Goal: Information Seeking & Learning: Find specific page/section

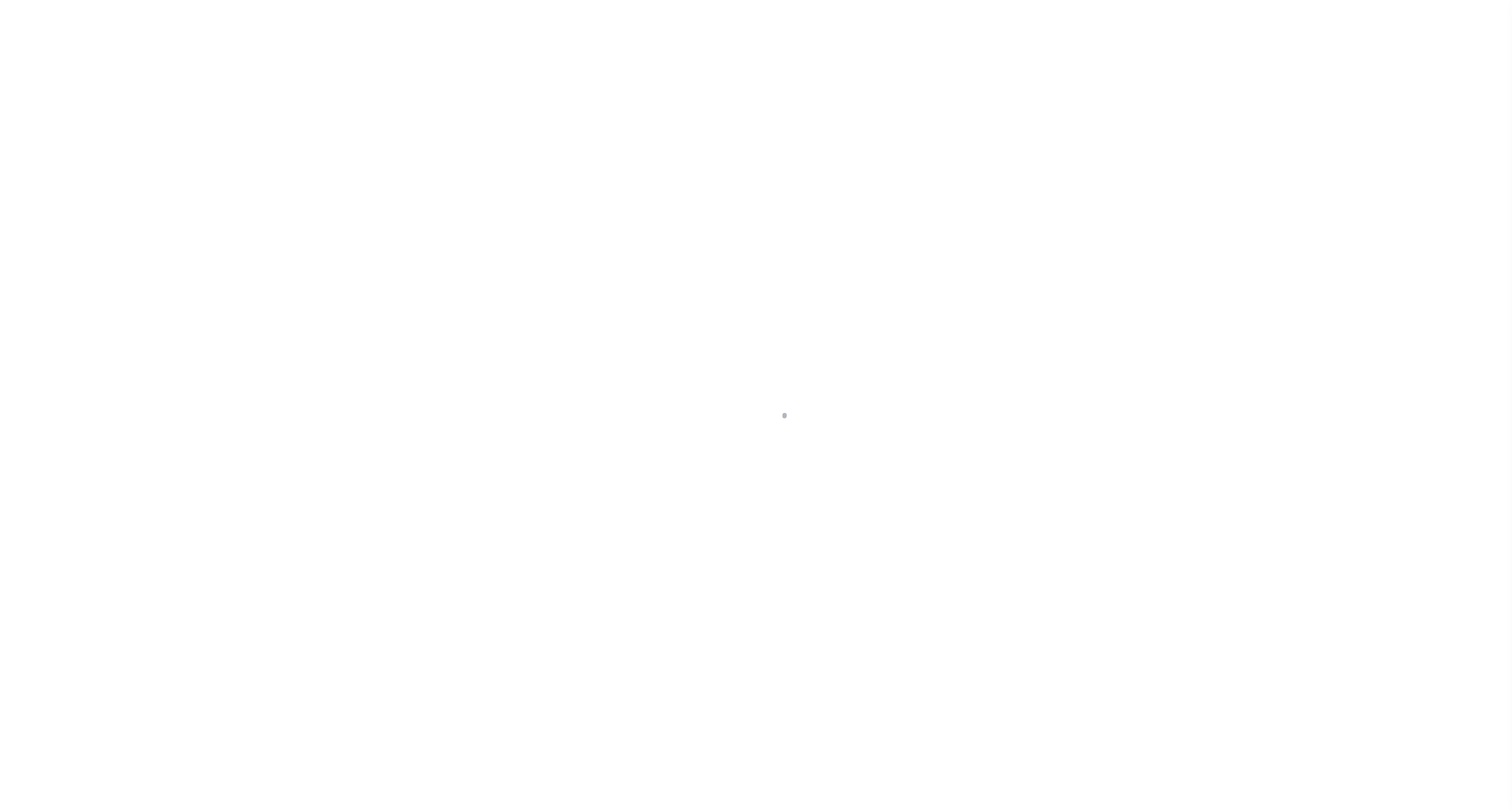
select select
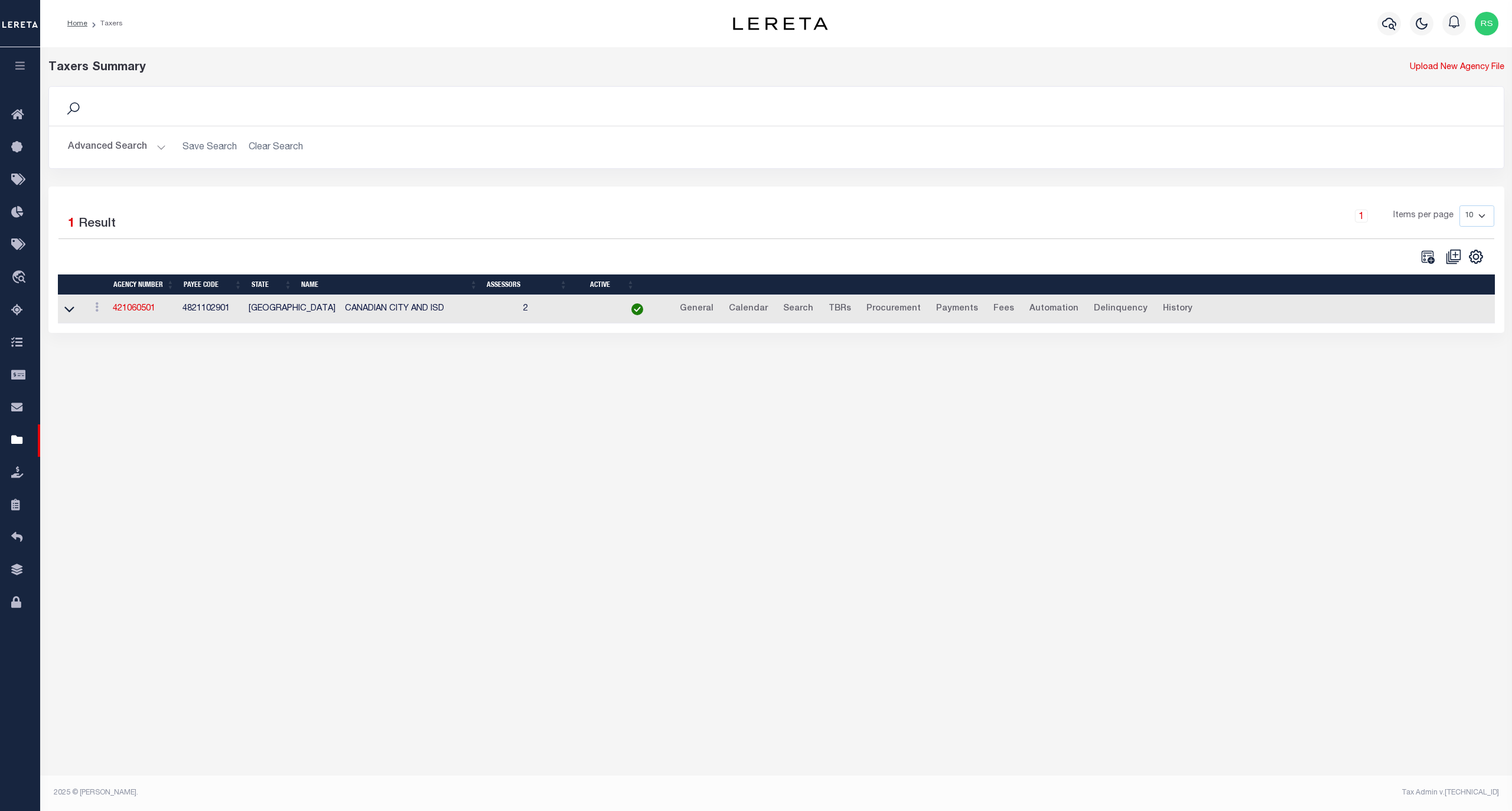
click at [109, 150] on button "Advanced Search" at bounding box center [117, 148] width 98 height 23
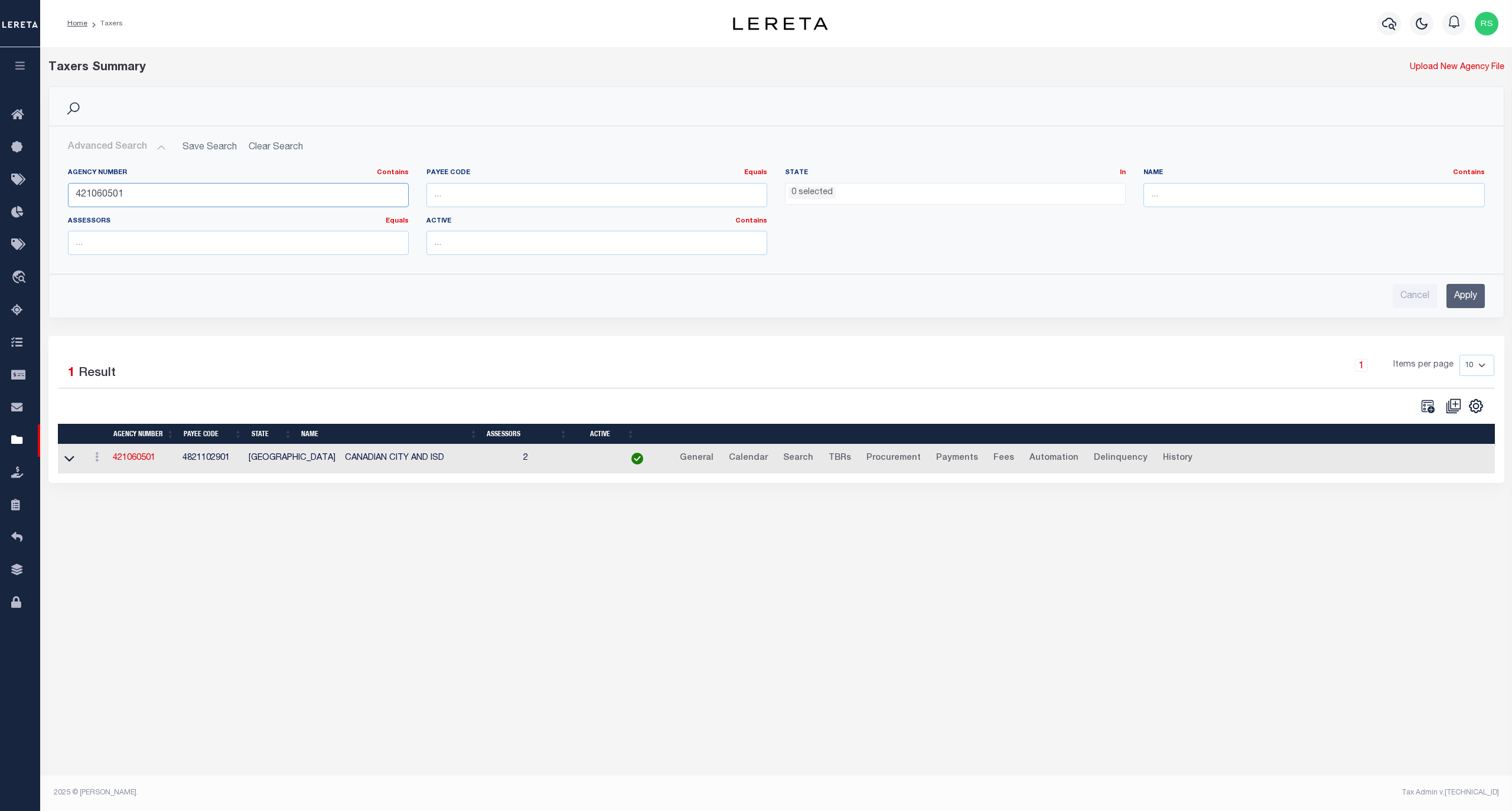
click at [109, 203] on input "421060501" at bounding box center [238, 194] width 341 height 24
click at [108, 203] on input "421060501" at bounding box center [238, 194] width 341 height 24
paste input "310280618"
type input "310280618"
click at [1475, 289] on input "Apply" at bounding box center [1465, 296] width 39 height 24
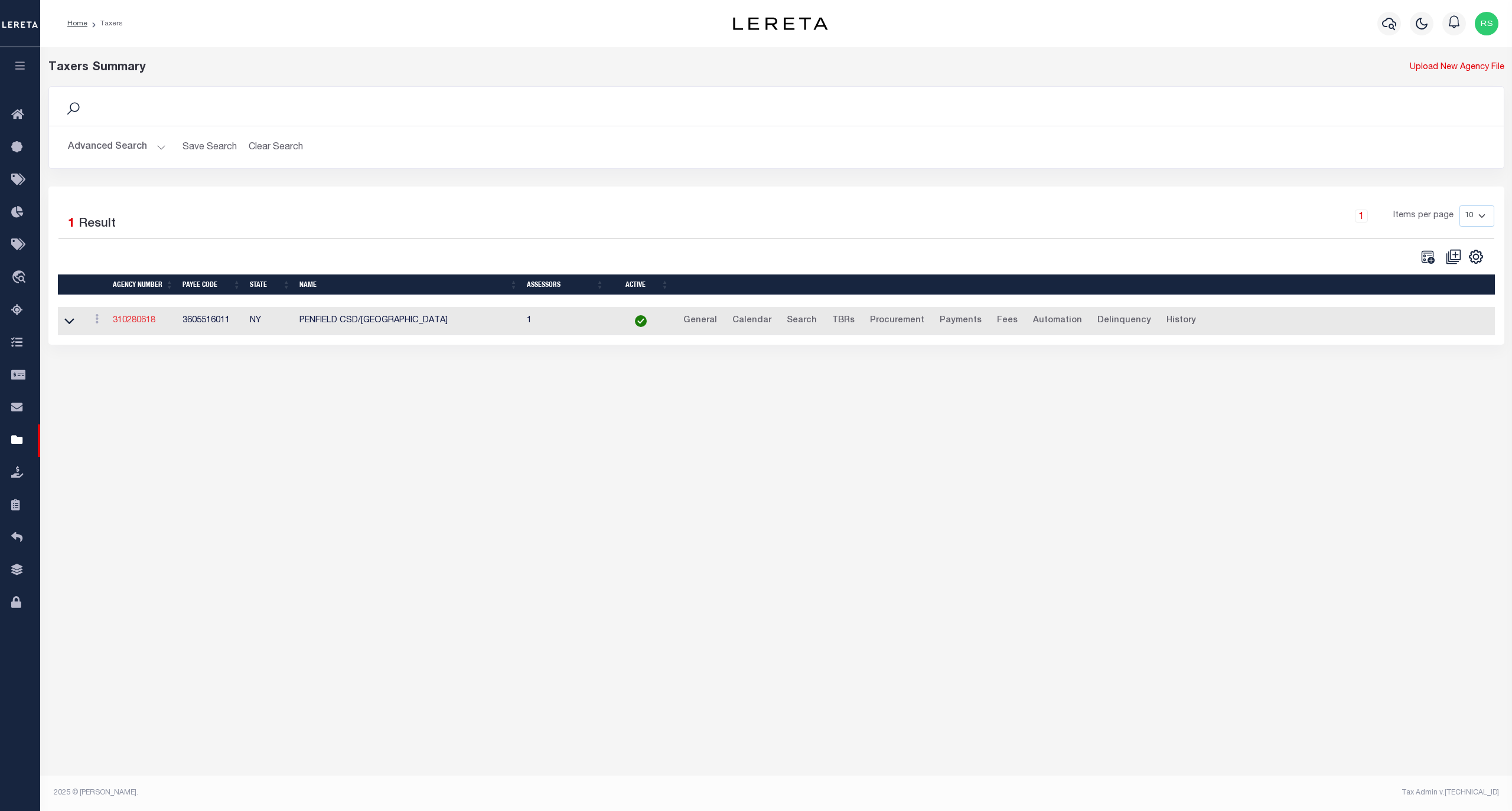
click at [144, 323] on link "310280618" at bounding box center [134, 320] width 42 height 8
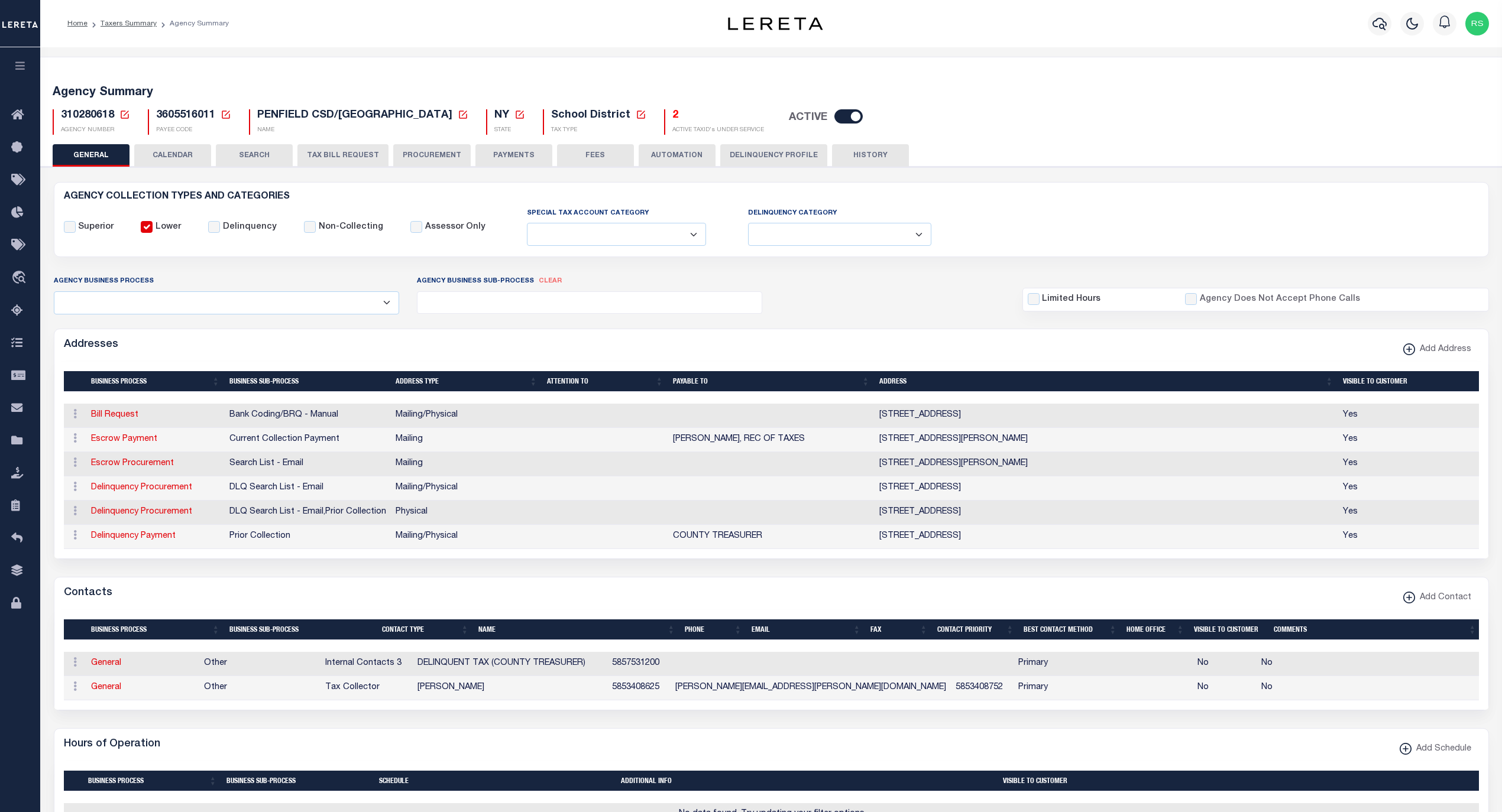
select select
click at [135, 440] on link "Escrow Payment" at bounding box center [124, 439] width 66 height 8
select select "1"
checkbox input "false"
select select
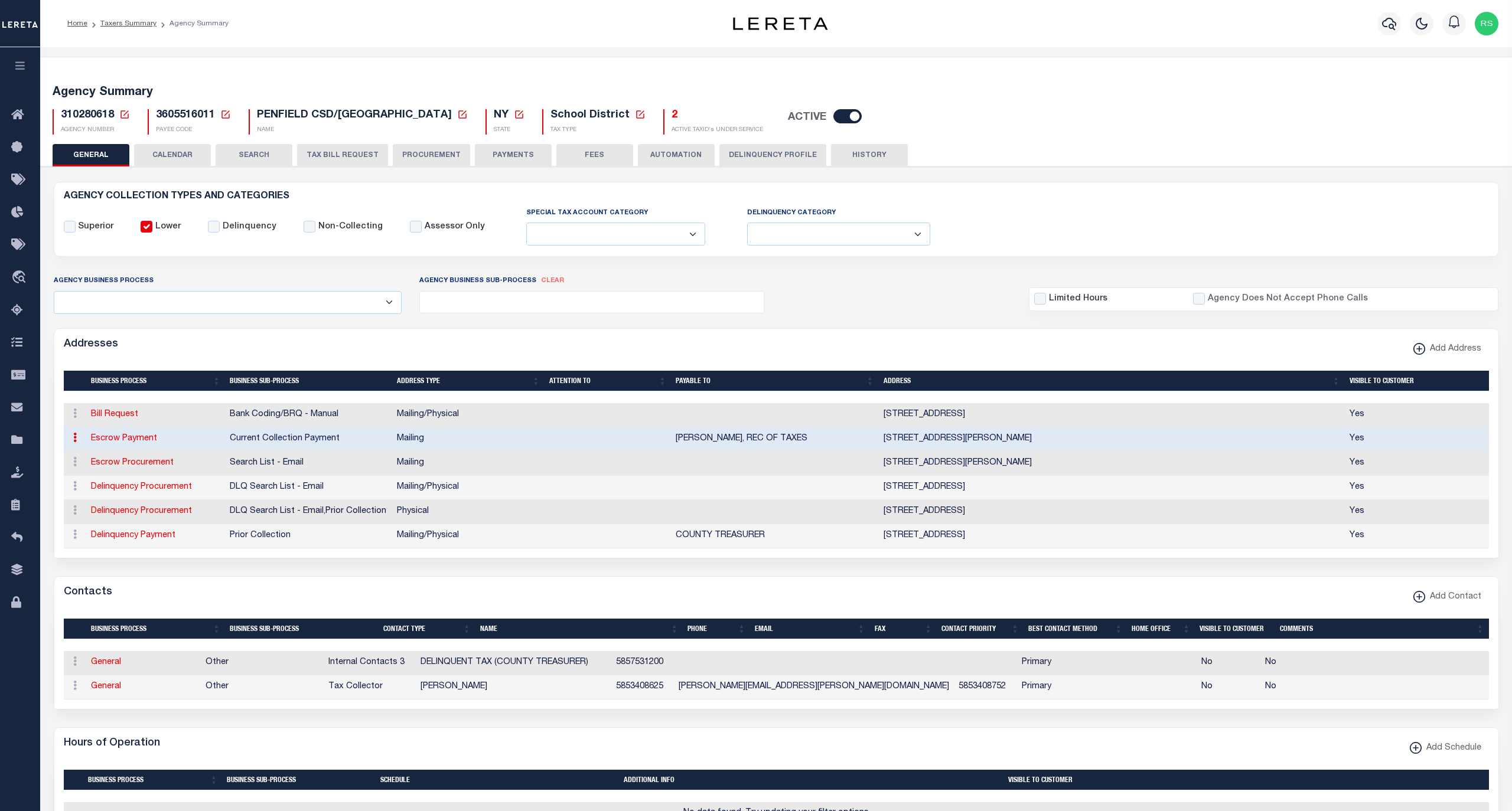
type input "PO BOX 947"
type input "LIVINGSTON MANOR"
select select "NY"
type input "12758"
checkbox input "true"
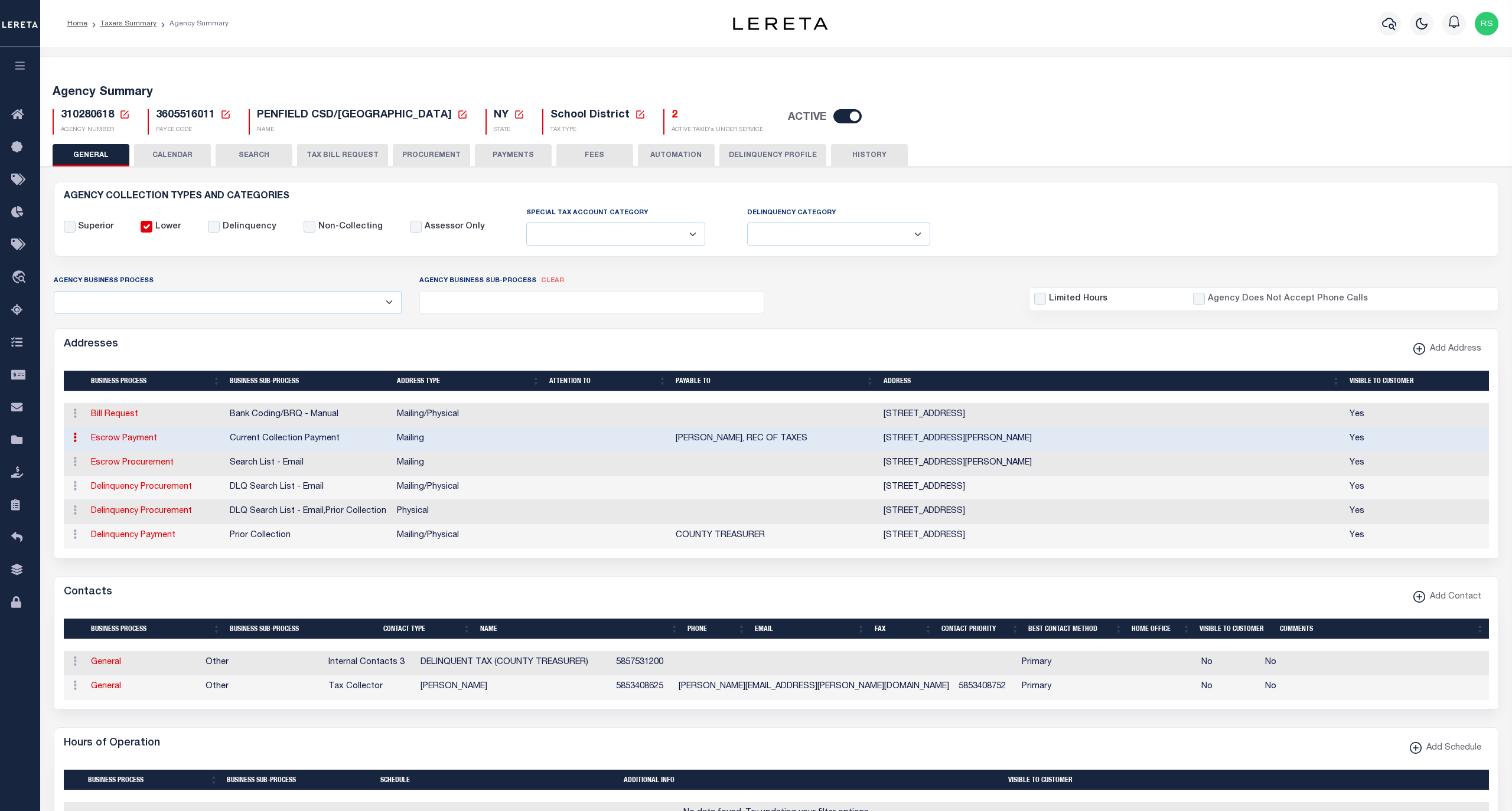
type input "[PERSON_NAME], REC OF TAXES"
select select "3"
select select "11"
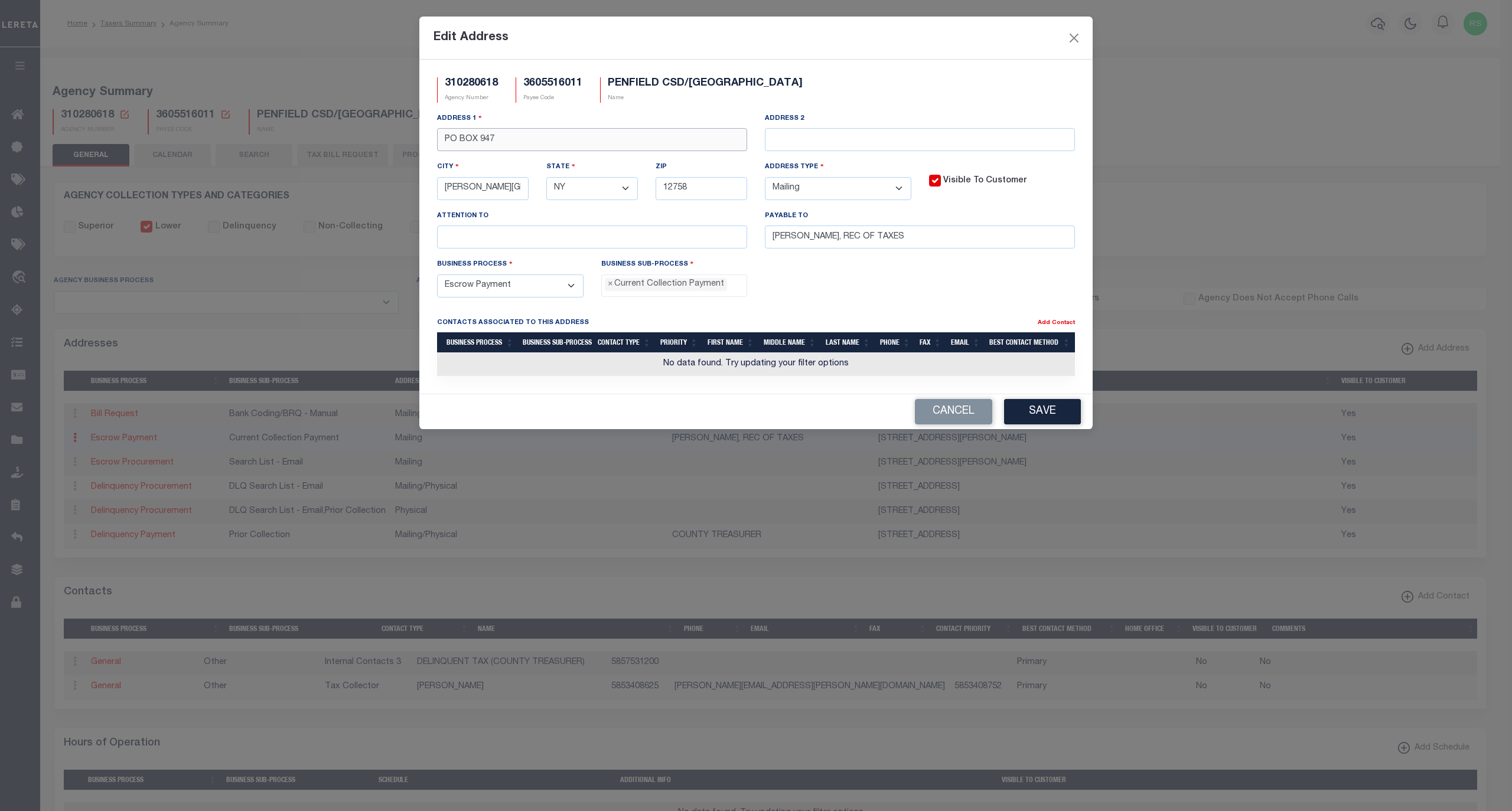
drag, startPoint x: 564, startPoint y: 142, endPoint x: 393, endPoint y: 141, distance: 171.0
click at [393, 141] on div "Edit Address 310280618 Agency Number 3605516011 Payee Code PENFIELD CSD/PENFIEL…" at bounding box center [756, 405] width 1512 height 811
paste input "3100 ATLANTIC AVE"
type input "3100 ATLANTIC AVE"
drag, startPoint x: 517, startPoint y: 192, endPoint x: 347, endPoint y: 187, distance: 170.1
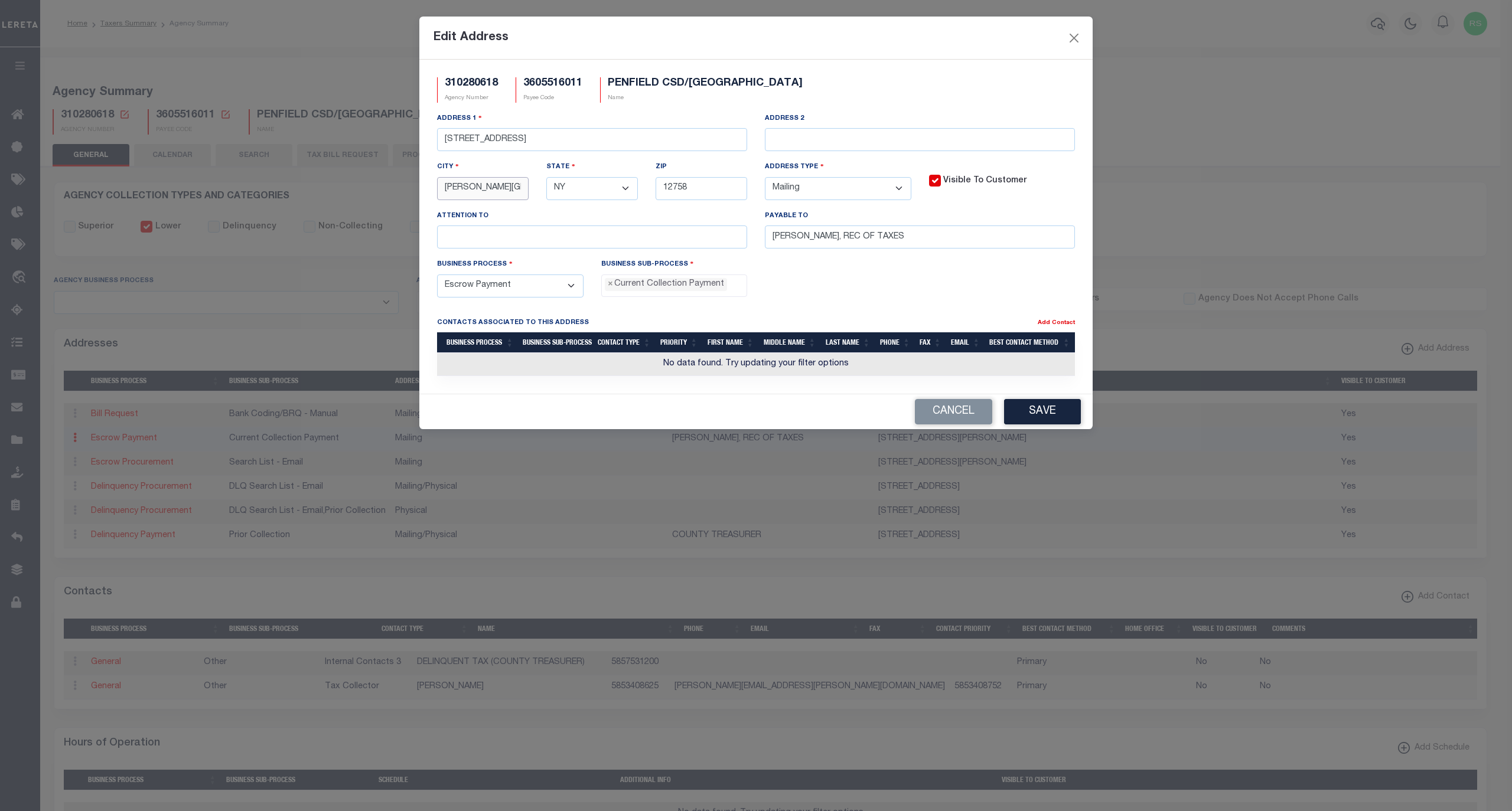
click at [347, 187] on div "Edit Address 310280618 Agency Number 3605516011 Payee Code PENFIELD CSD/PENFIEL…" at bounding box center [756, 405] width 1512 height 811
type input "R"
paste input "PENFIELD"
type input "PENFIELD"
drag, startPoint x: 713, startPoint y: 191, endPoint x: 648, endPoint y: 192, distance: 65.0
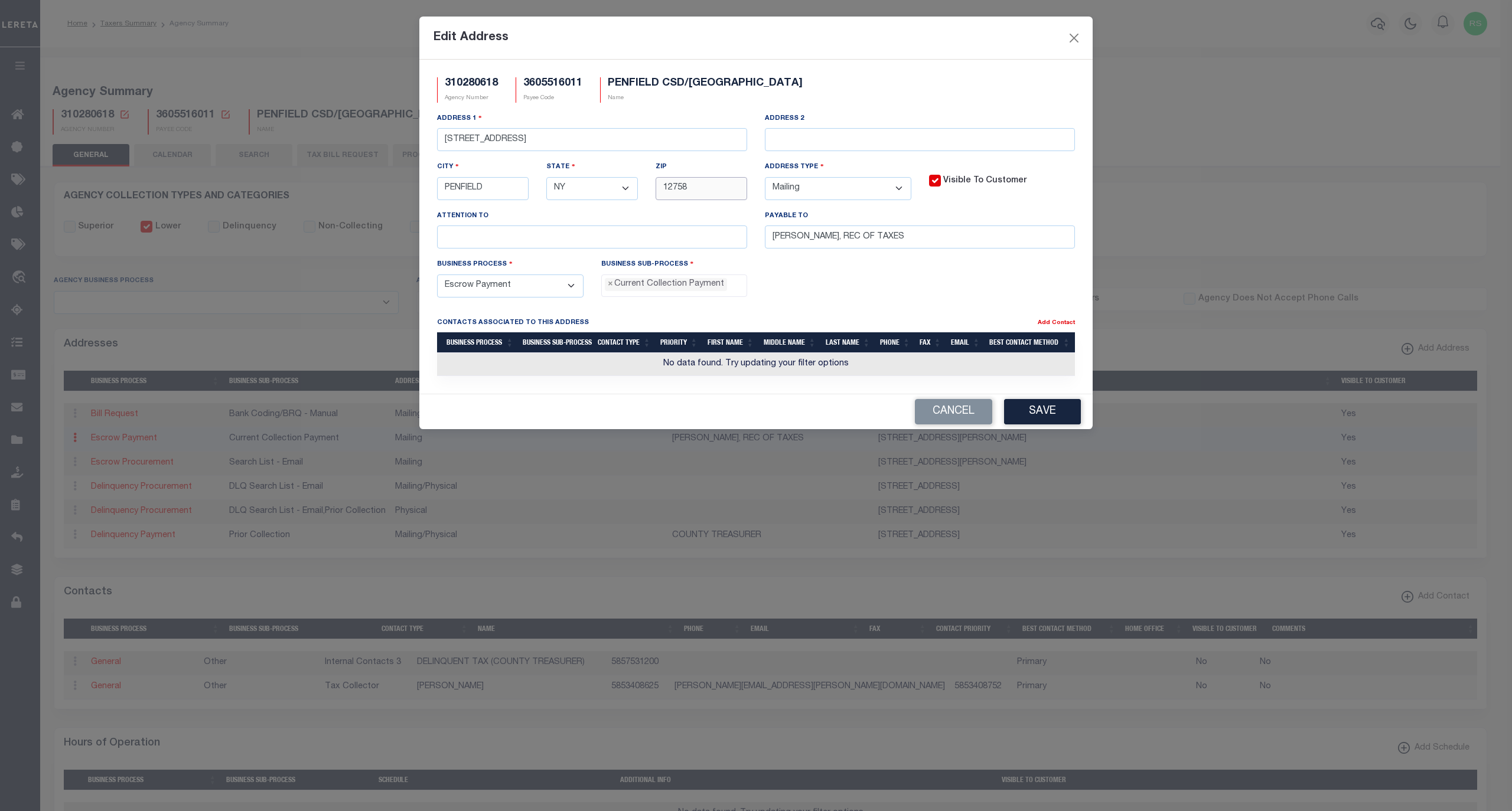
click at [648, 192] on div "Zip 12758" at bounding box center [701, 185] width 109 height 48
paste input "4526"
type input "14526"
click at [821, 194] on select "- Select - FedEx/Overnight Lock Box Mailing Mailing/Physical Physical" at bounding box center [837, 189] width 146 height 23
select select "5"
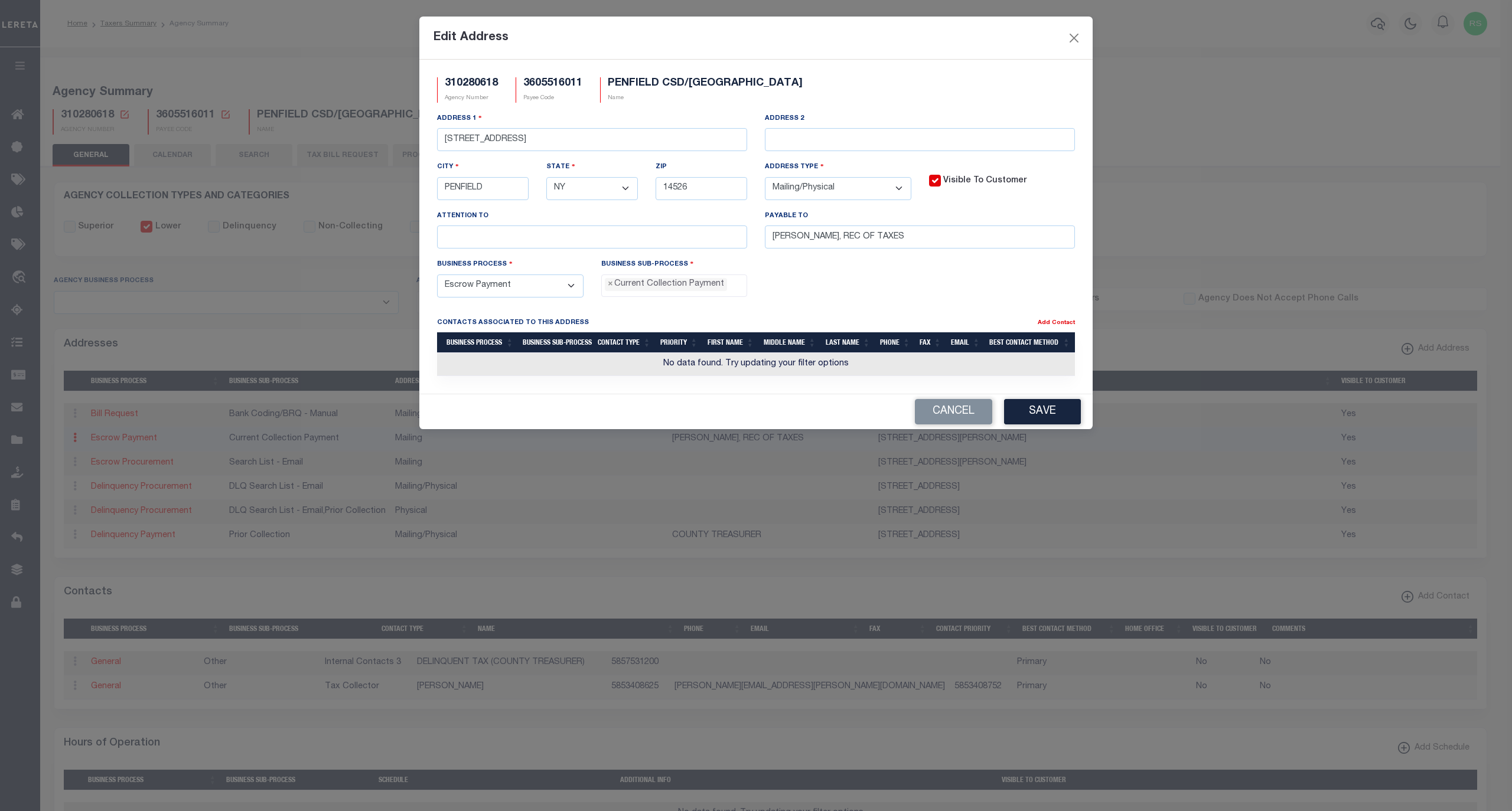
click at [765, 180] on select "- Select - FedEx/Overnight Lock Box Mailing Mailing/Physical Physical" at bounding box center [837, 189] width 146 height 23
click at [1045, 417] on button "Save" at bounding box center [1042, 411] width 77 height 25
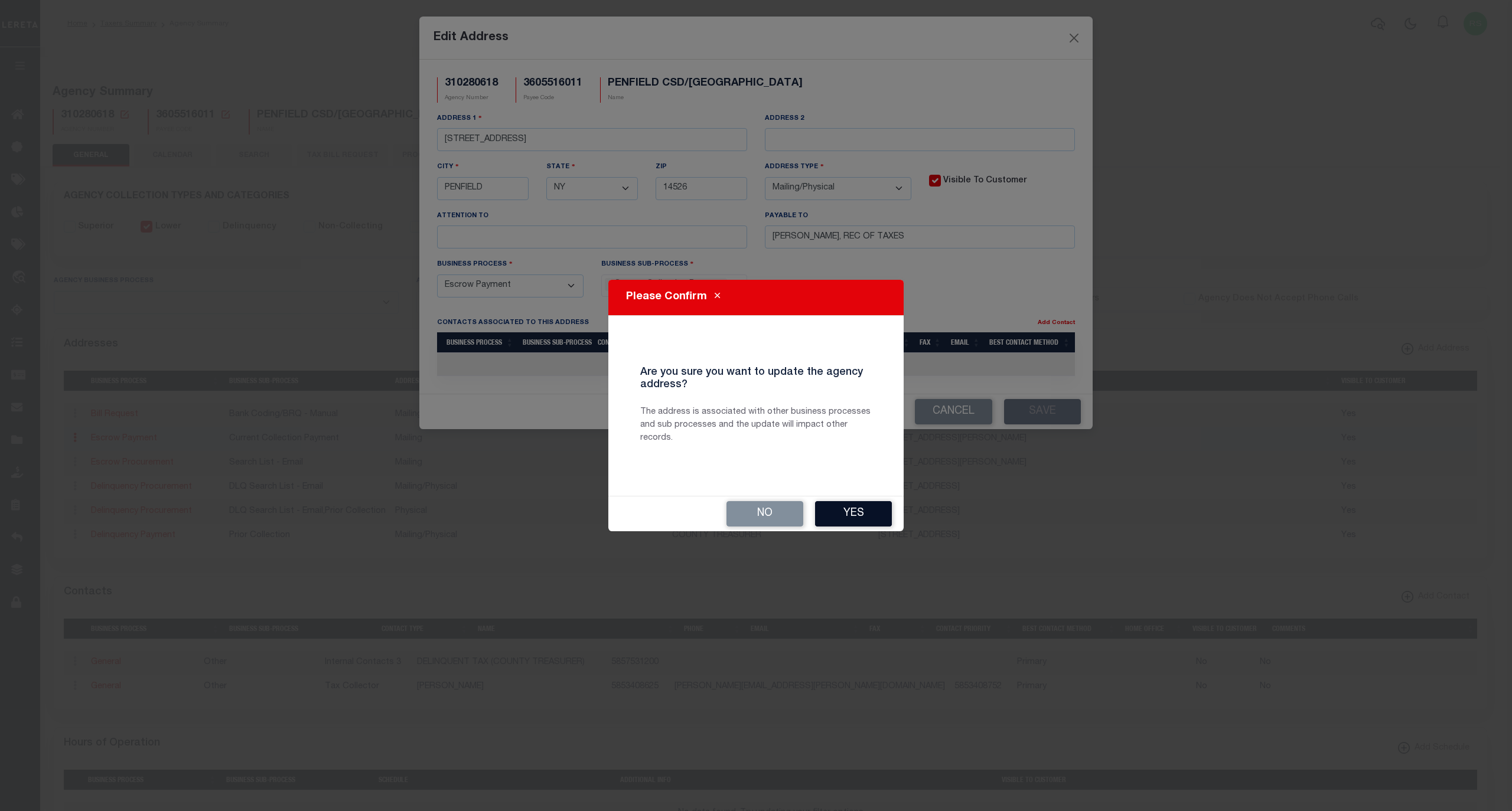
click at [868, 510] on button "Yes" at bounding box center [853, 513] width 77 height 25
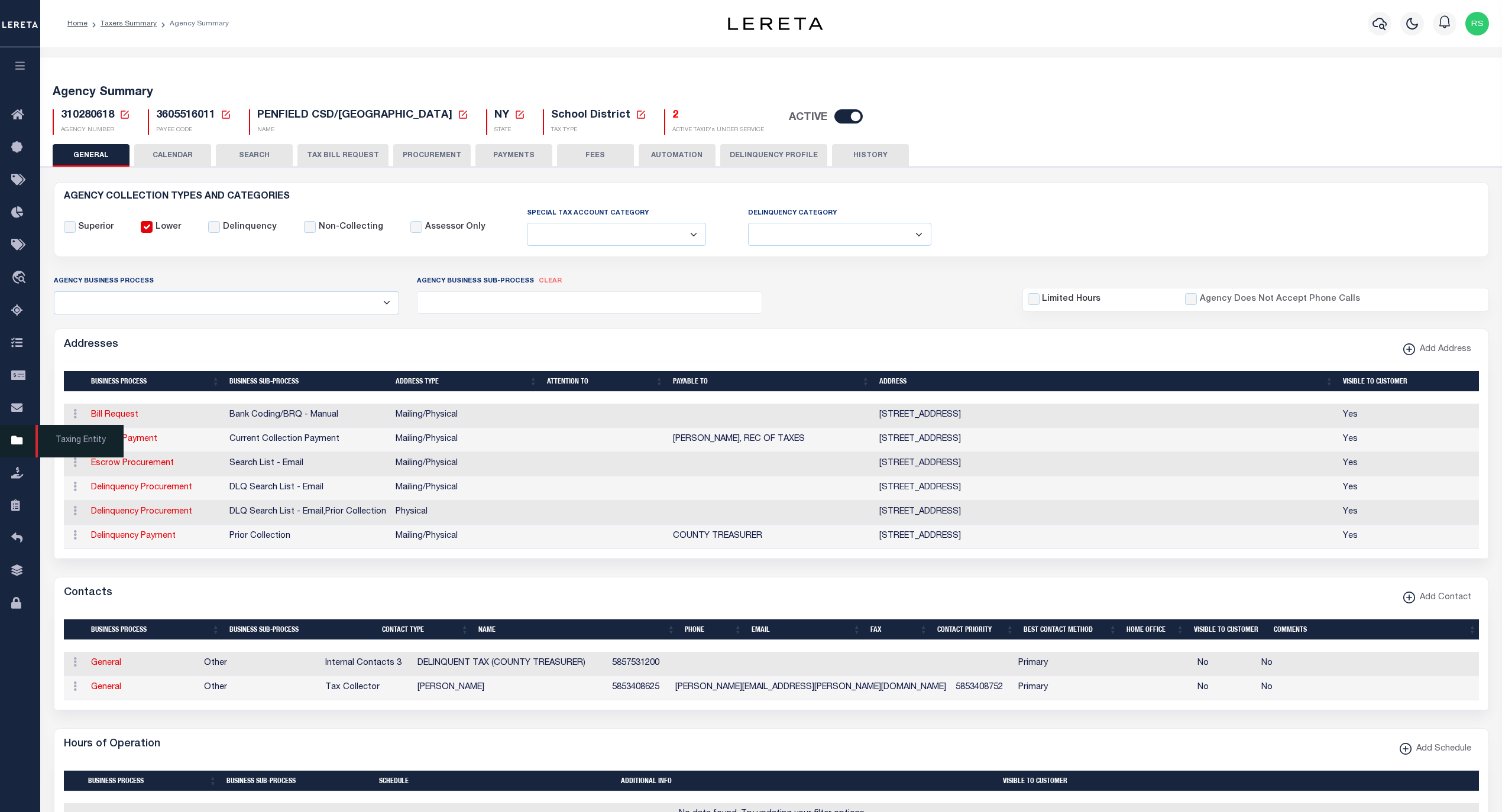
click at [72, 443] on span "Taxing Entity" at bounding box center [80, 441] width 88 height 32
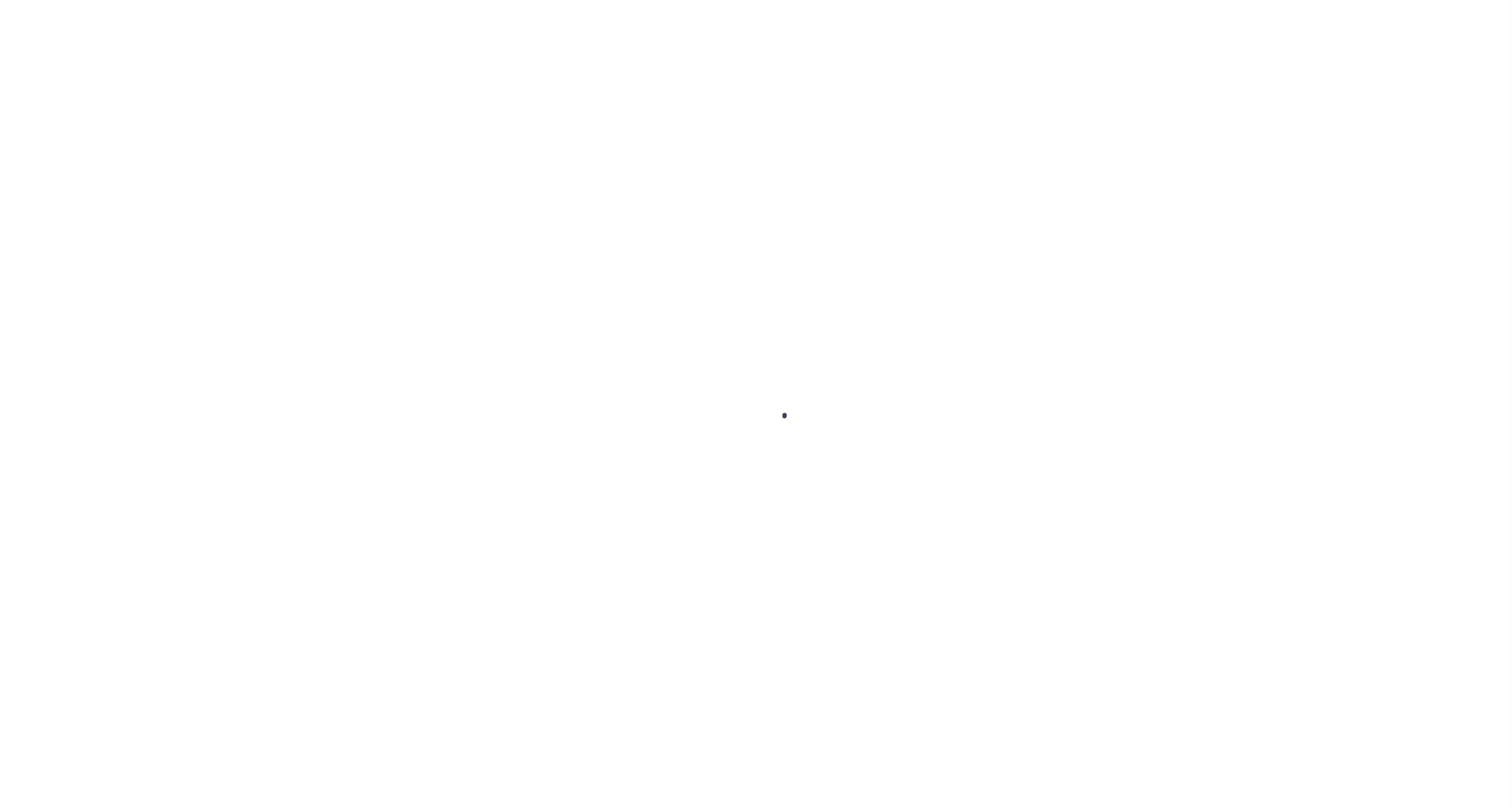
select select
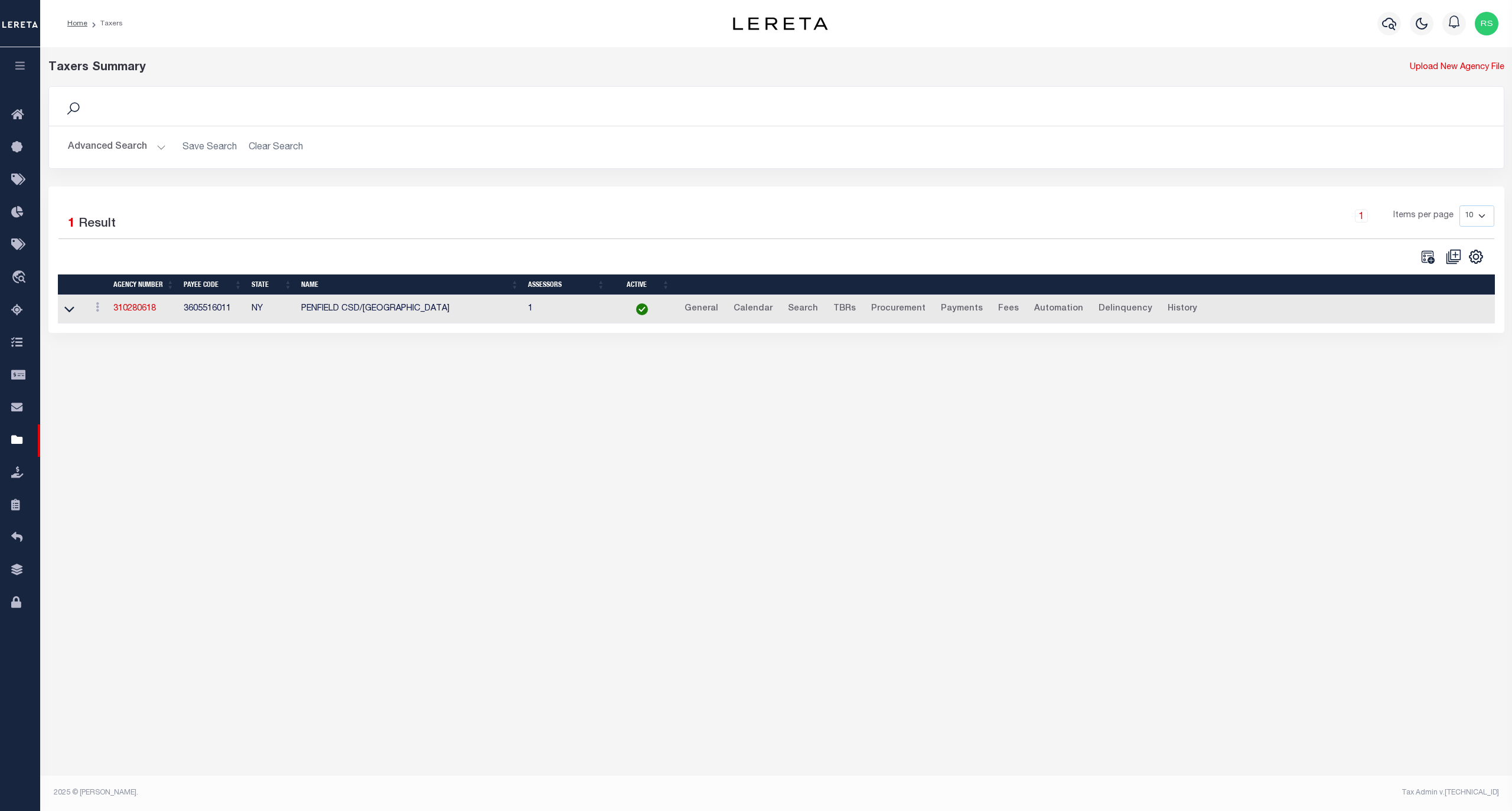
click at [108, 144] on button "Advanced Search" at bounding box center [117, 148] width 98 height 23
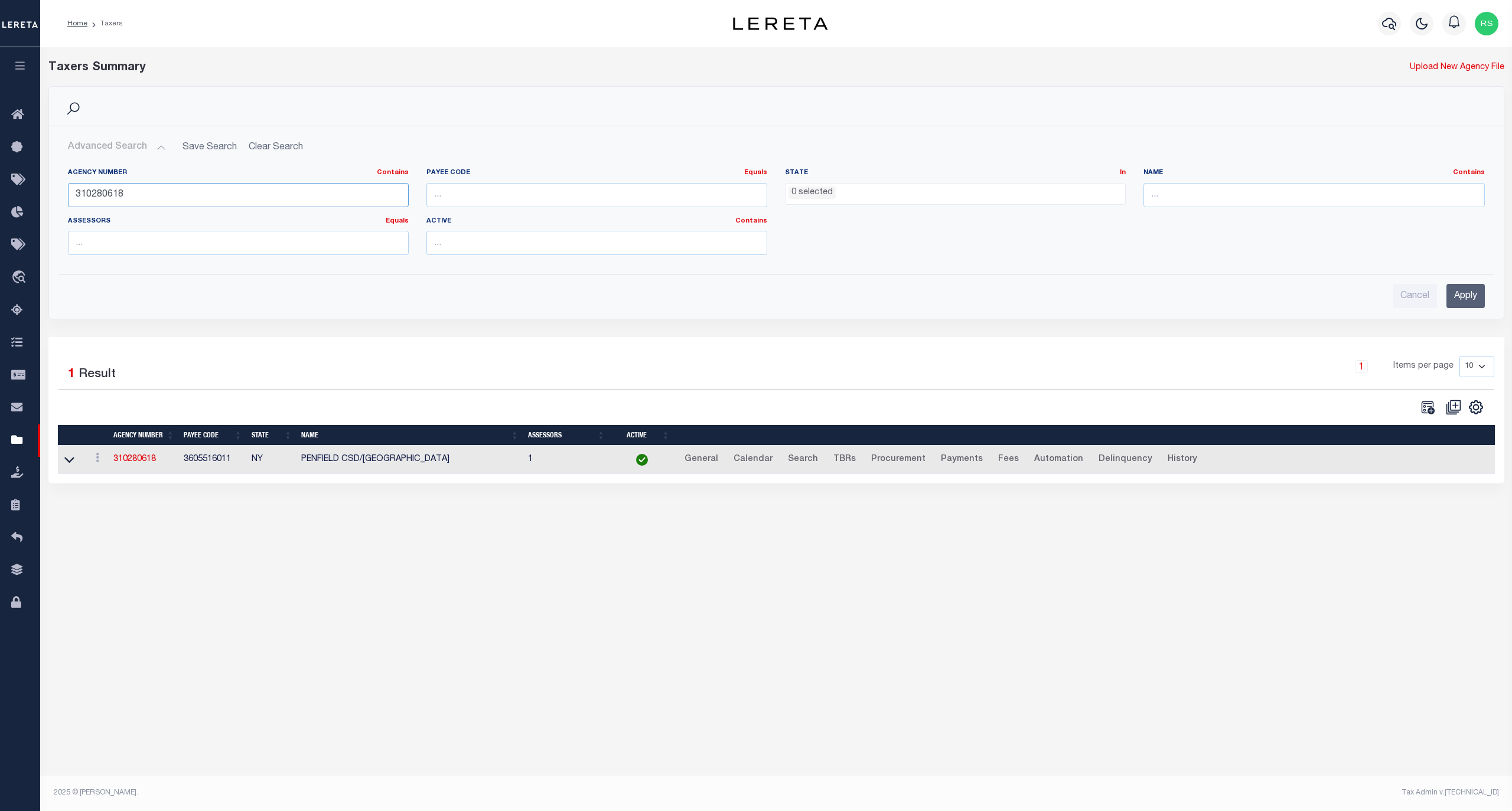
click at [130, 194] on input "310280618" at bounding box center [238, 194] width 341 height 24
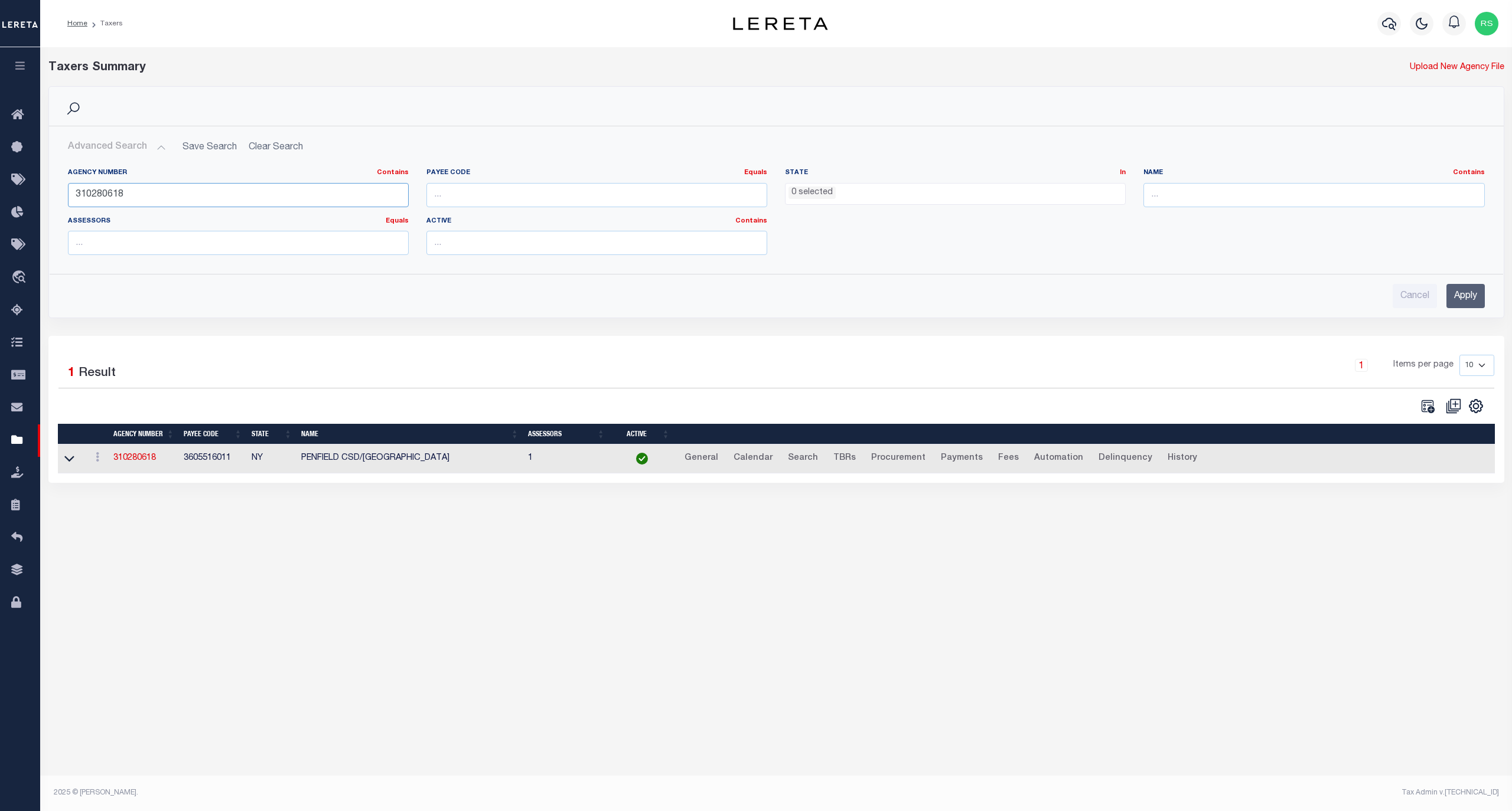
click at [130, 194] on input "310280618" at bounding box center [238, 194] width 341 height 24
paste input "9"
type input "310280619"
click at [1457, 298] on input "Apply" at bounding box center [1465, 296] width 39 height 24
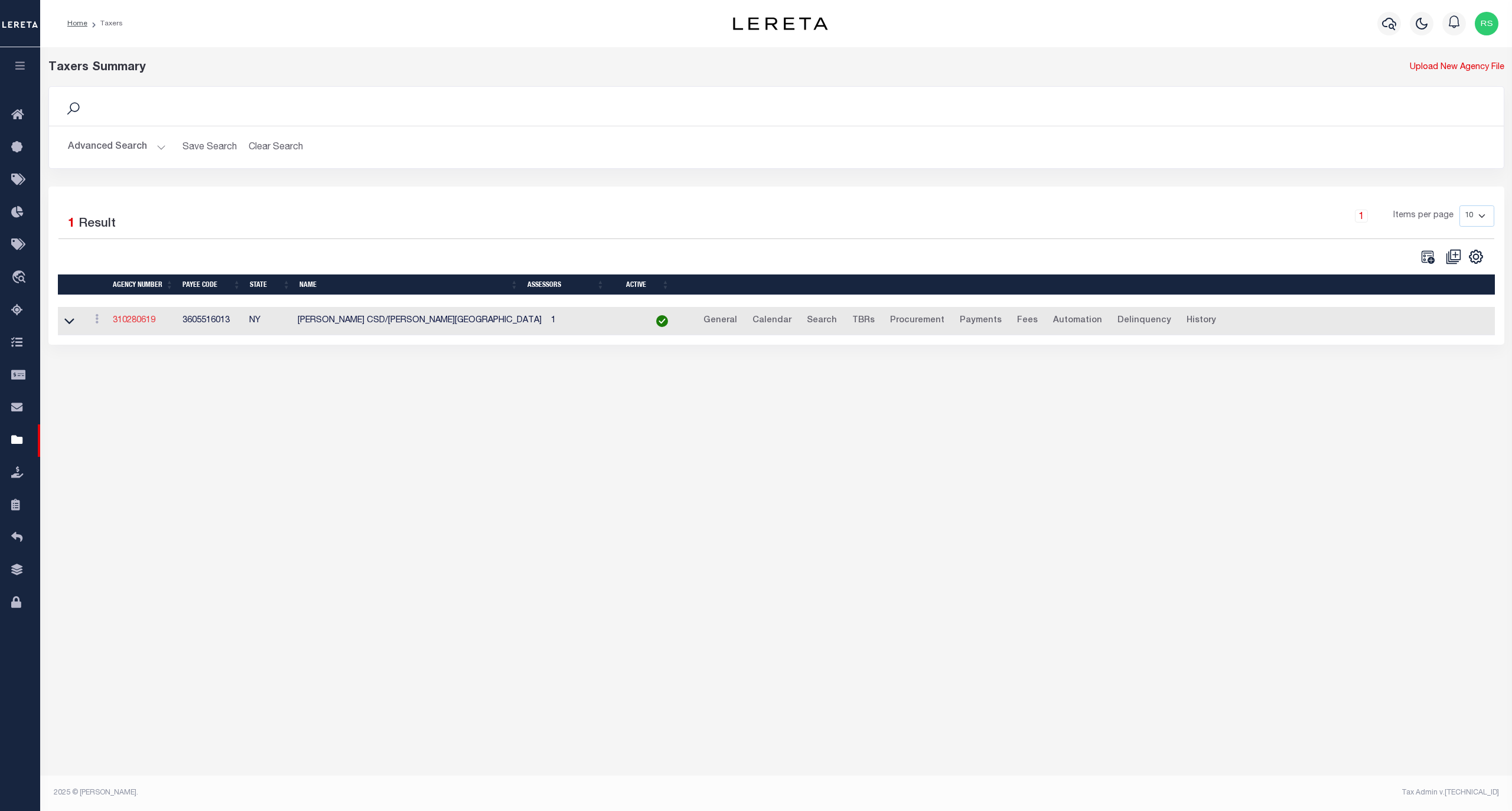
click at [135, 324] on link "310280619" at bounding box center [134, 320] width 42 height 8
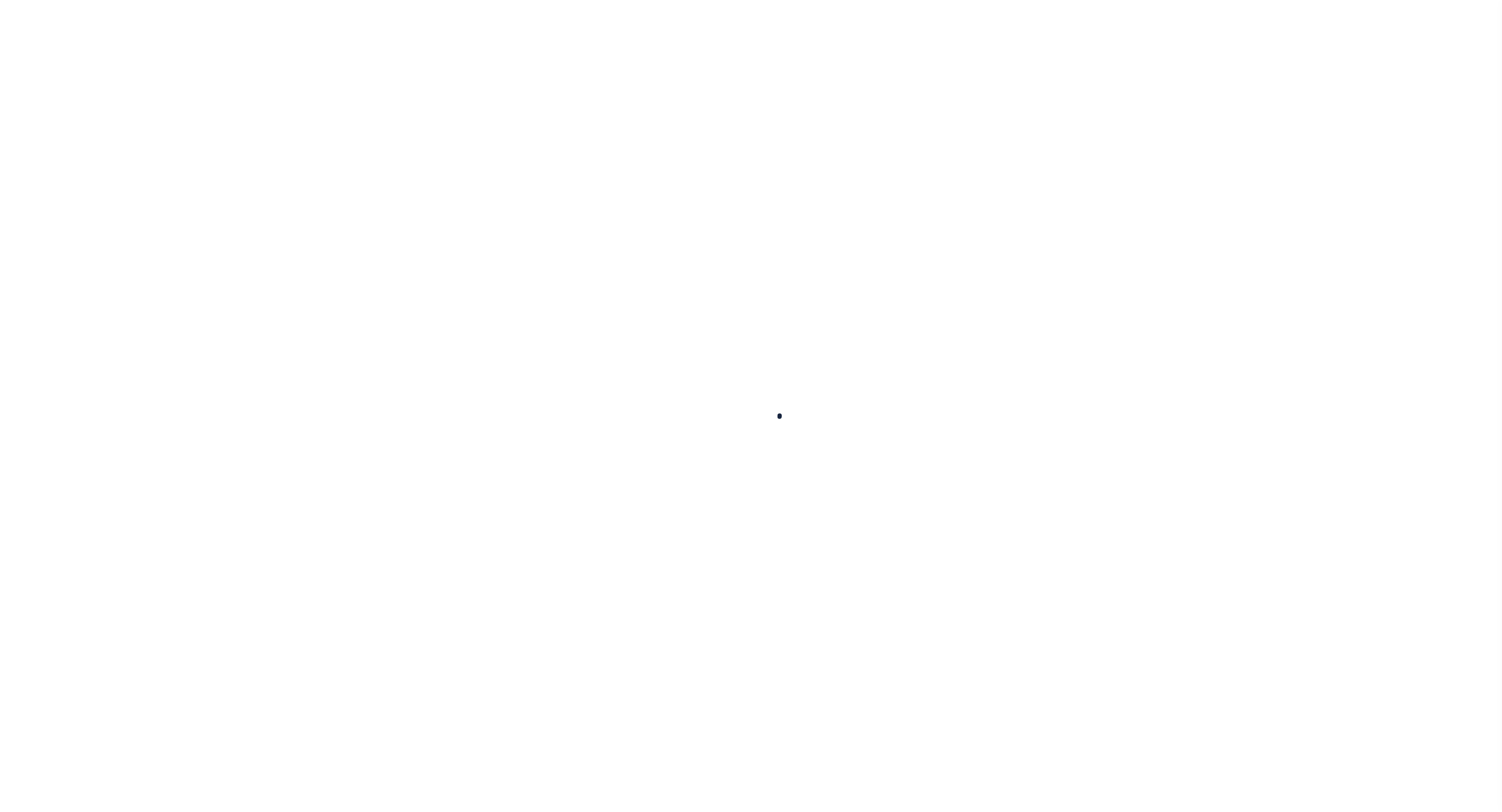
select select
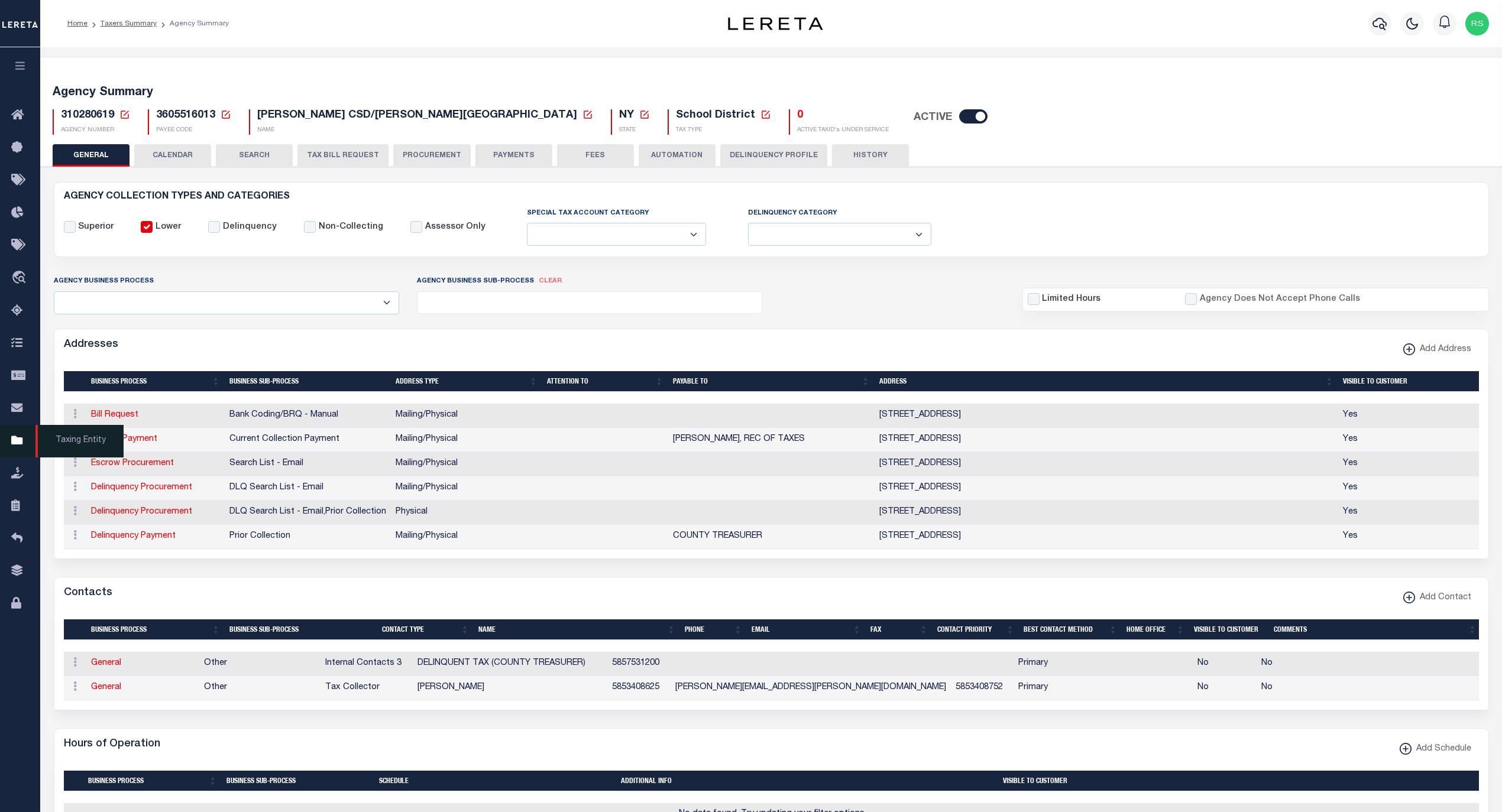
click at [69, 441] on span "Taxing Entity" at bounding box center [80, 441] width 88 height 32
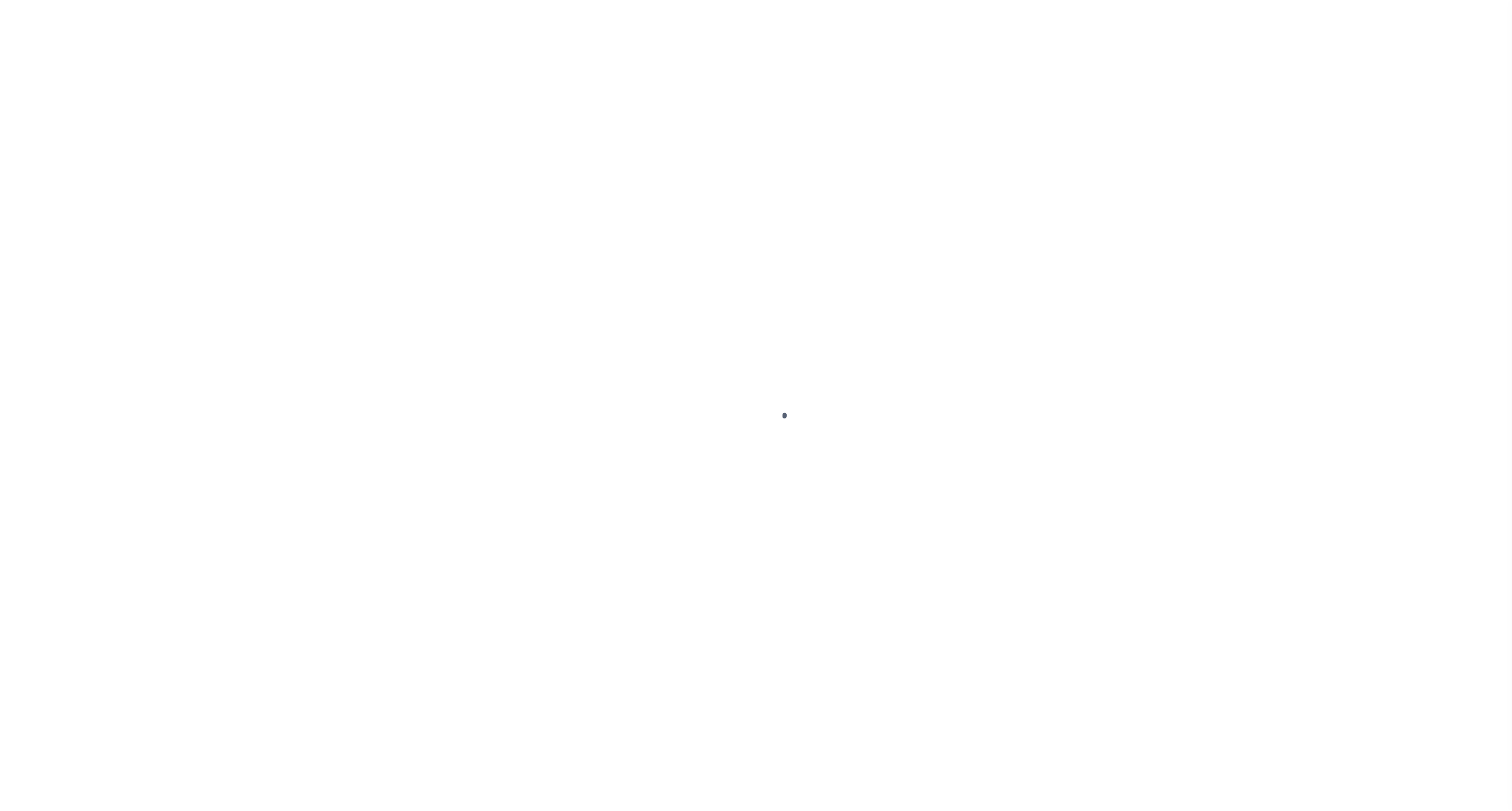
select select
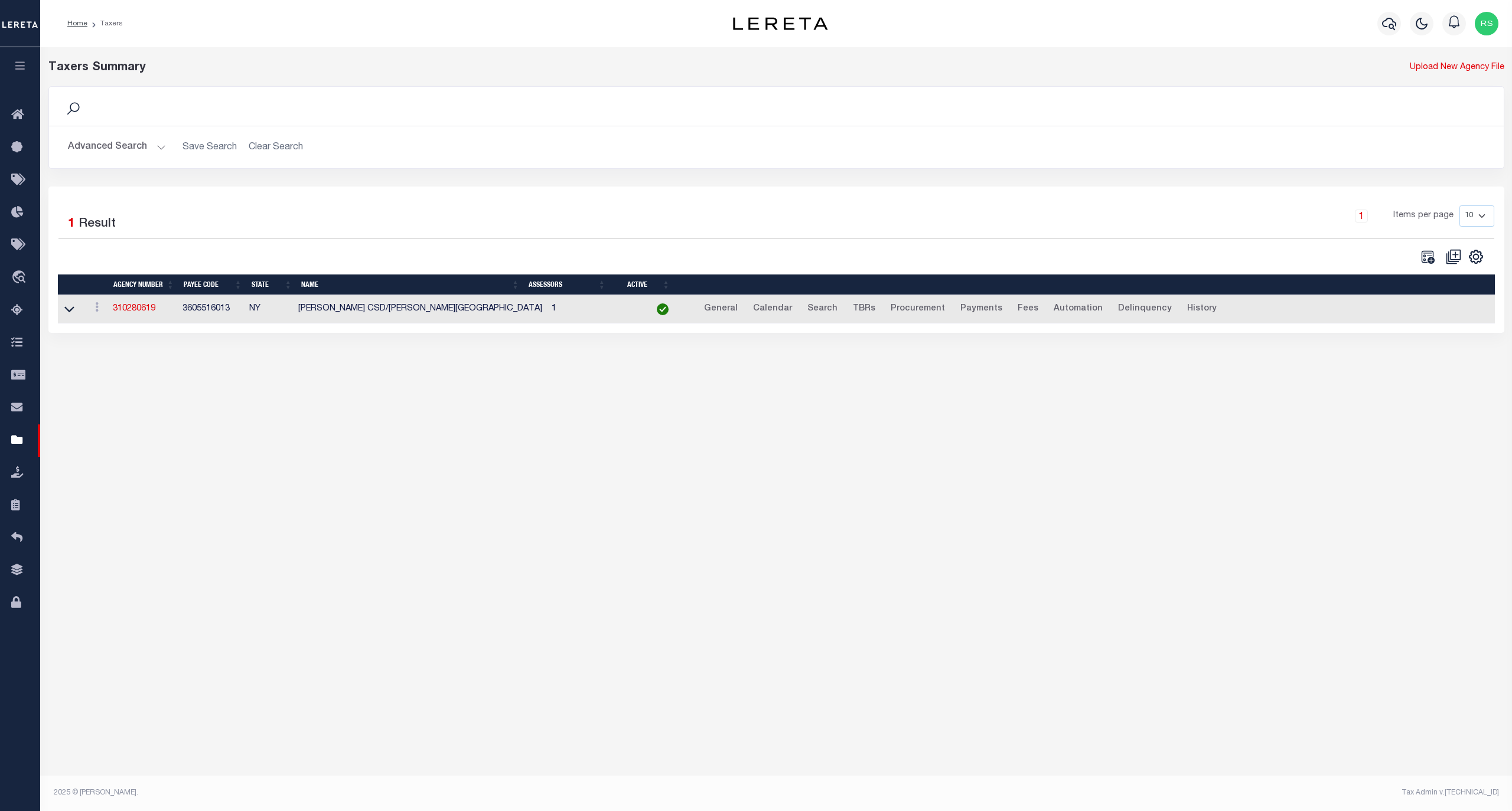
click at [107, 152] on button "Advanced Search" at bounding box center [117, 148] width 98 height 23
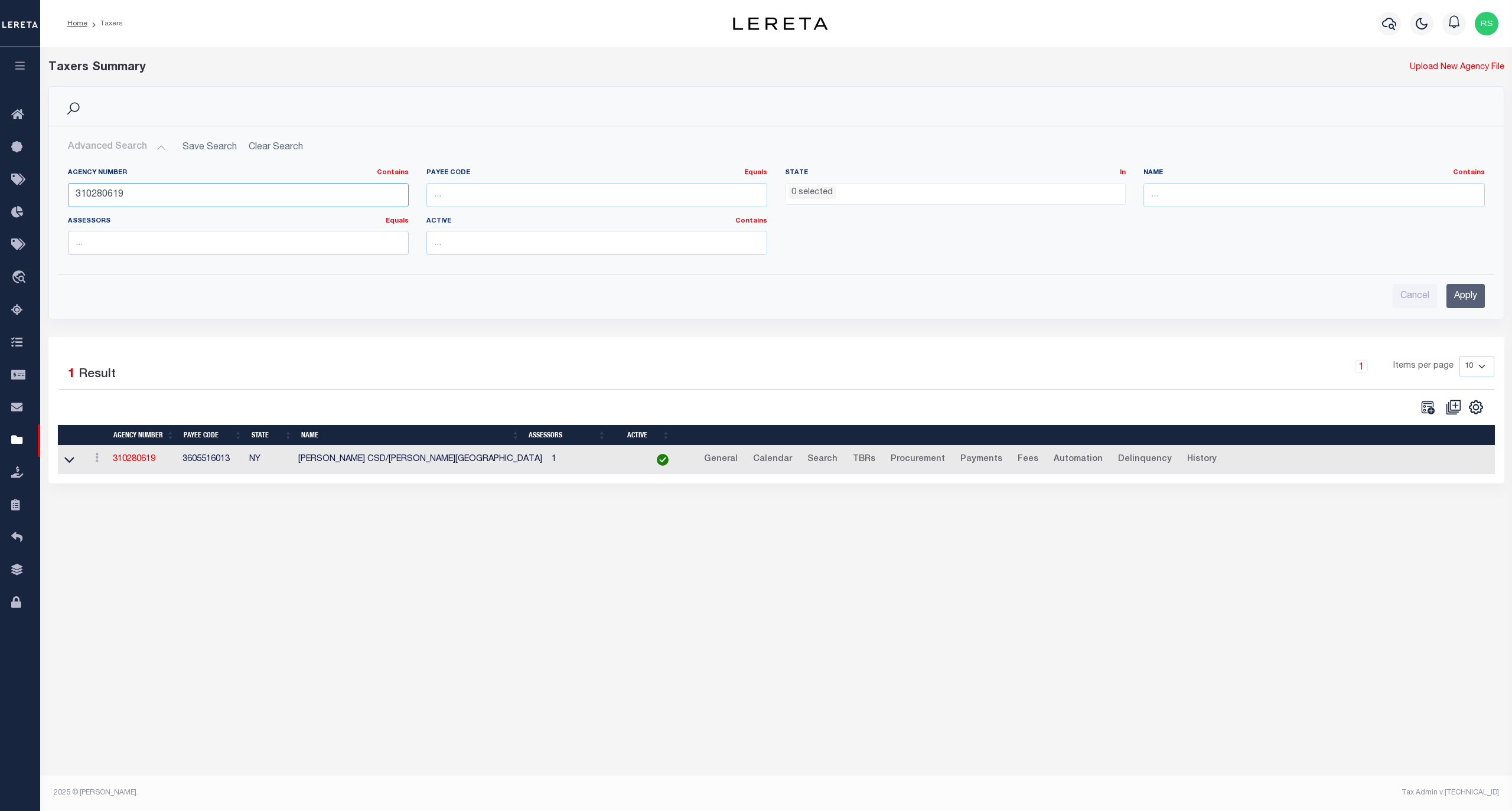
click at [174, 200] on input "310280619" at bounding box center [238, 194] width 341 height 24
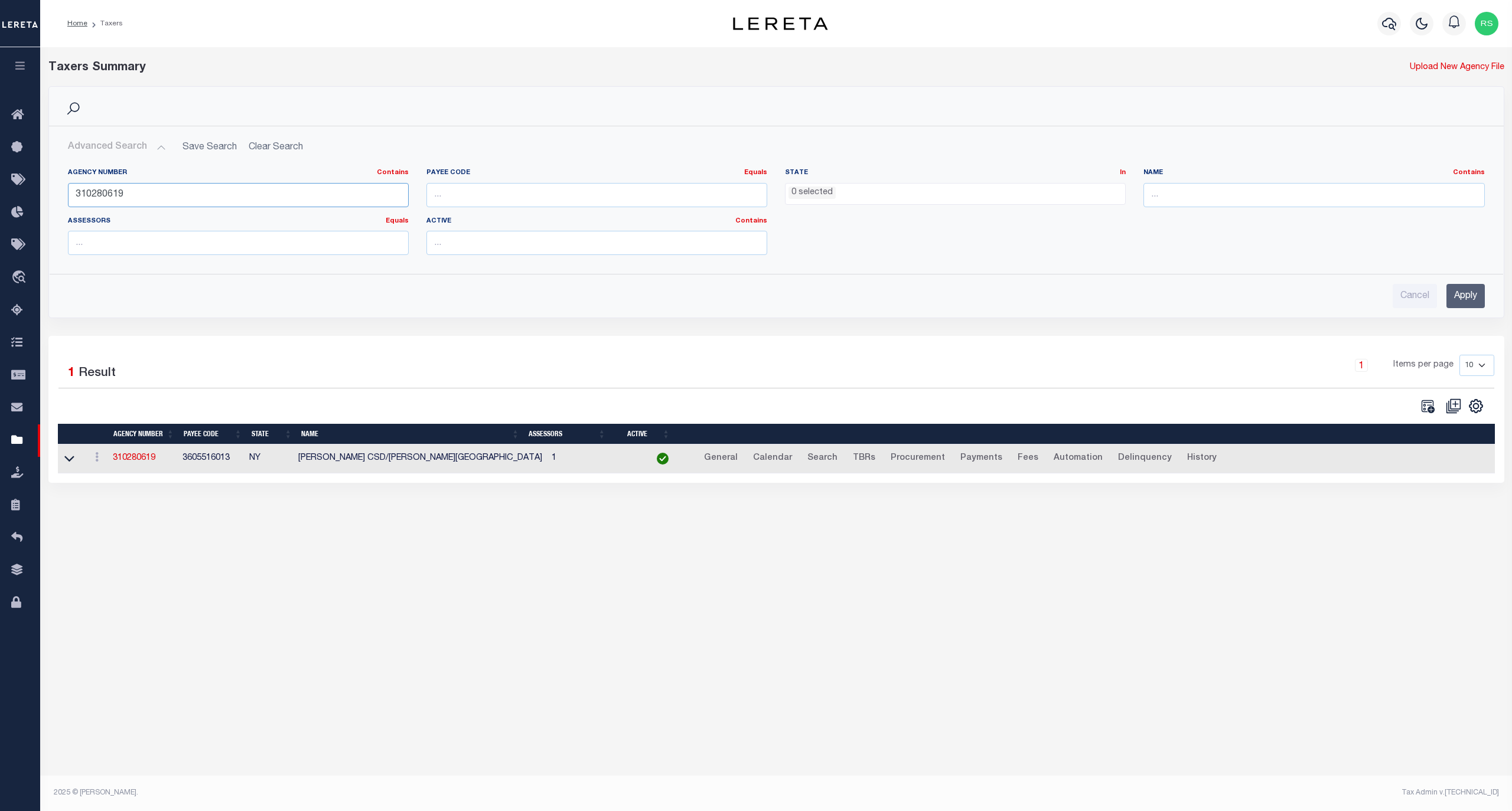
paste input "4"
type input "310280649"
click at [1464, 304] on input "Apply" at bounding box center [1465, 296] width 39 height 24
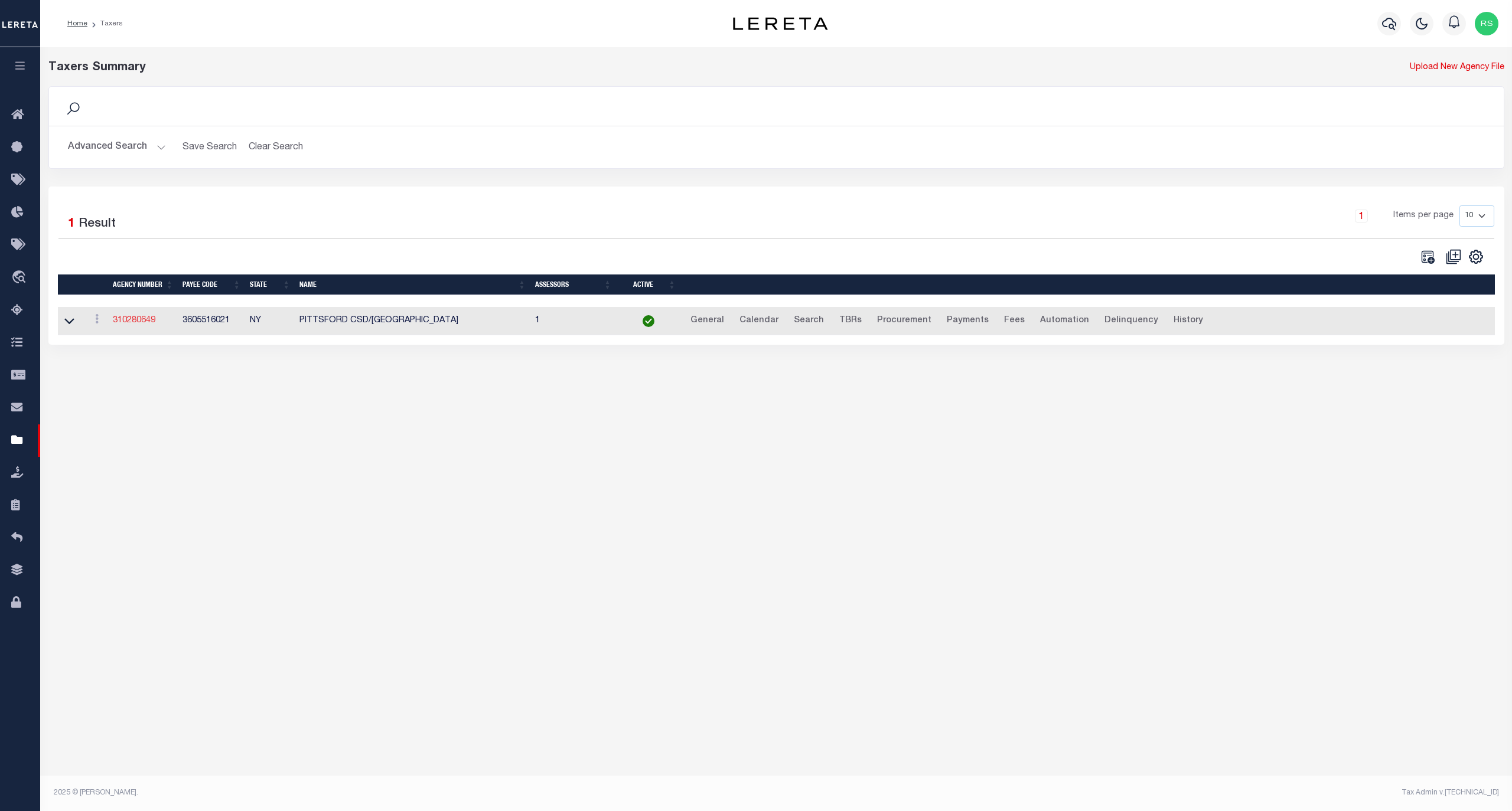
click at [125, 321] on link "310280649" at bounding box center [134, 320] width 42 height 8
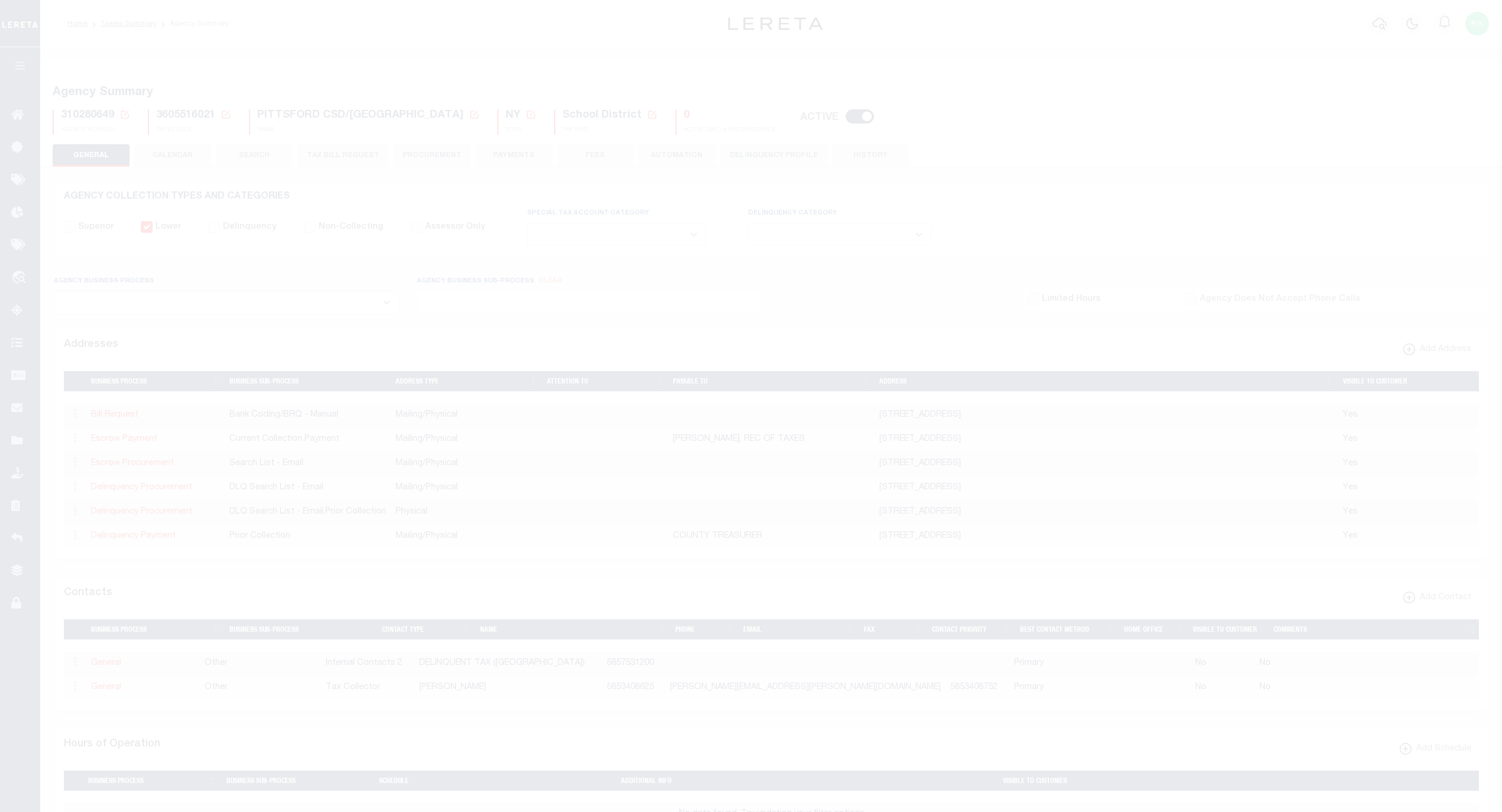
select select
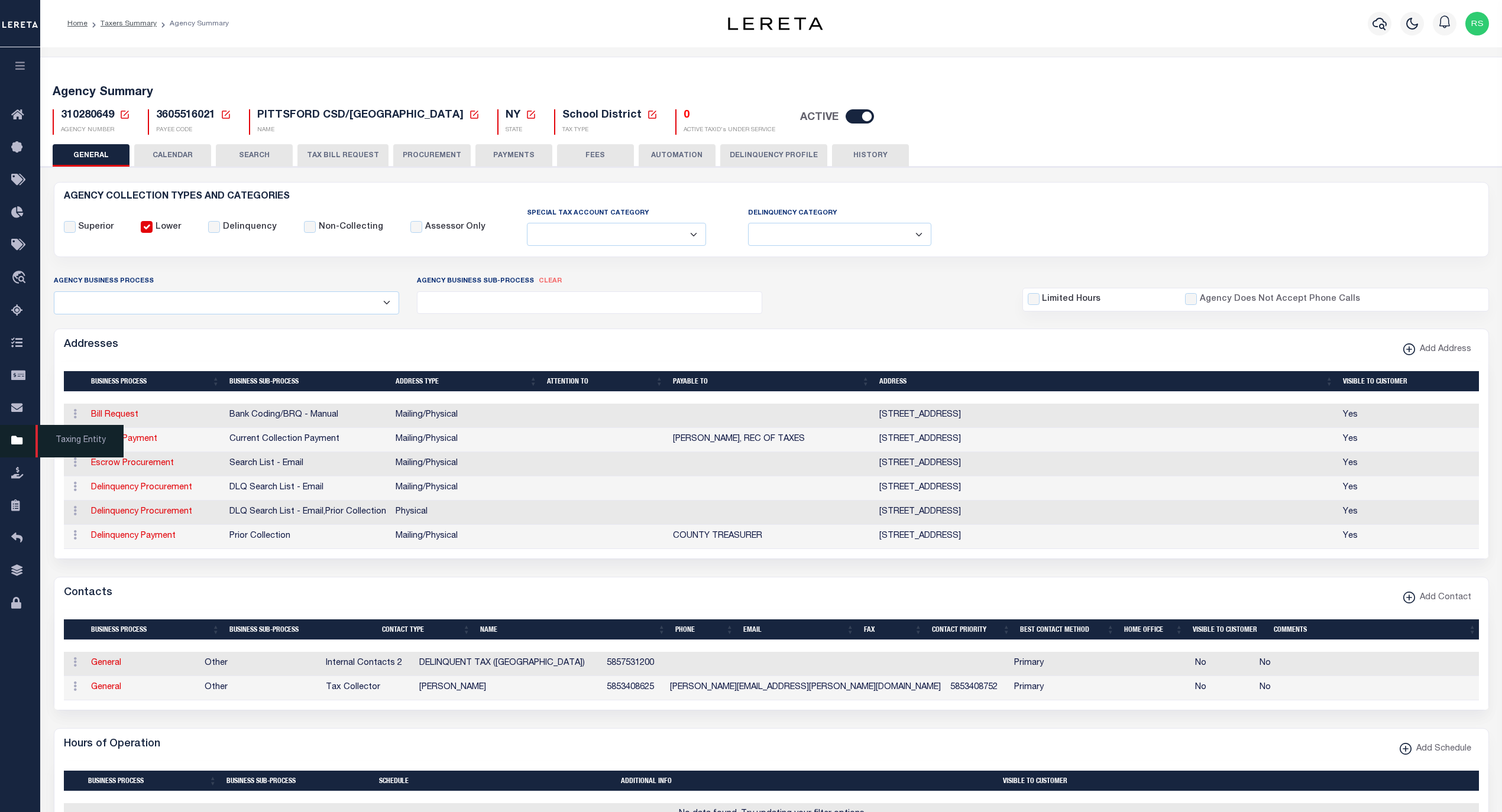
click at [74, 444] on span "Taxing Entity" at bounding box center [80, 441] width 88 height 32
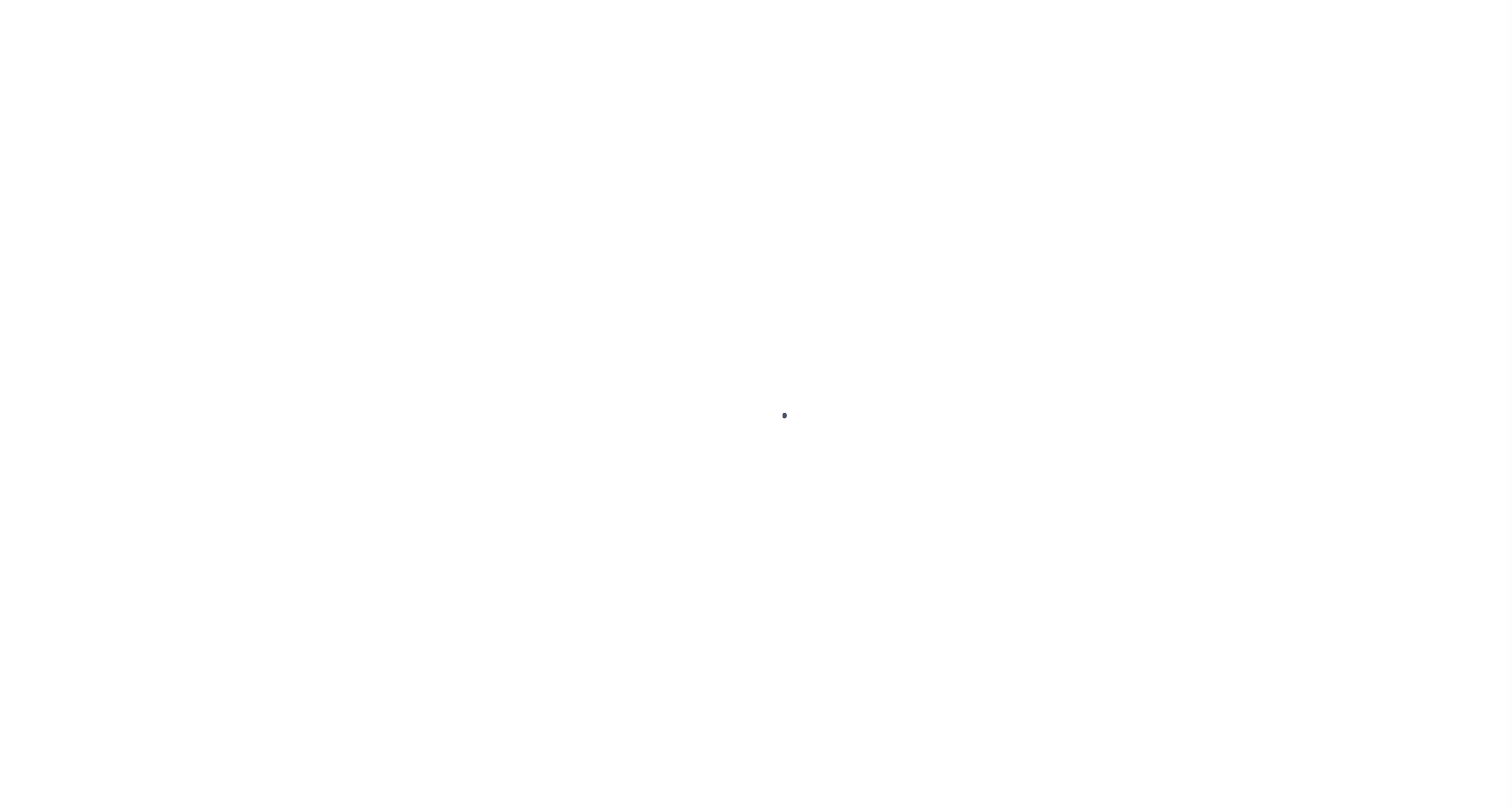
select select
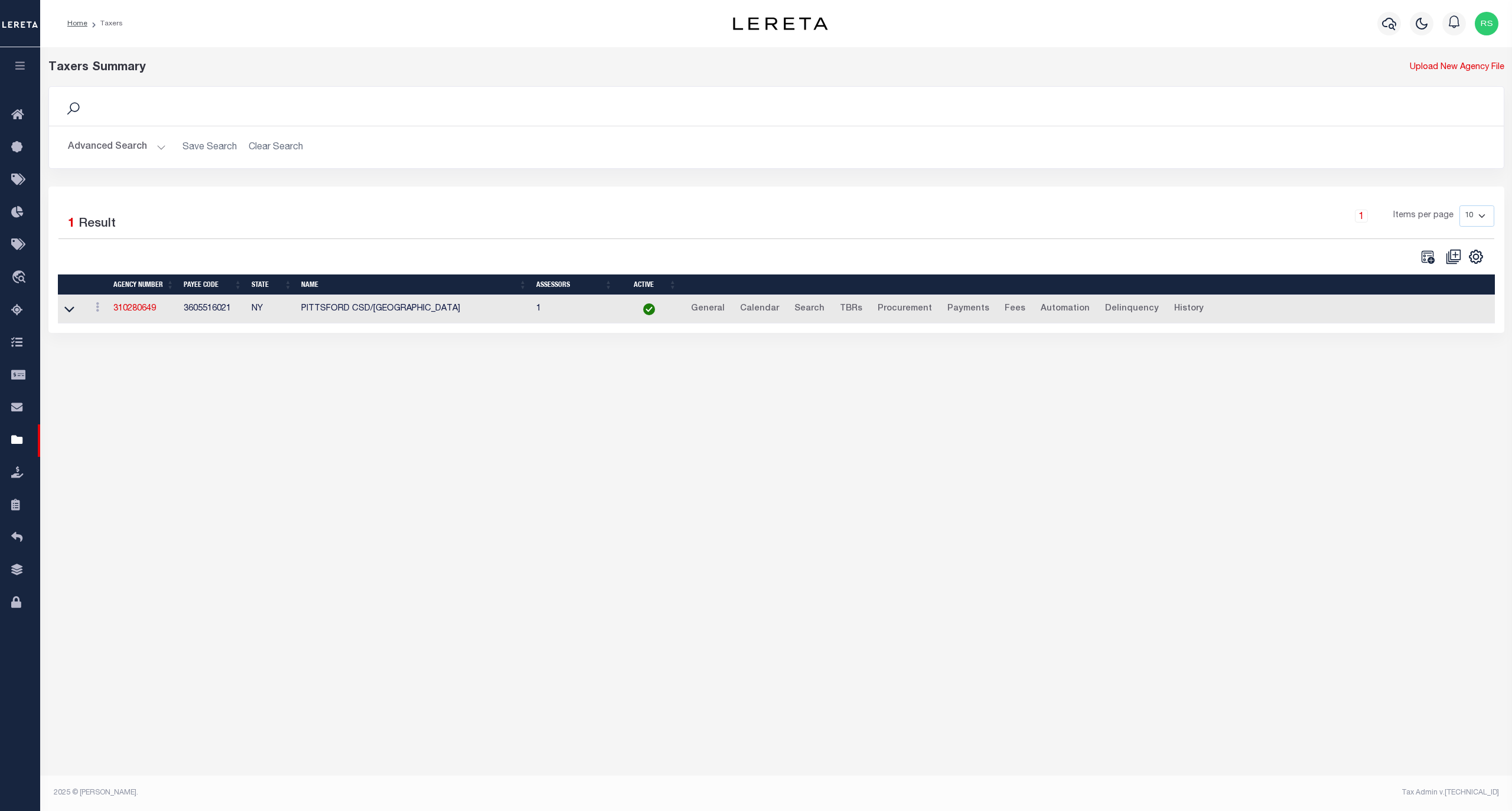
click at [93, 148] on button "Advanced Search" at bounding box center [117, 148] width 98 height 23
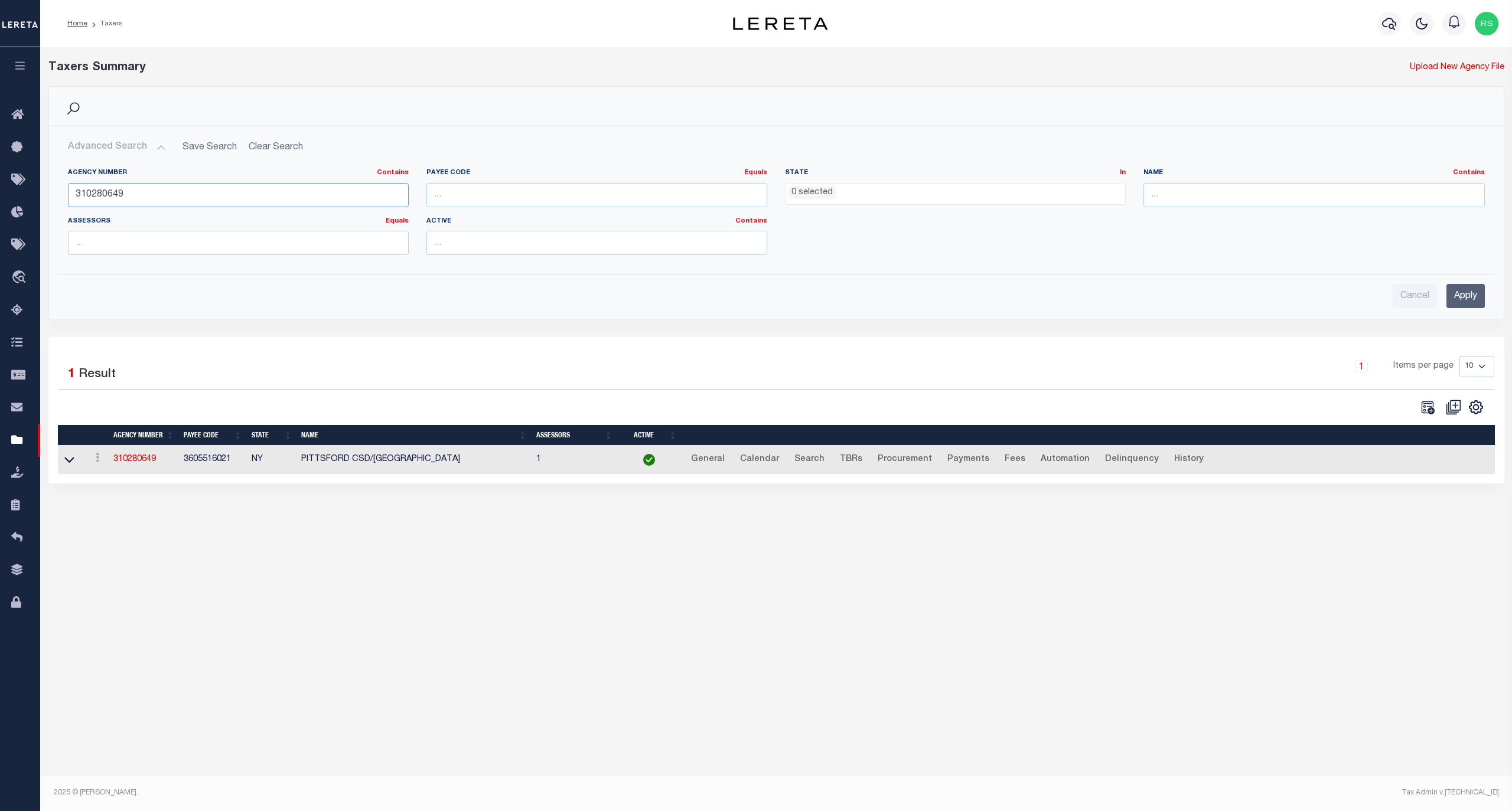
click at [130, 196] on input "310280649" at bounding box center [238, 194] width 341 height 24
click at [128, 196] on input "310280649" at bounding box center [238, 194] width 341 height 24
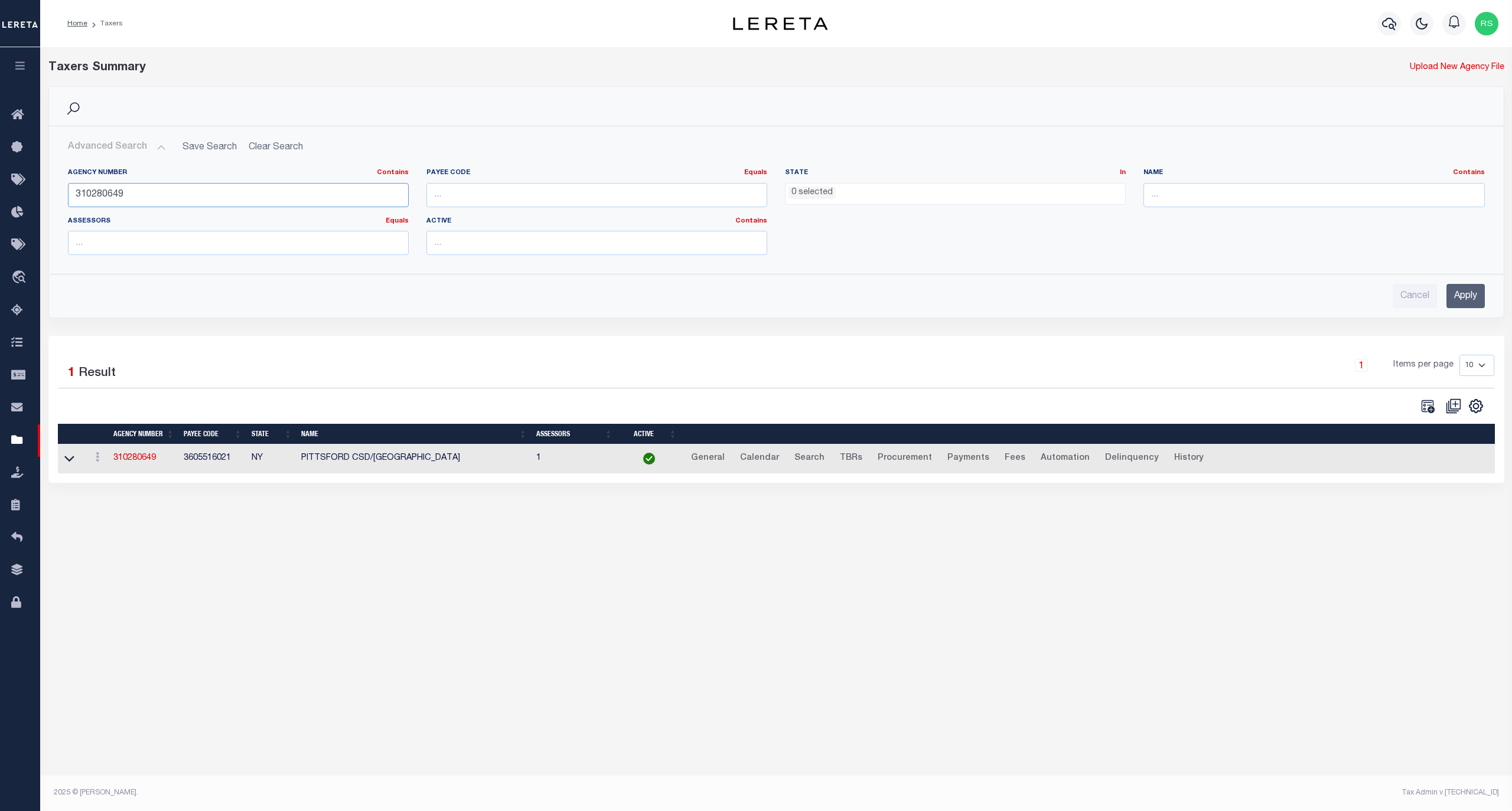
paste input "18"
type input "310280618"
click at [1465, 296] on input "Apply" at bounding box center [1465, 296] width 39 height 24
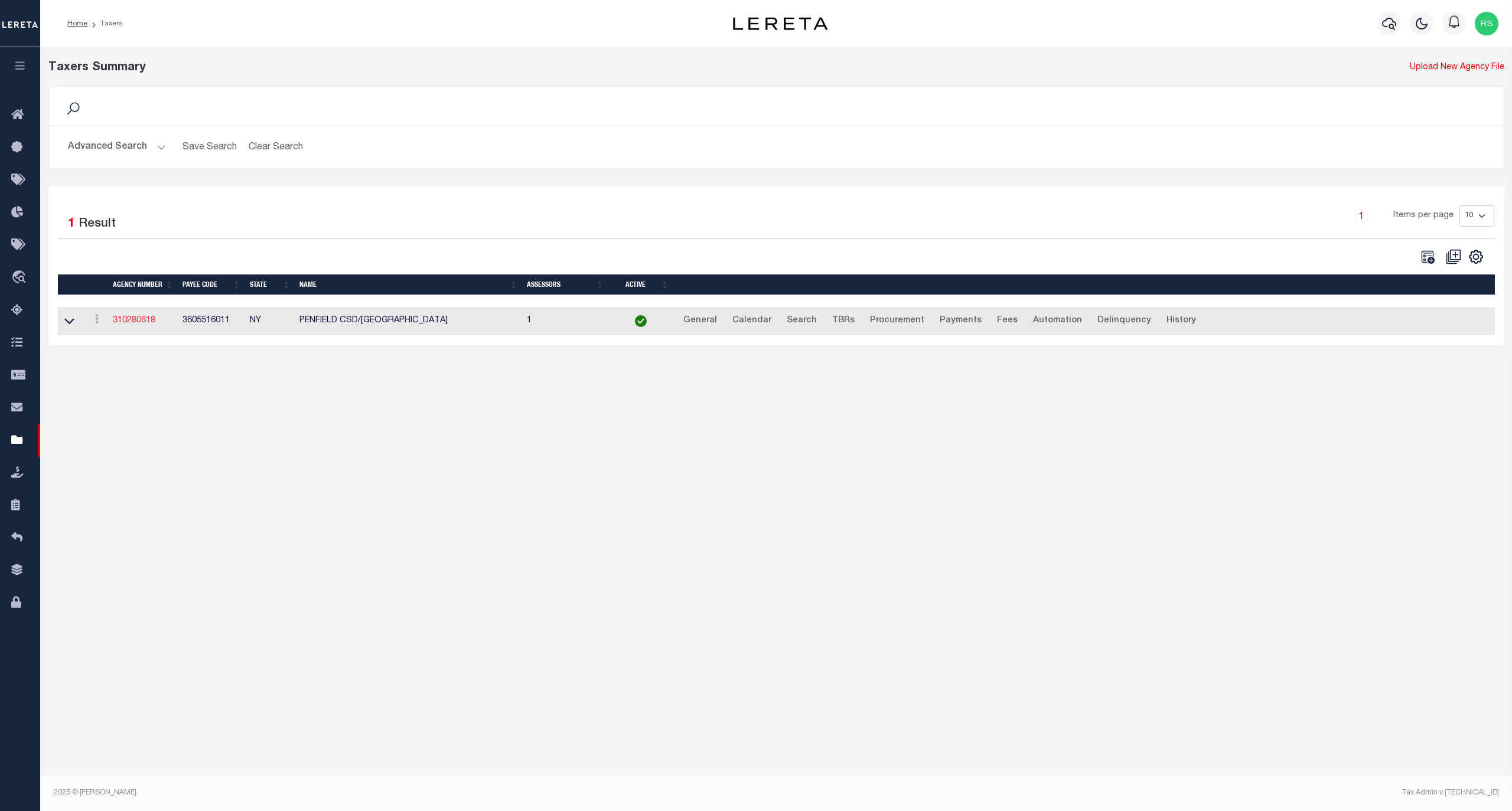
click at [139, 319] on link "310280618" at bounding box center [134, 320] width 42 height 8
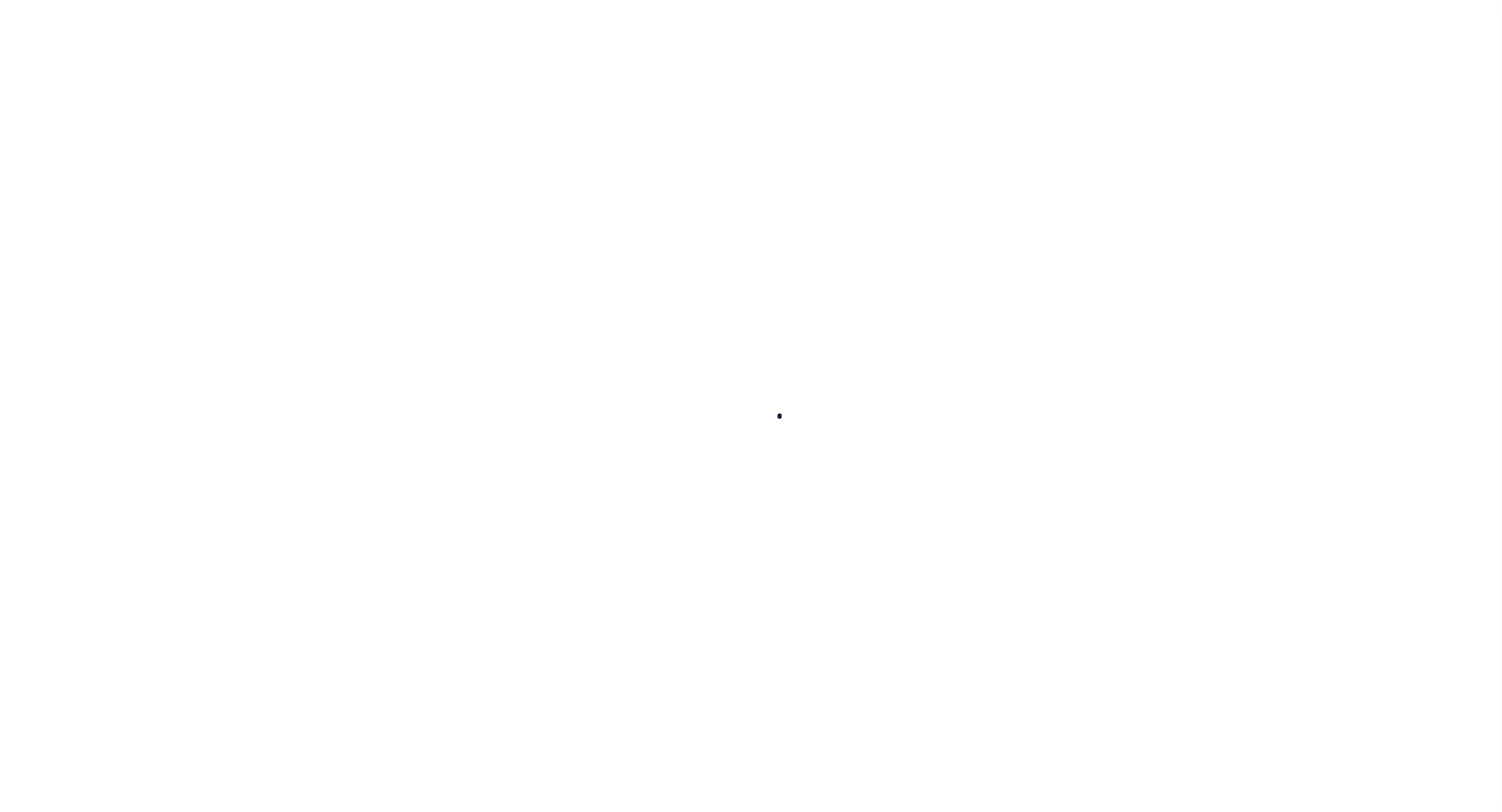
select select
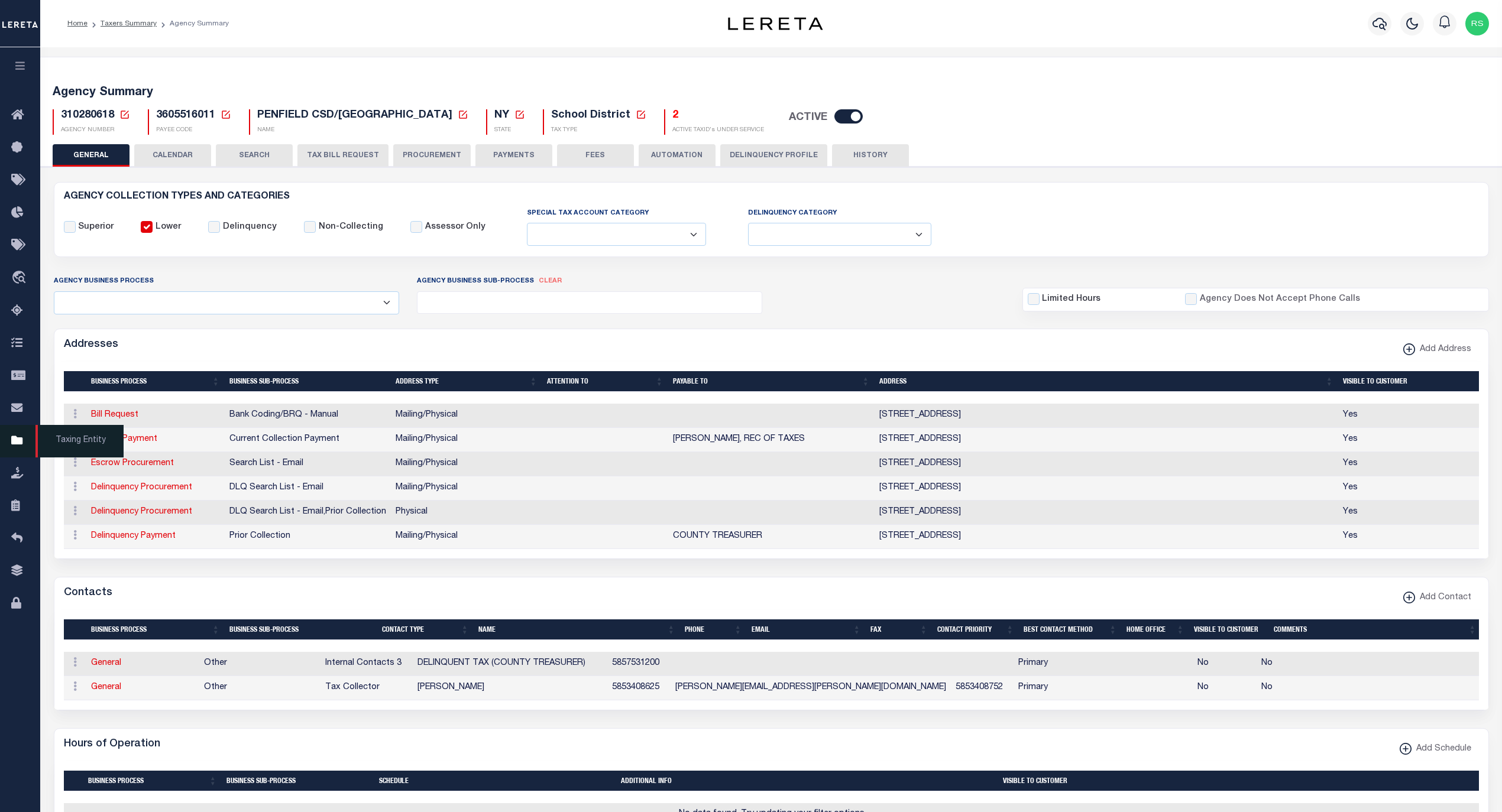
click at [69, 447] on span "Taxing Entity" at bounding box center [80, 441] width 88 height 32
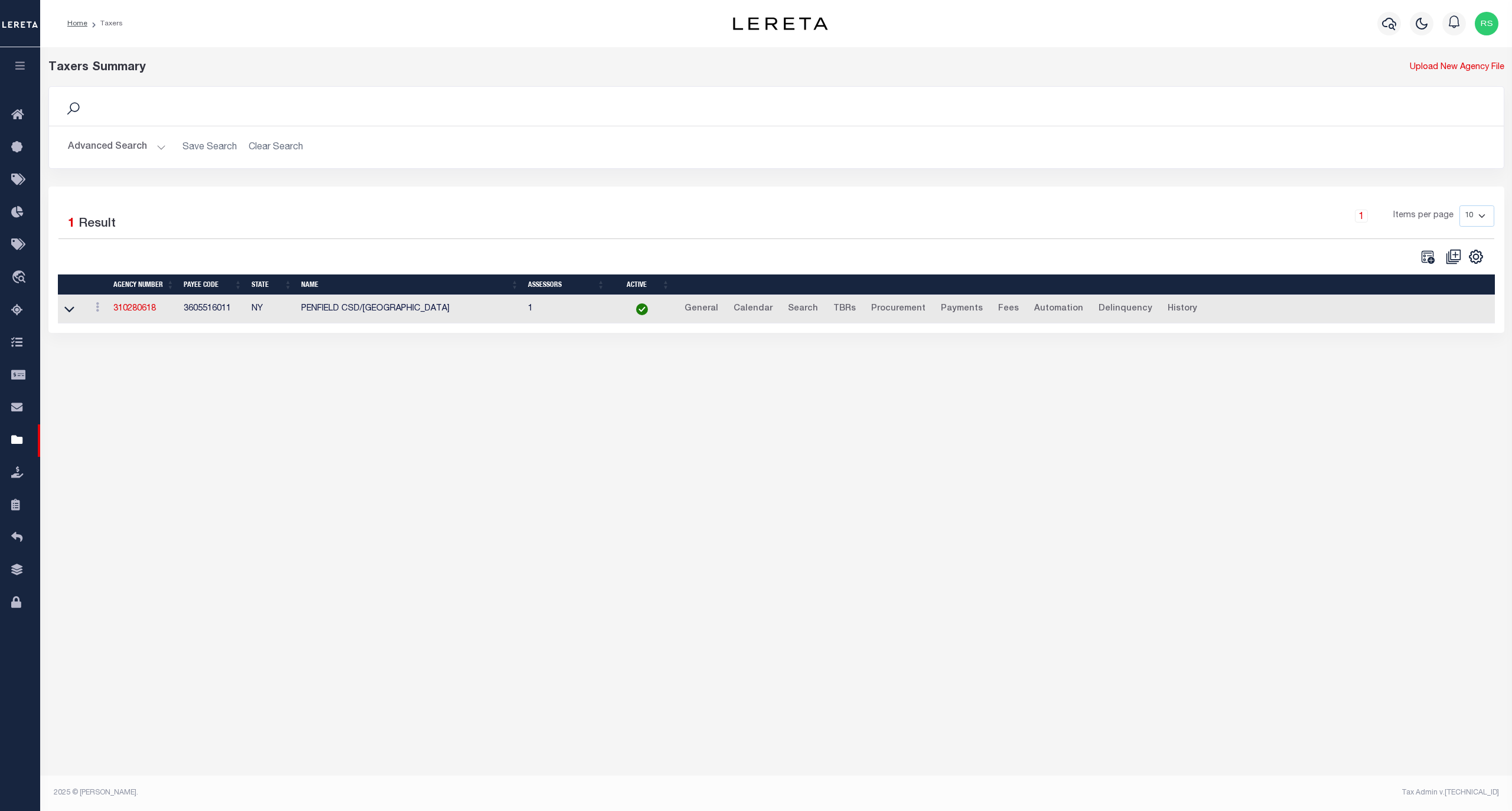
click at [99, 150] on button "Advanced Search" at bounding box center [117, 148] width 98 height 23
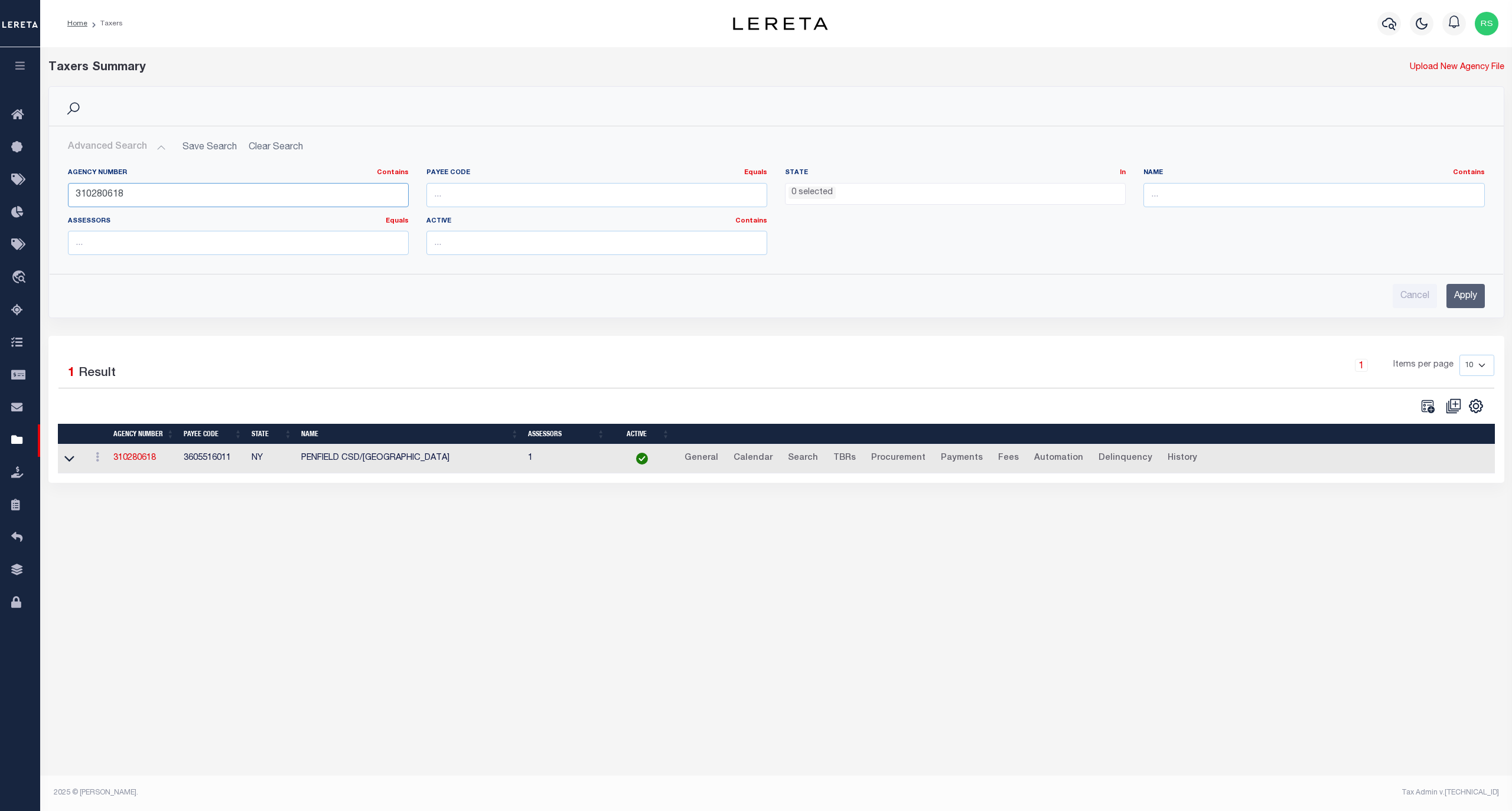
click at [114, 194] on input "310280618" at bounding box center [238, 194] width 341 height 24
paste input "62"
type input "310280662"
click at [1471, 295] on input "Apply" at bounding box center [1465, 296] width 39 height 24
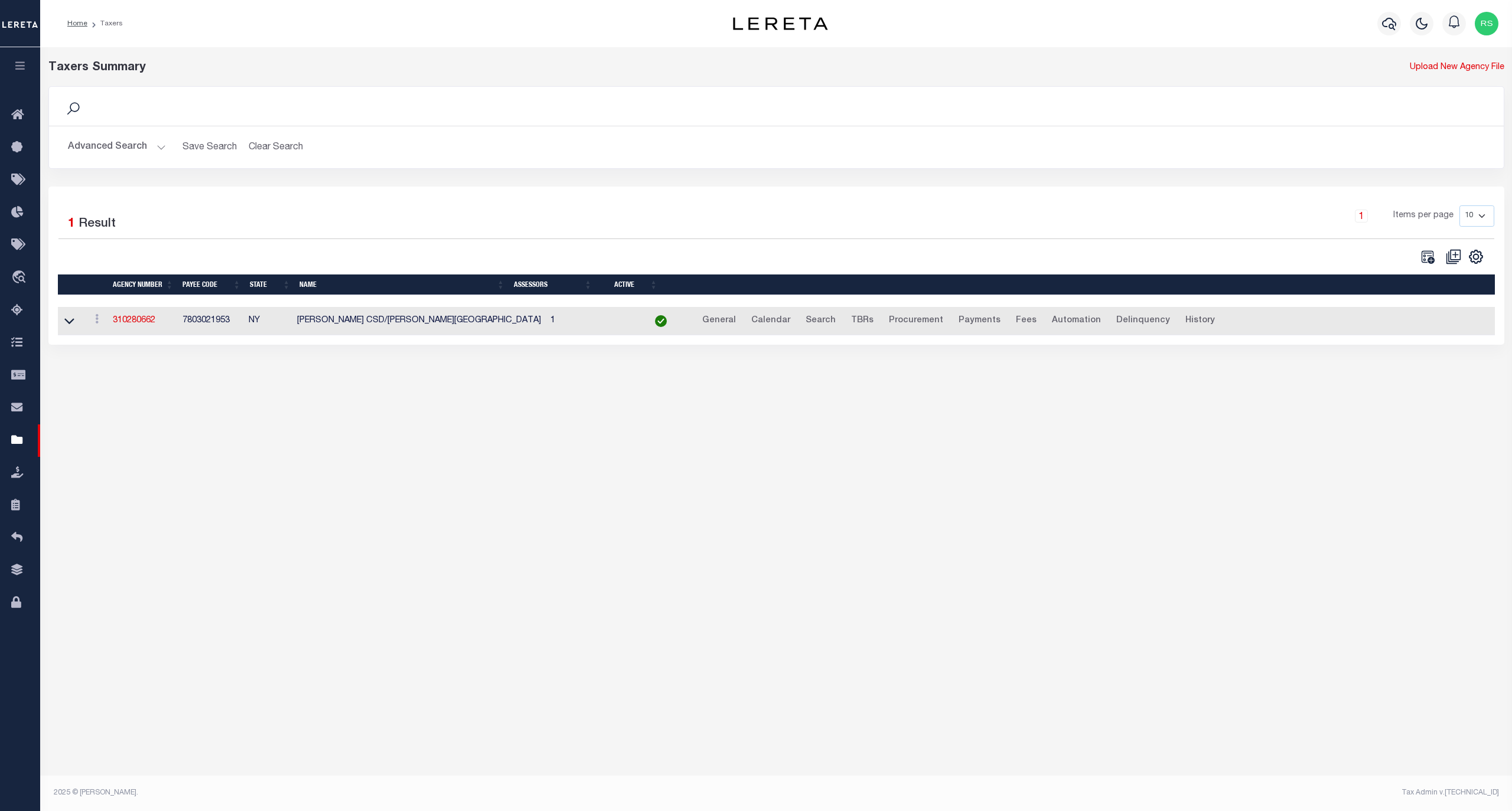
click at [127, 330] on td "310280662" at bounding box center [143, 322] width 70 height 29
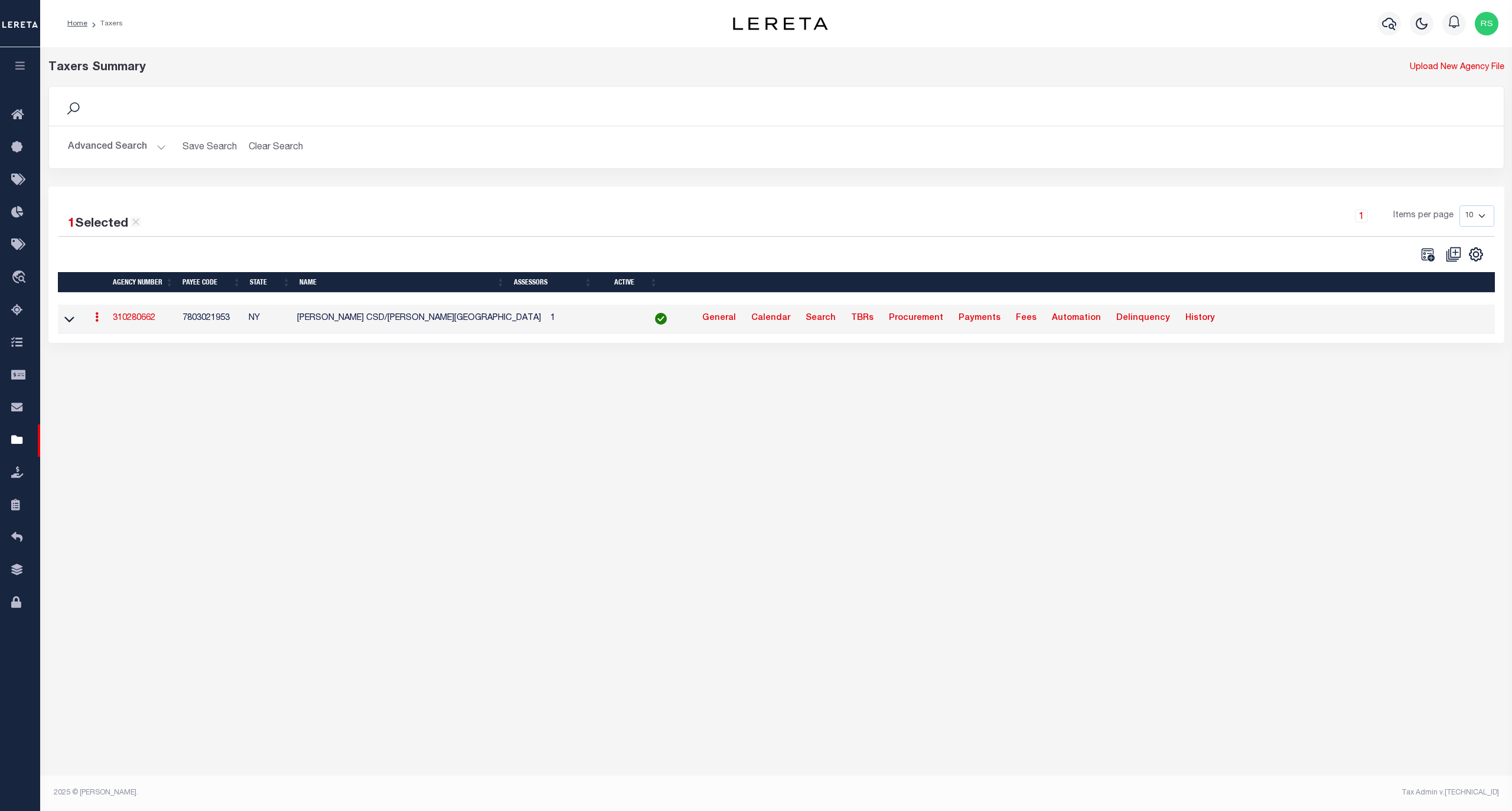
click at [134, 323] on link "310280662" at bounding box center [134, 318] width 42 height 8
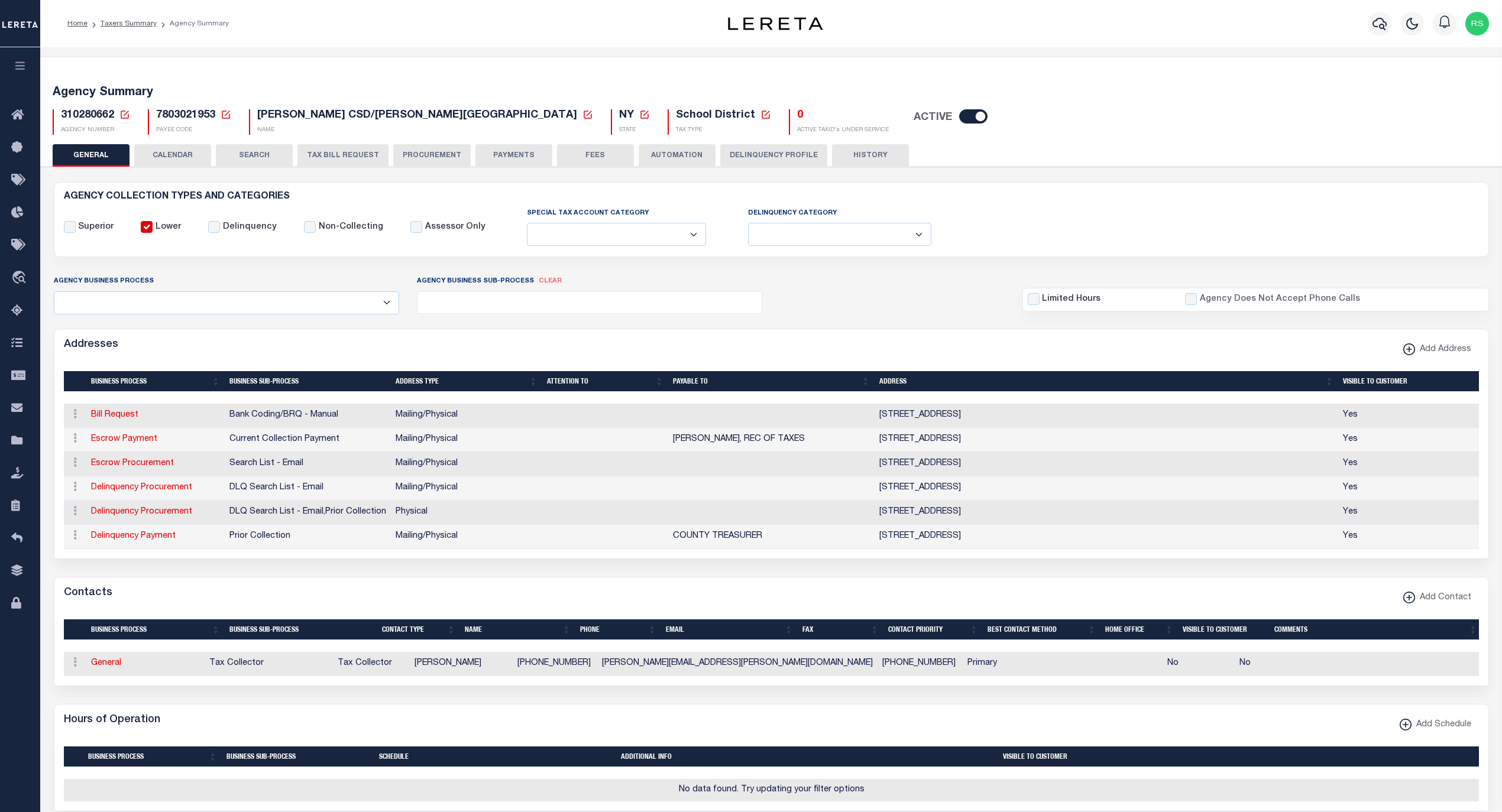
select select
click at [62, 441] on span "Taxing Entity" at bounding box center [80, 441] width 88 height 32
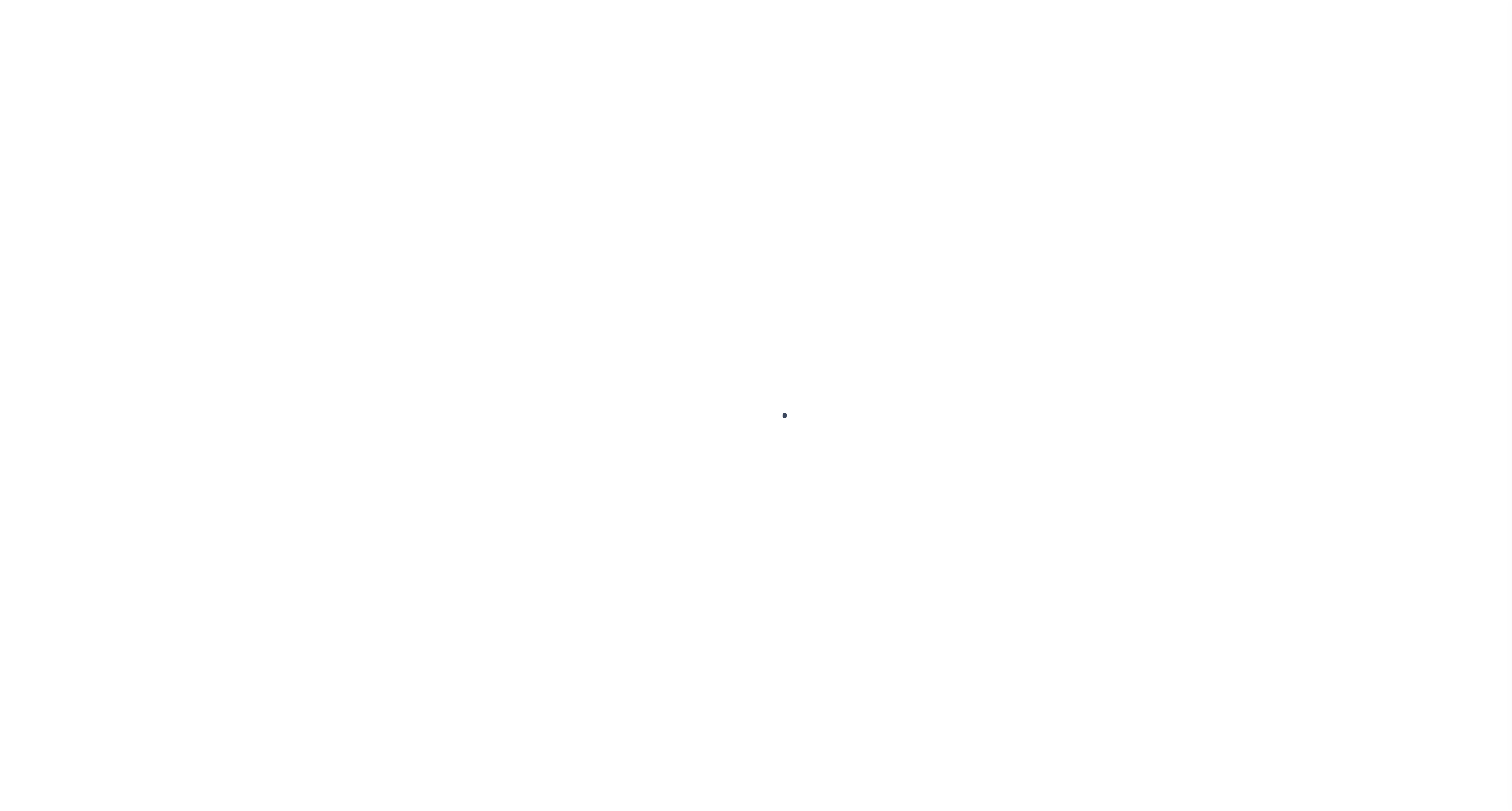
select select
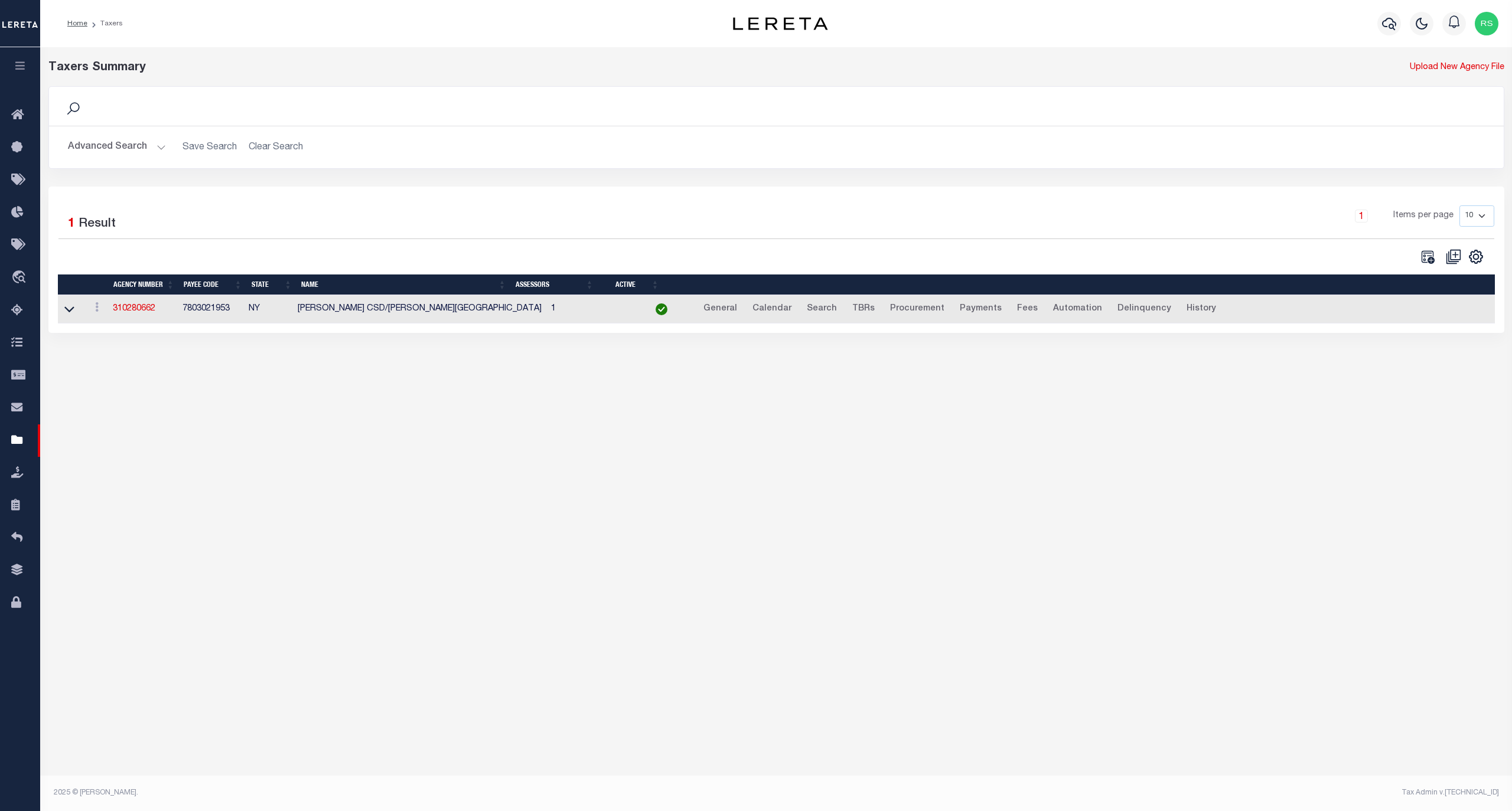
click at [111, 156] on button "Advanced Search" at bounding box center [117, 148] width 98 height 23
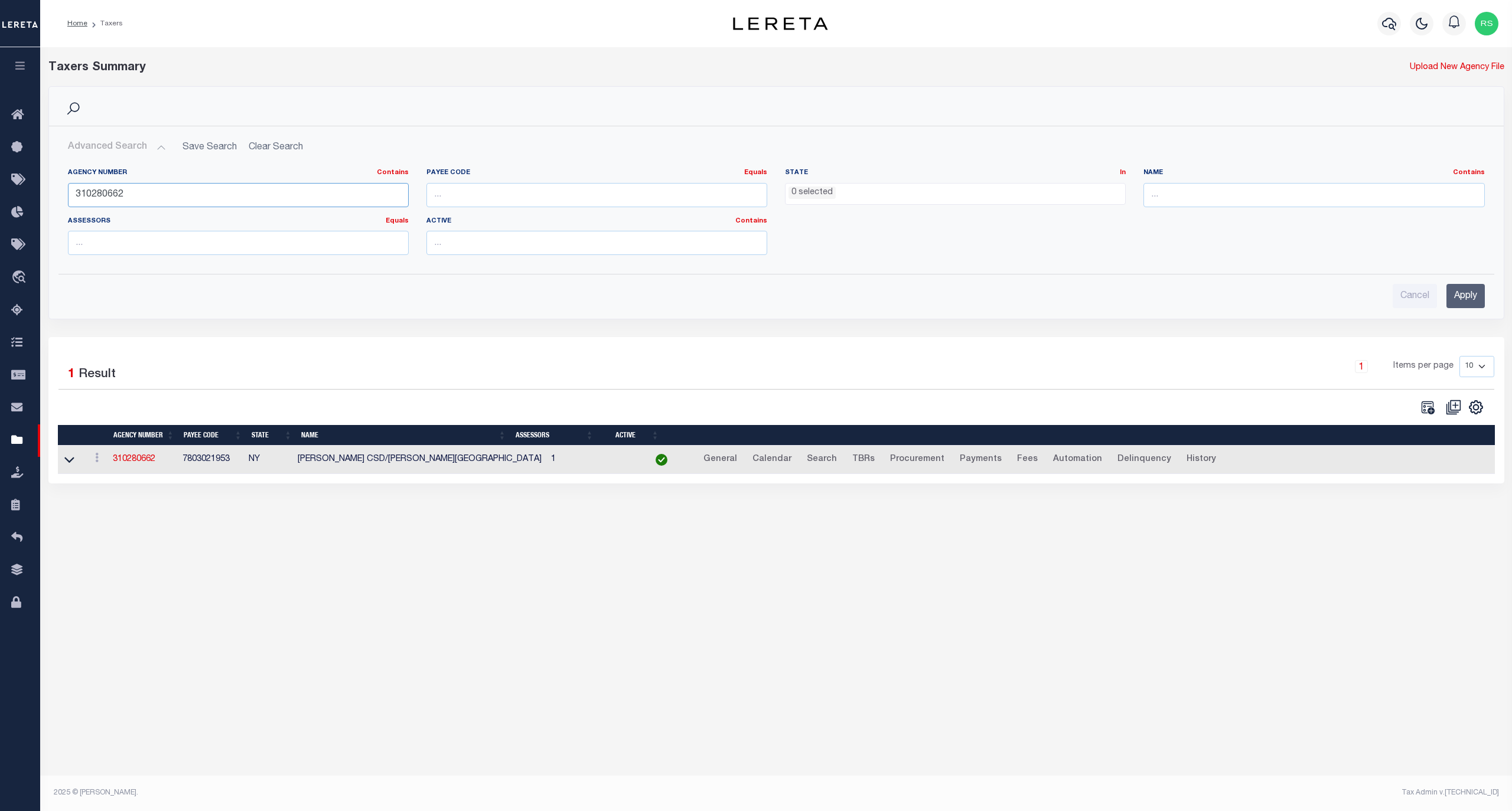
click at [125, 192] on input "310280662" at bounding box center [238, 194] width 341 height 24
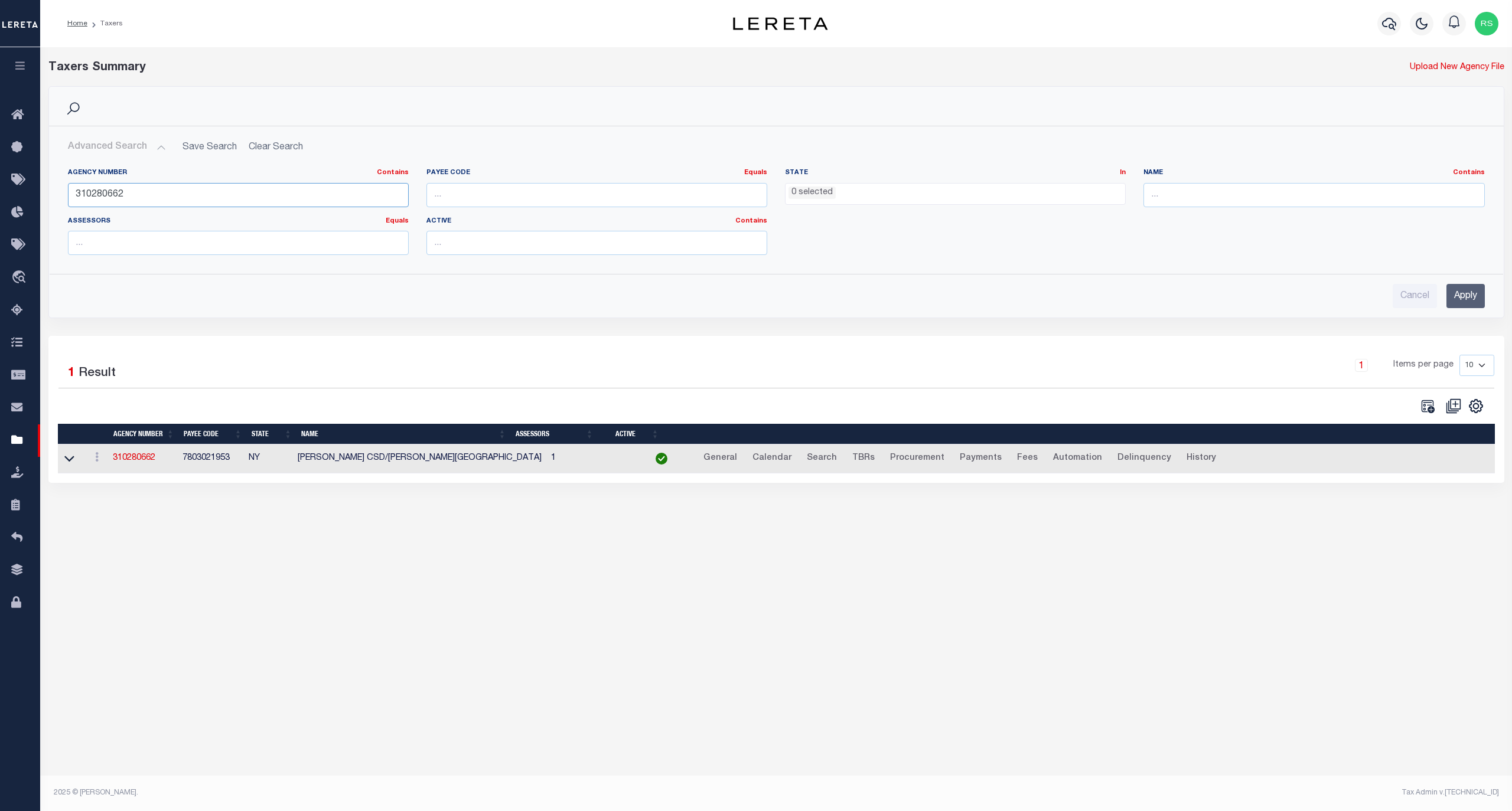
paste input "21"
type input "310280621"
click at [1464, 298] on input "Apply" at bounding box center [1465, 296] width 39 height 24
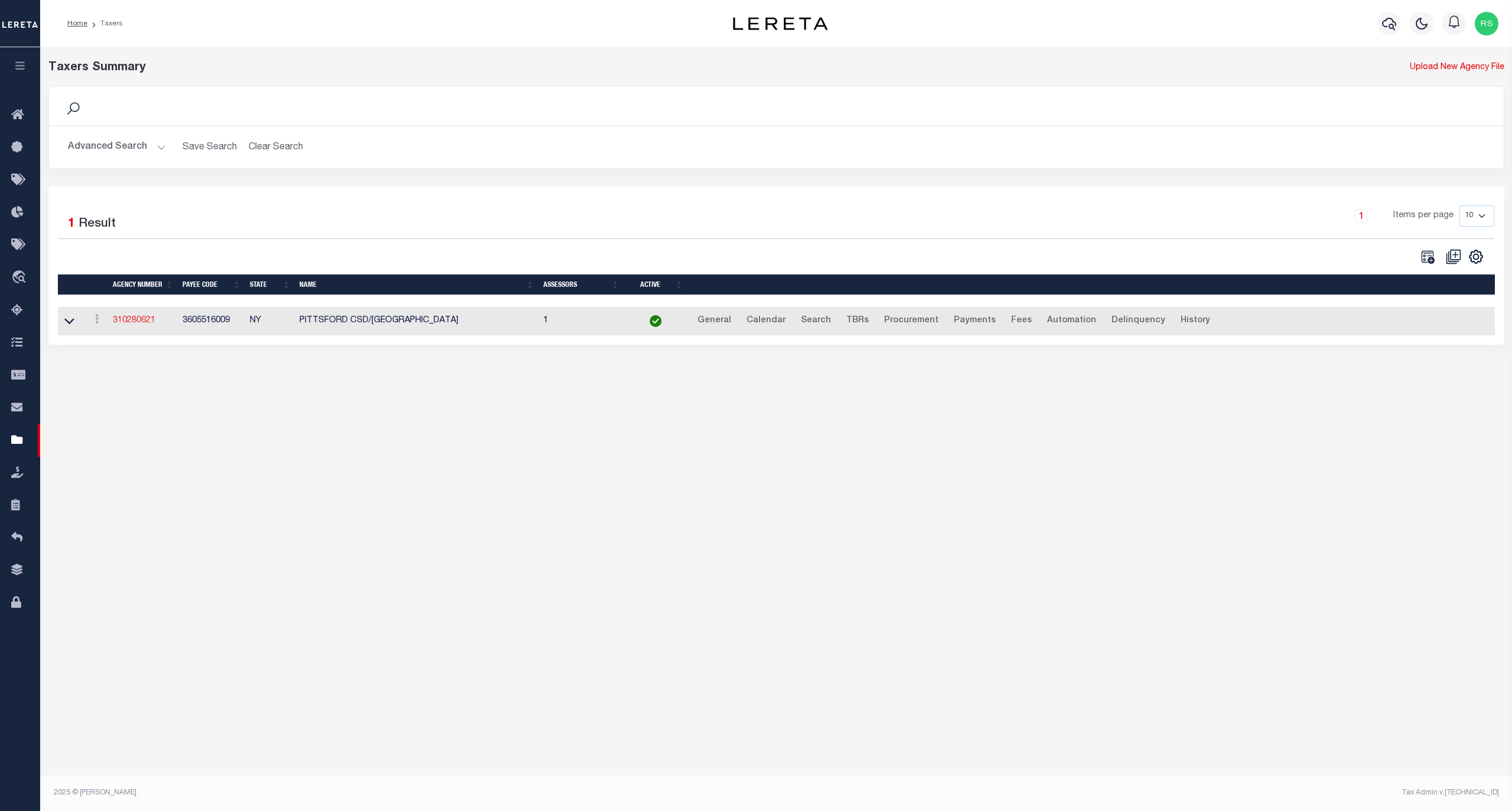
click at [137, 322] on link "310280621" at bounding box center [134, 320] width 42 height 8
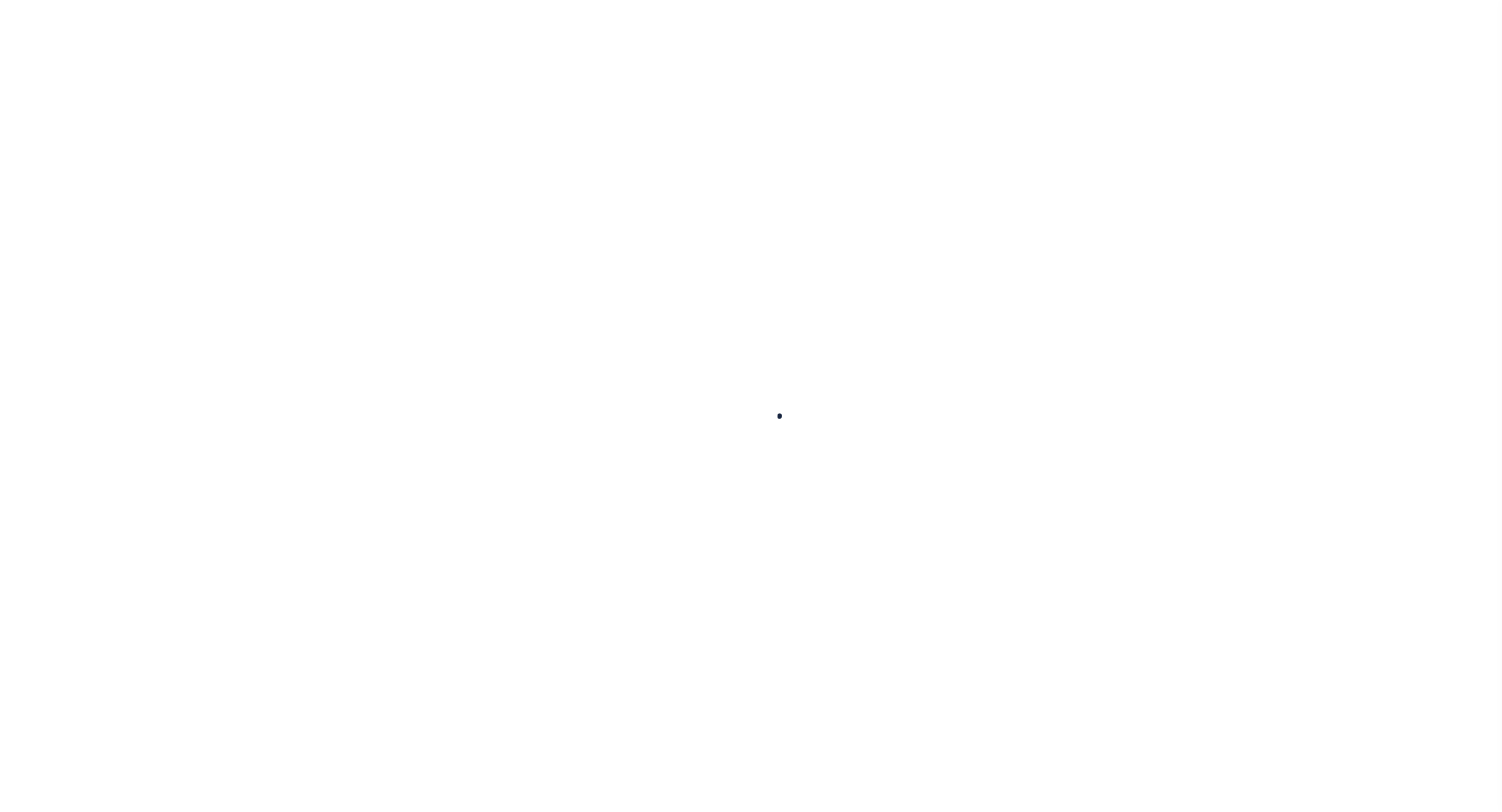
select select
checkbox input "false"
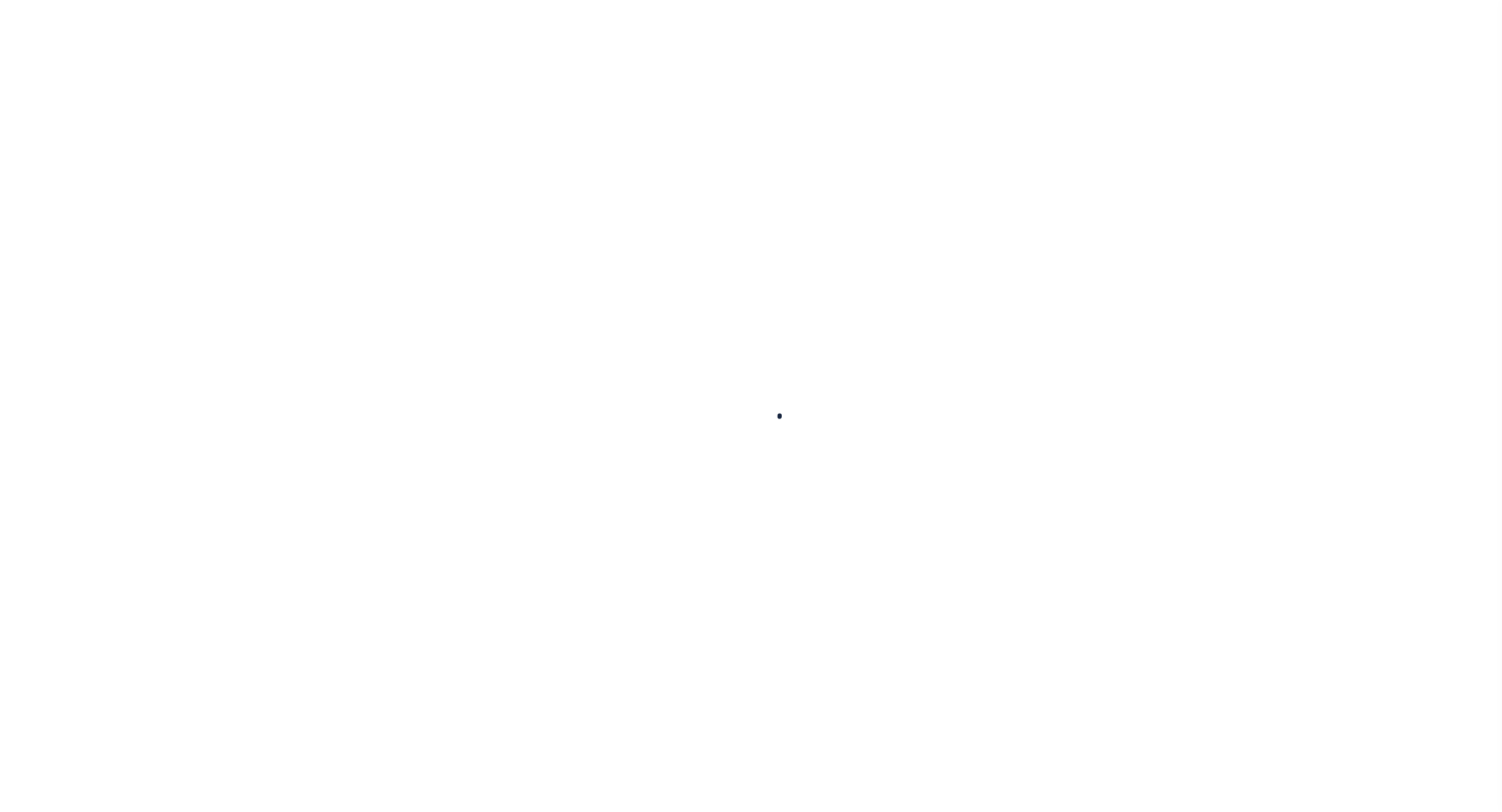
checkbox input "false"
type input "3605516009"
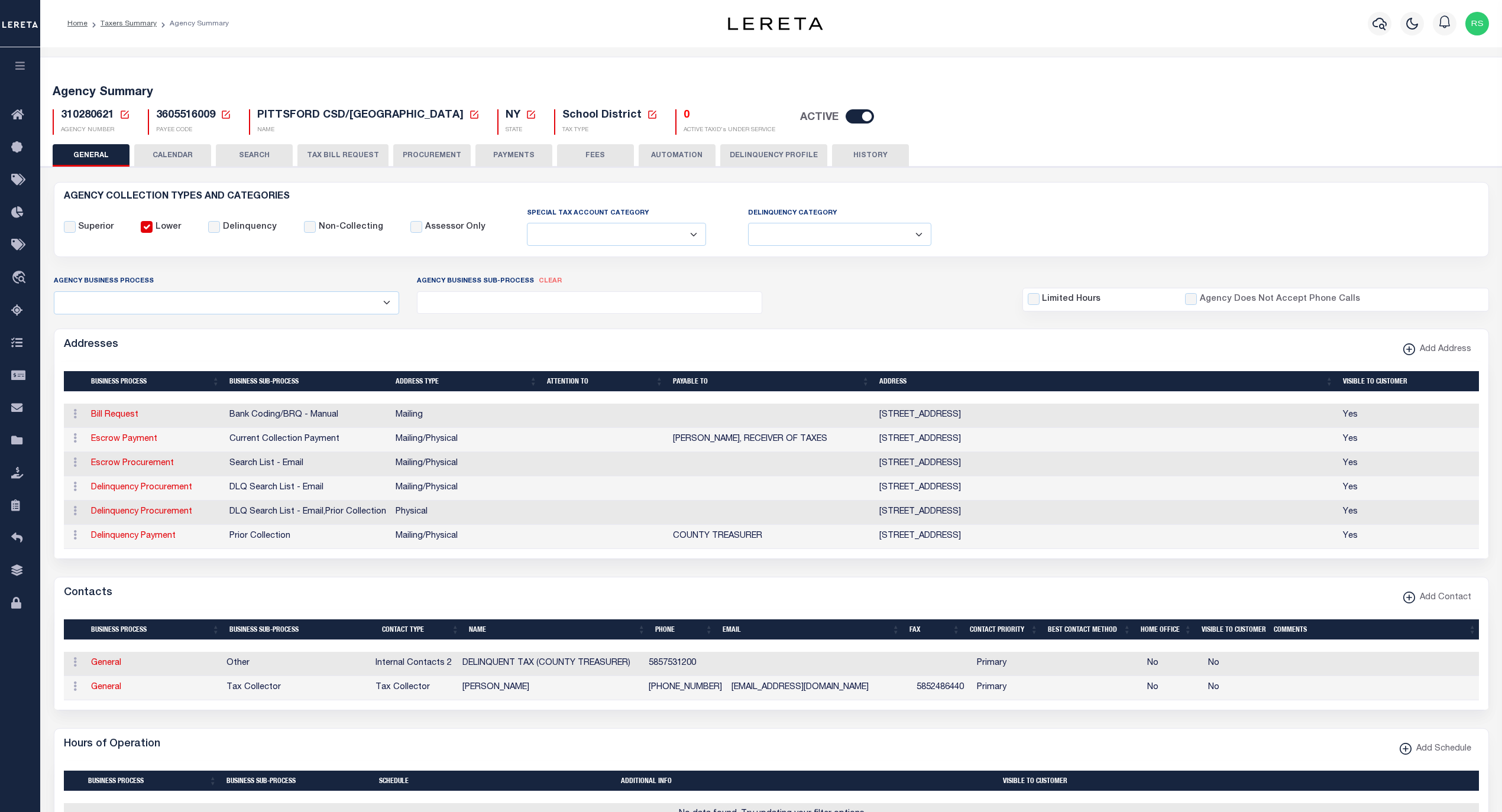
click at [520, 153] on button "PAYMENTS" at bounding box center [514, 155] width 77 height 22
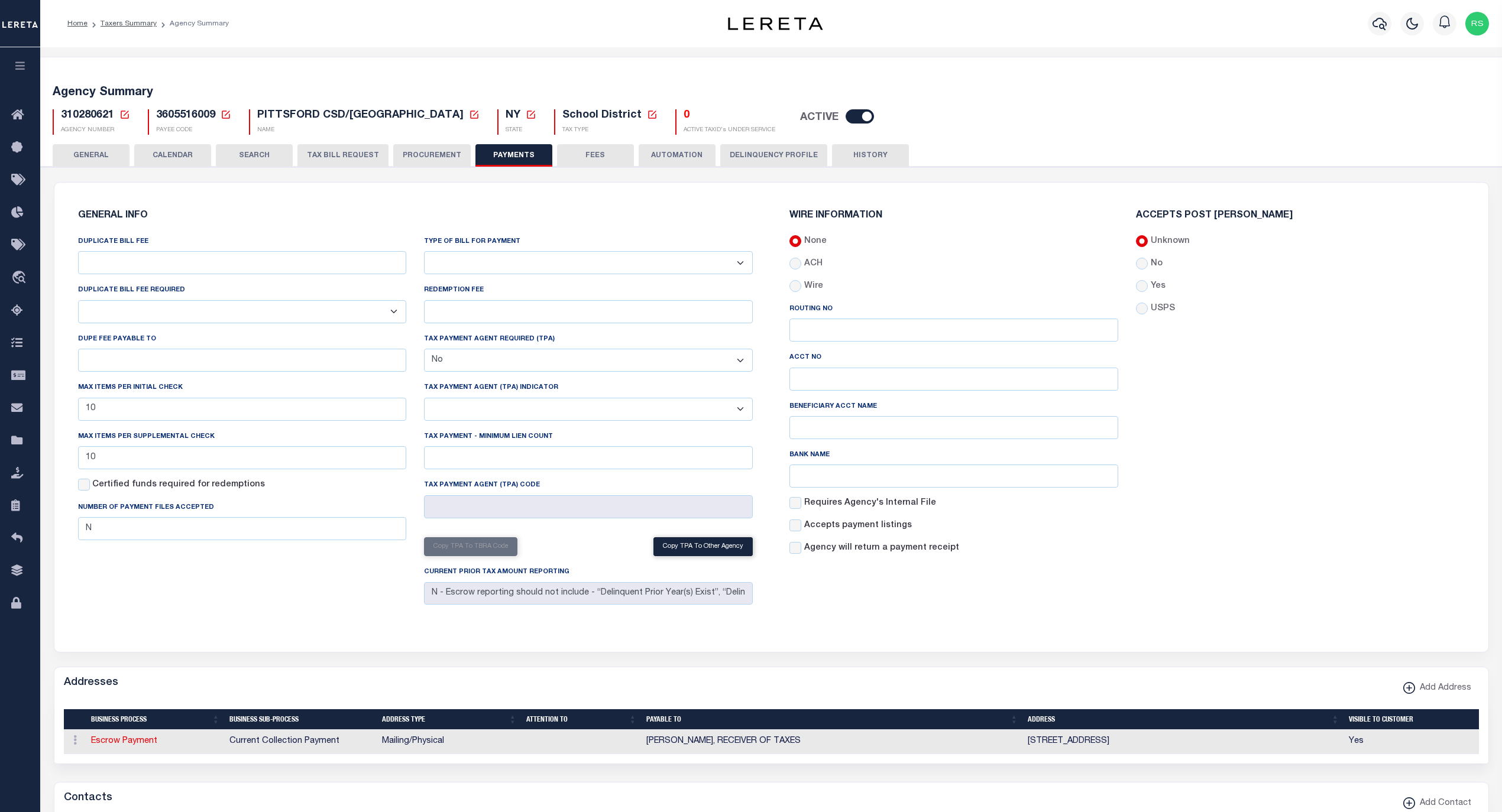
click at [95, 154] on button "GENERAL" at bounding box center [92, 155] width 77 height 22
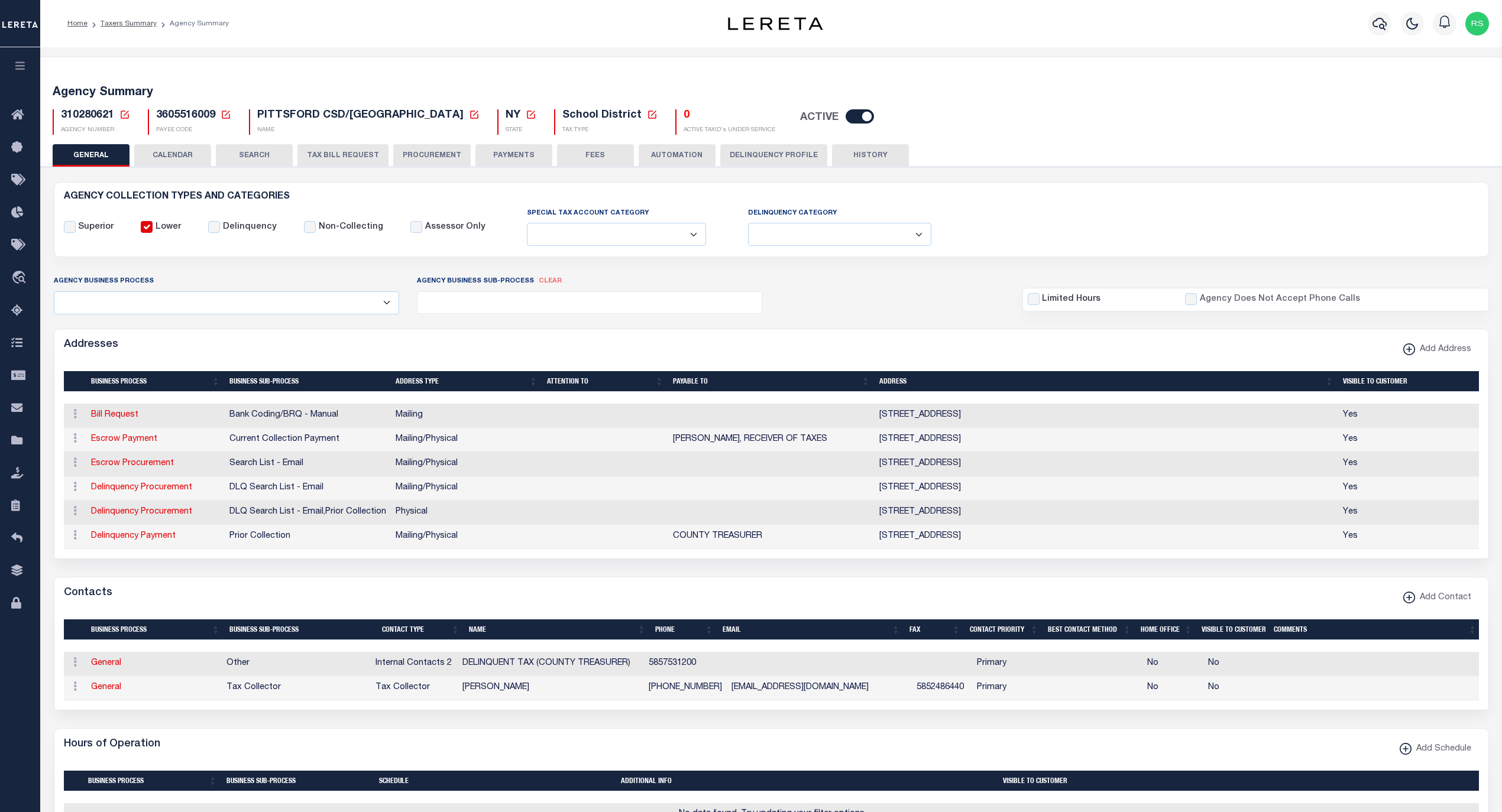
scroll to position [183, 0]
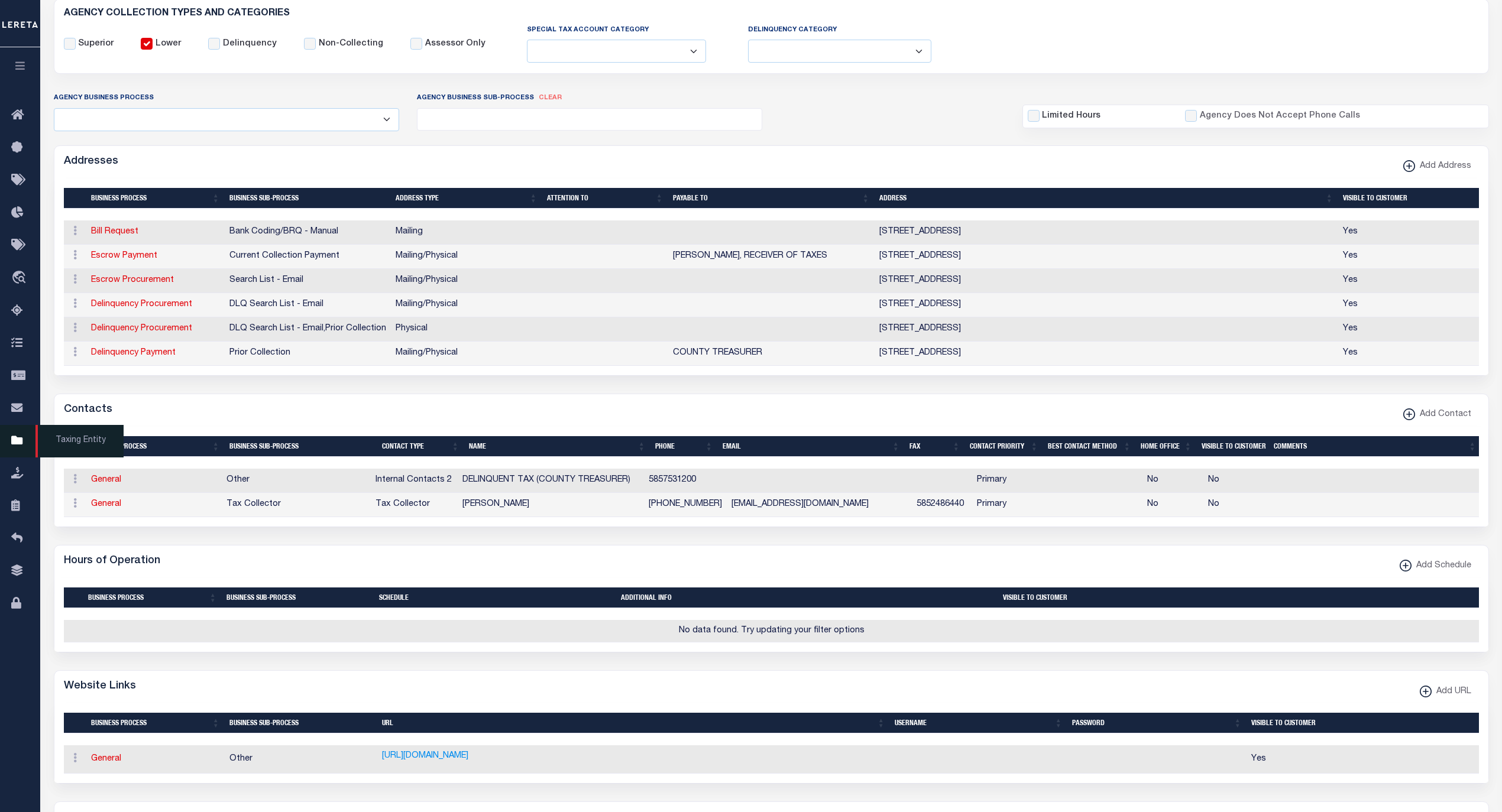
click at [70, 448] on span "Taxing Entity" at bounding box center [80, 441] width 88 height 32
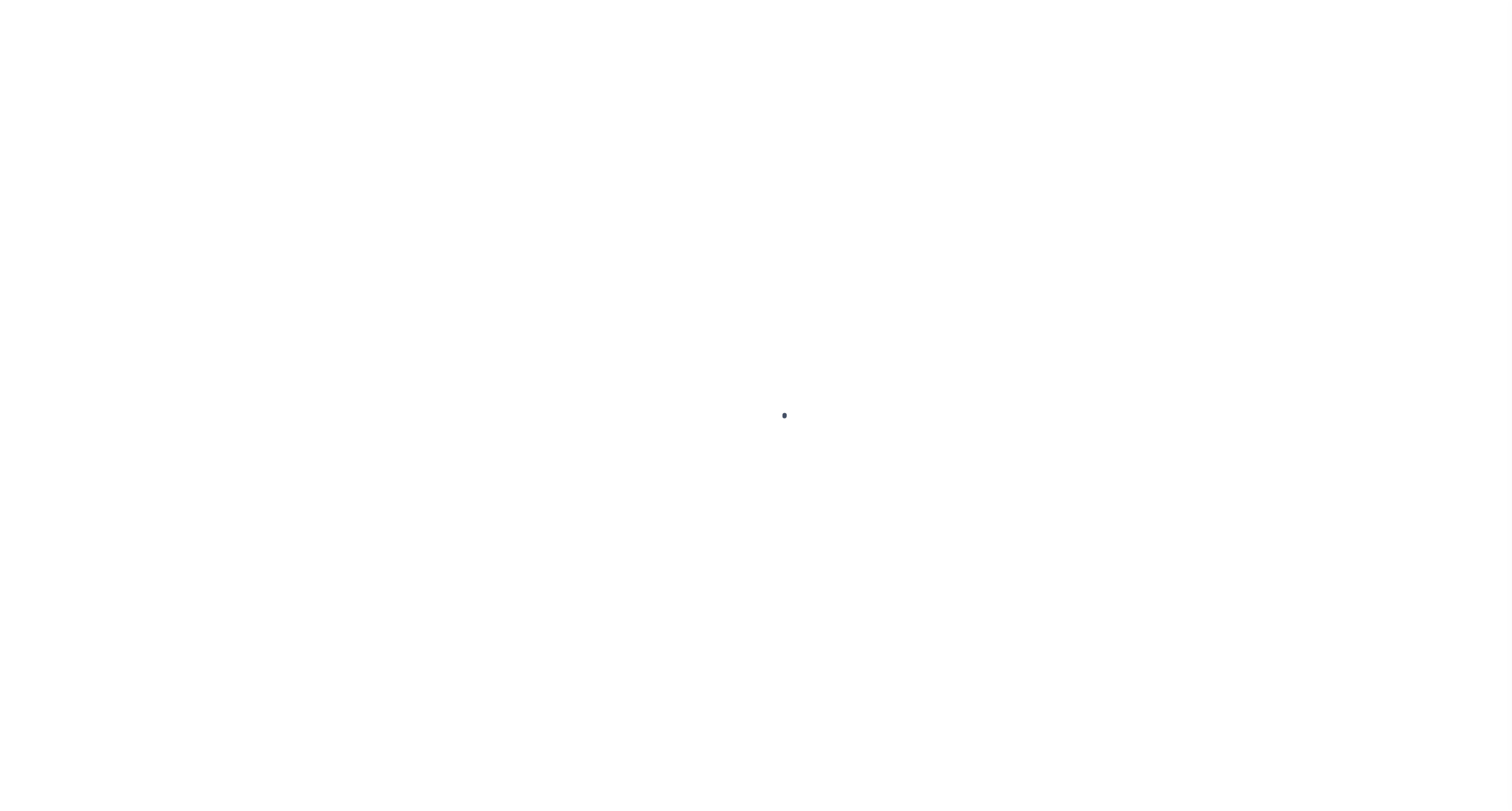
select select
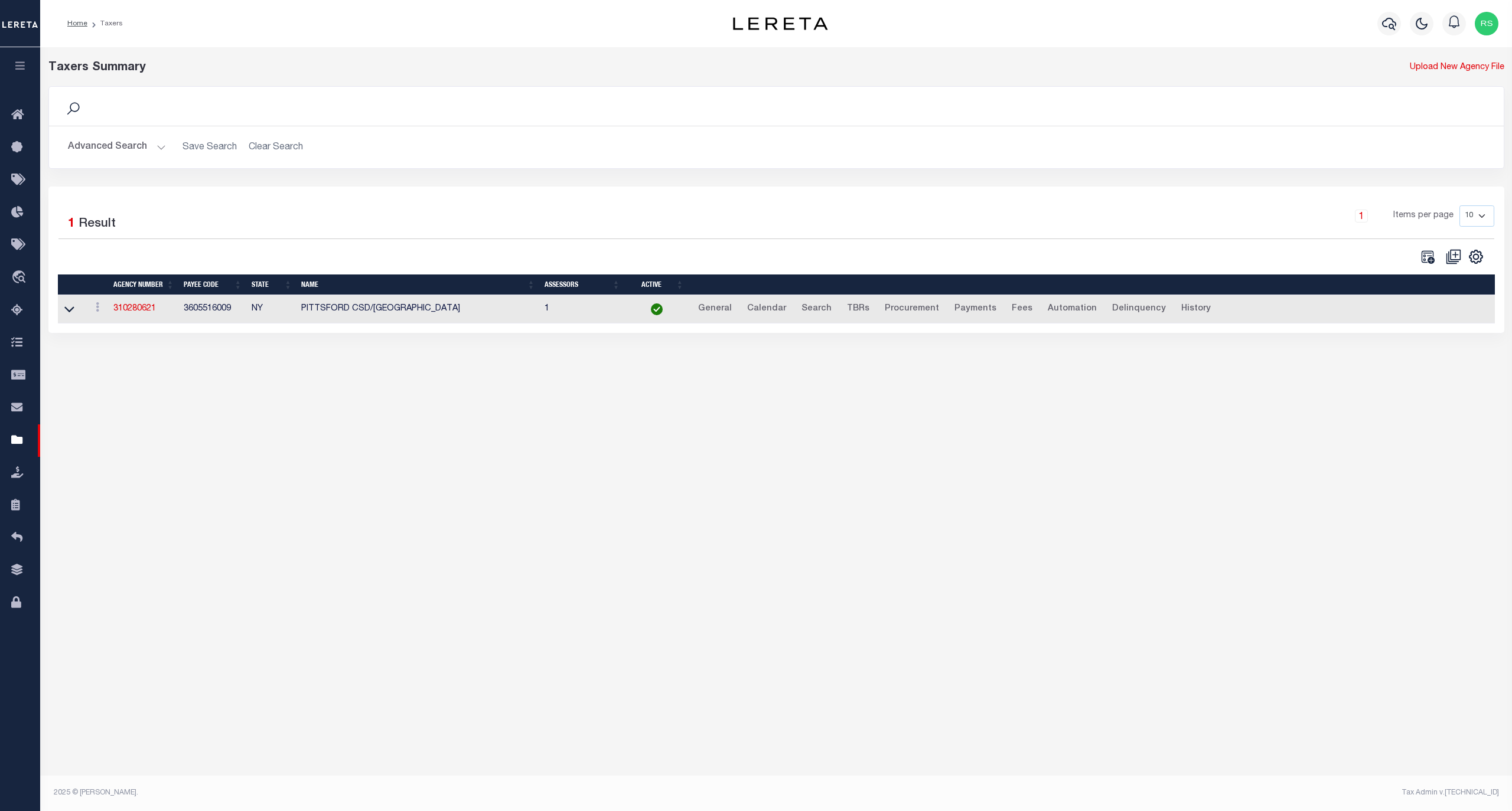
click at [119, 150] on button "Advanced Search" at bounding box center [117, 148] width 98 height 23
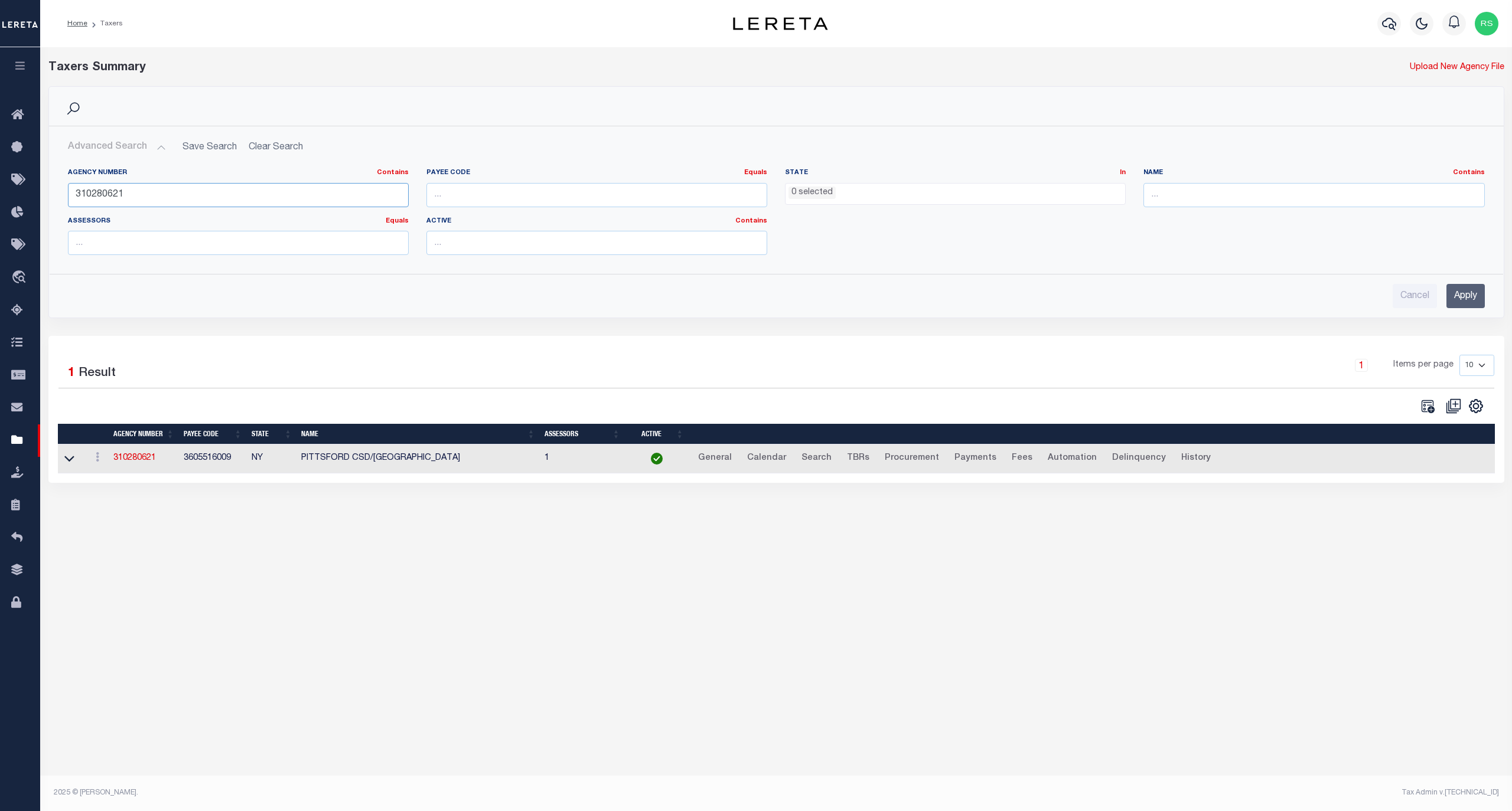
click at [163, 199] on input "310280621" at bounding box center [238, 194] width 341 height 24
paste input "6"
type input "310280626"
click at [1460, 298] on input "Apply" at bounding box center [1465, 296] width 39 height 24
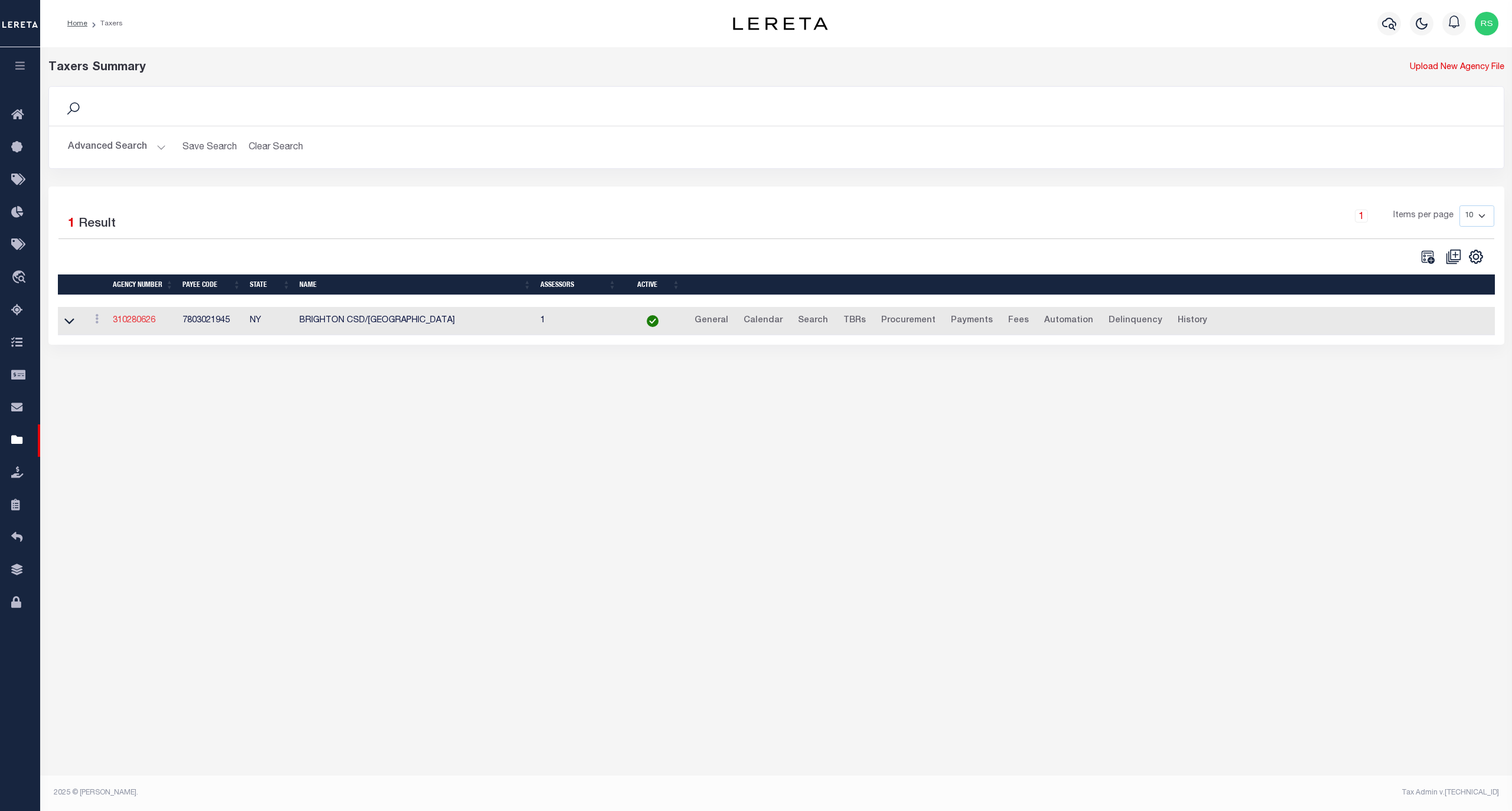
click at [145, 324] on link "310280626" at bounding box center [134, 320] width 42 height 8
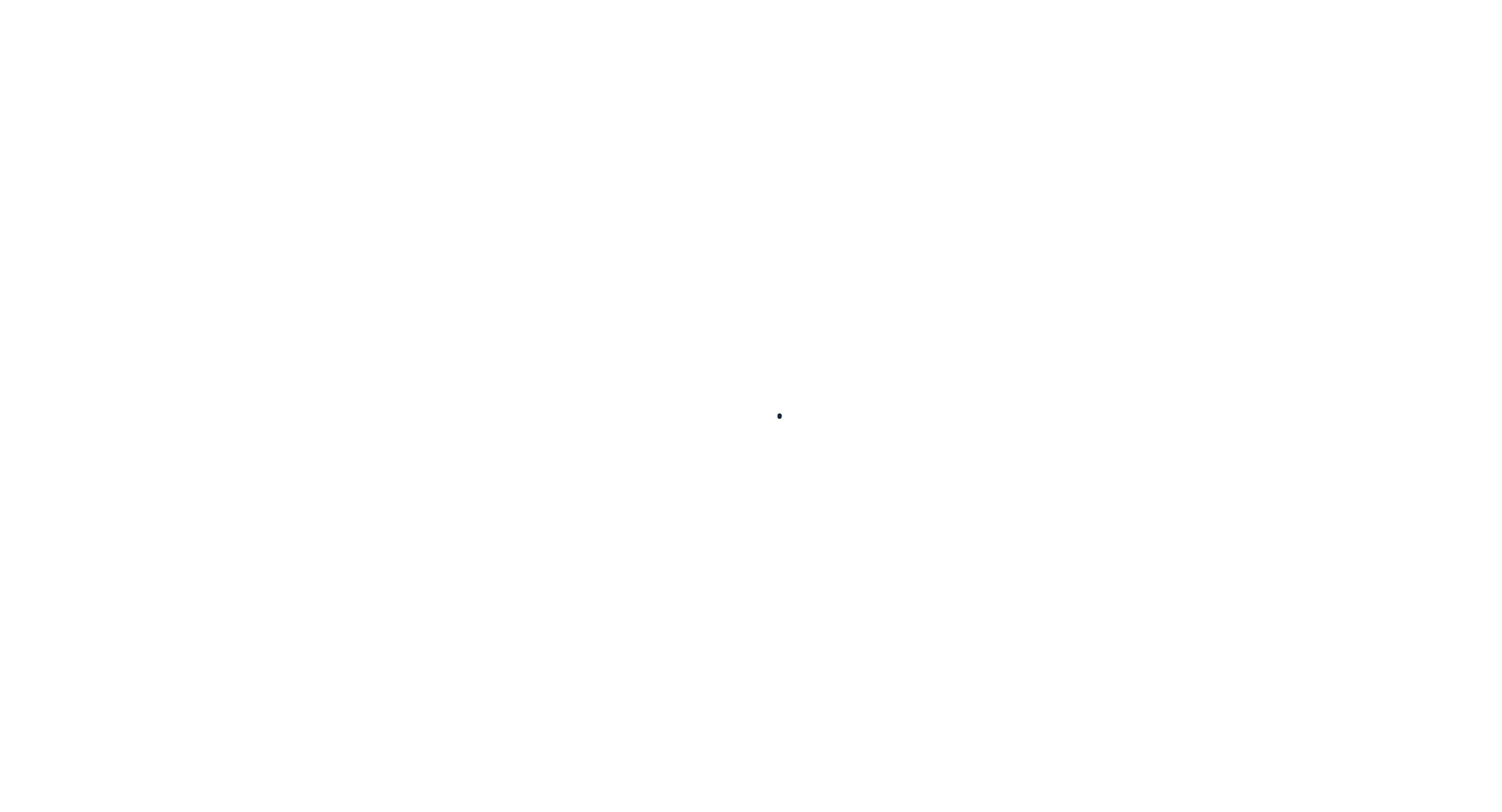
select select
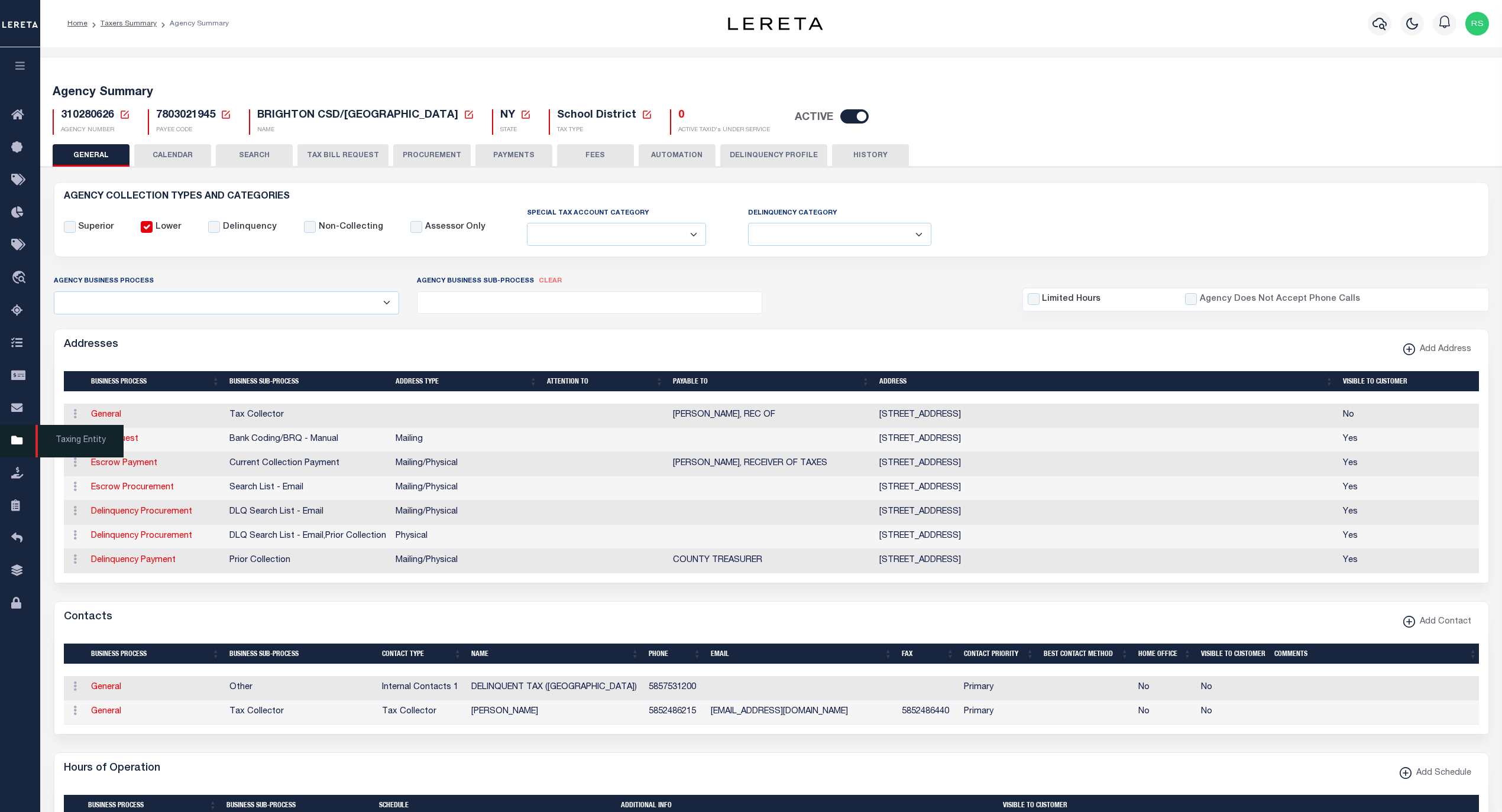
click at [72, 442] on span "Taxing Entity" at bounding box center [80, 441] width 88 height 32
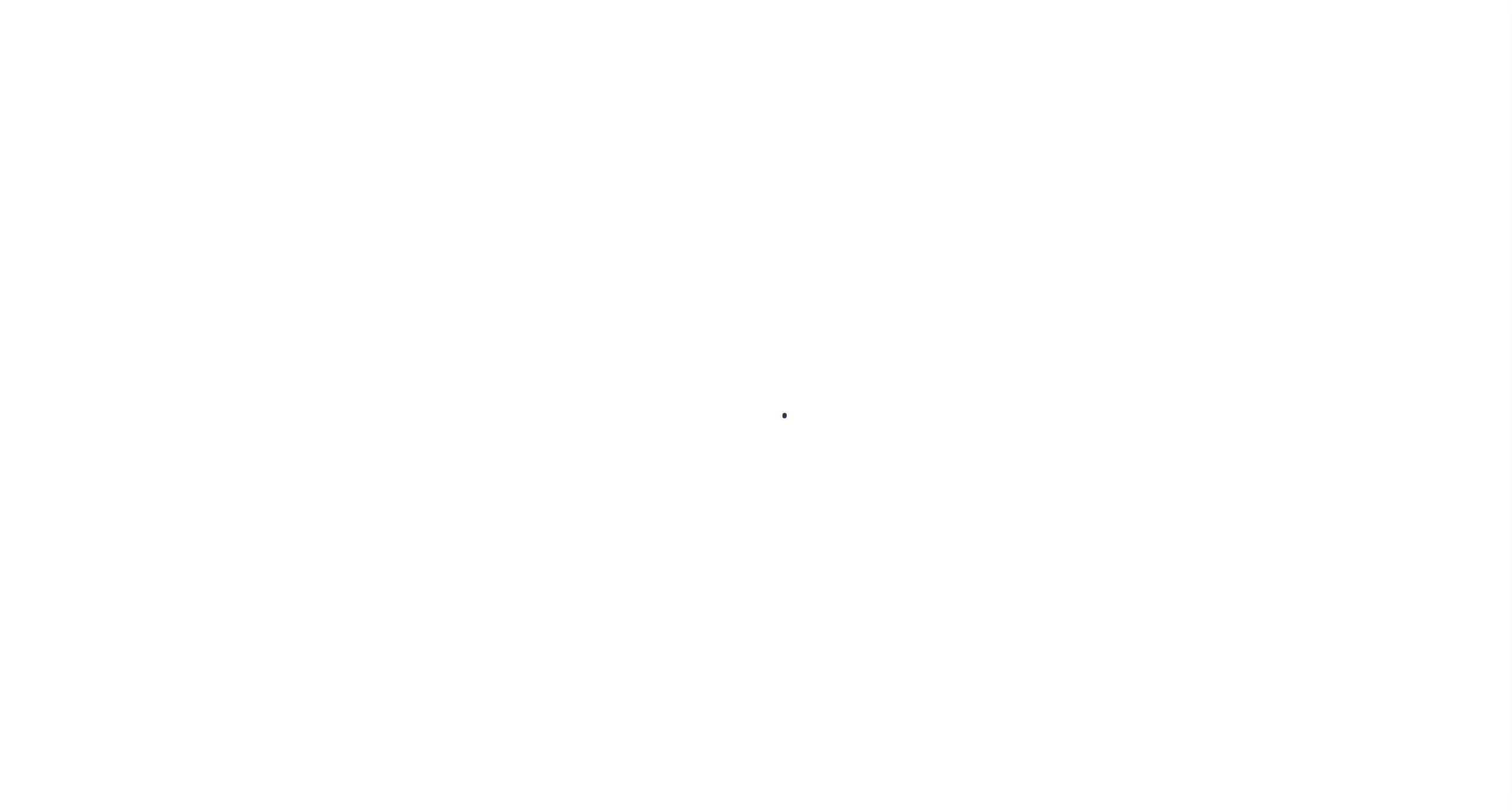
select select
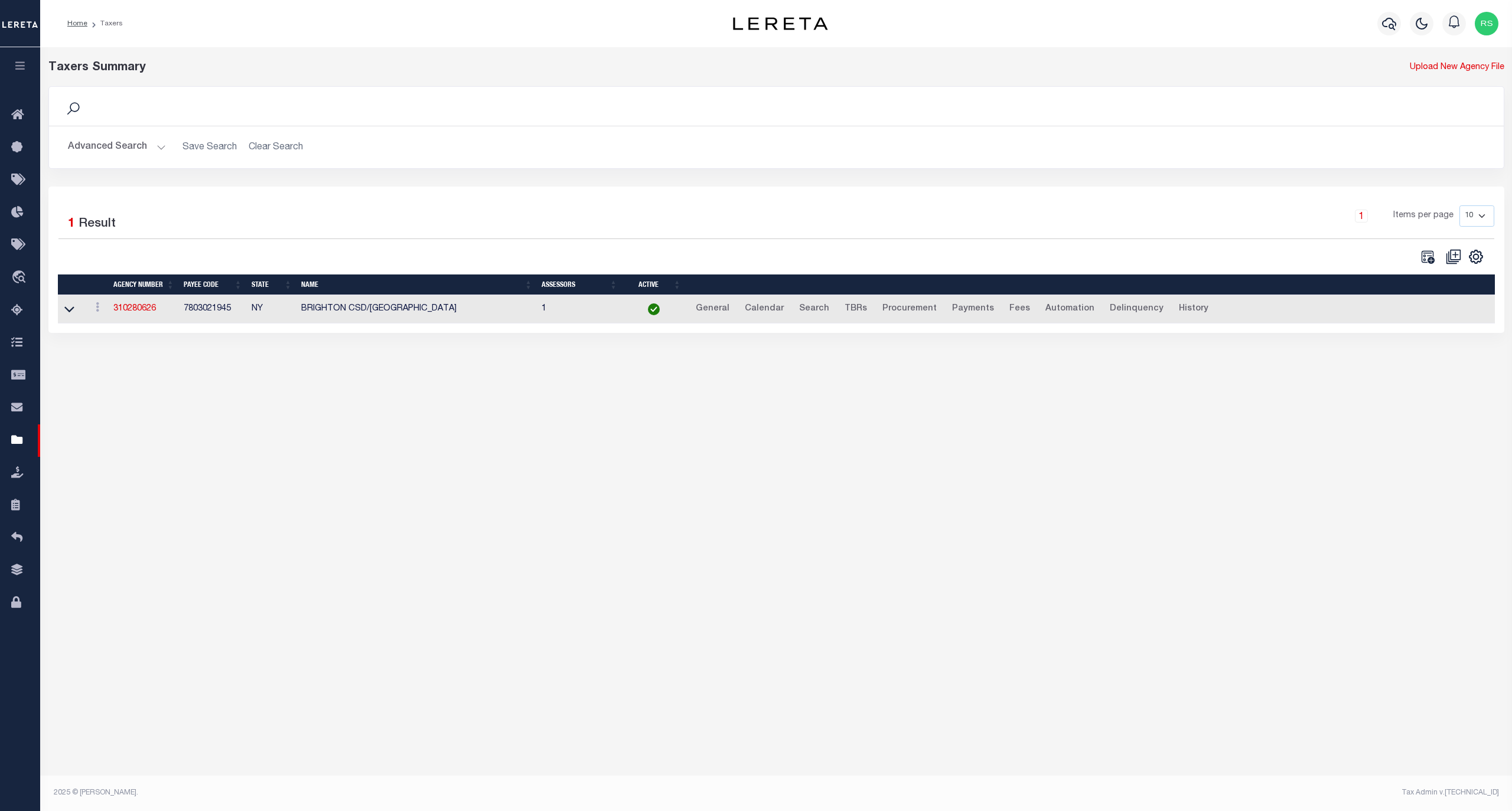
click at [130, 149] on button "Advanced Search" at bounding box center [117, 148] width 98 height 23
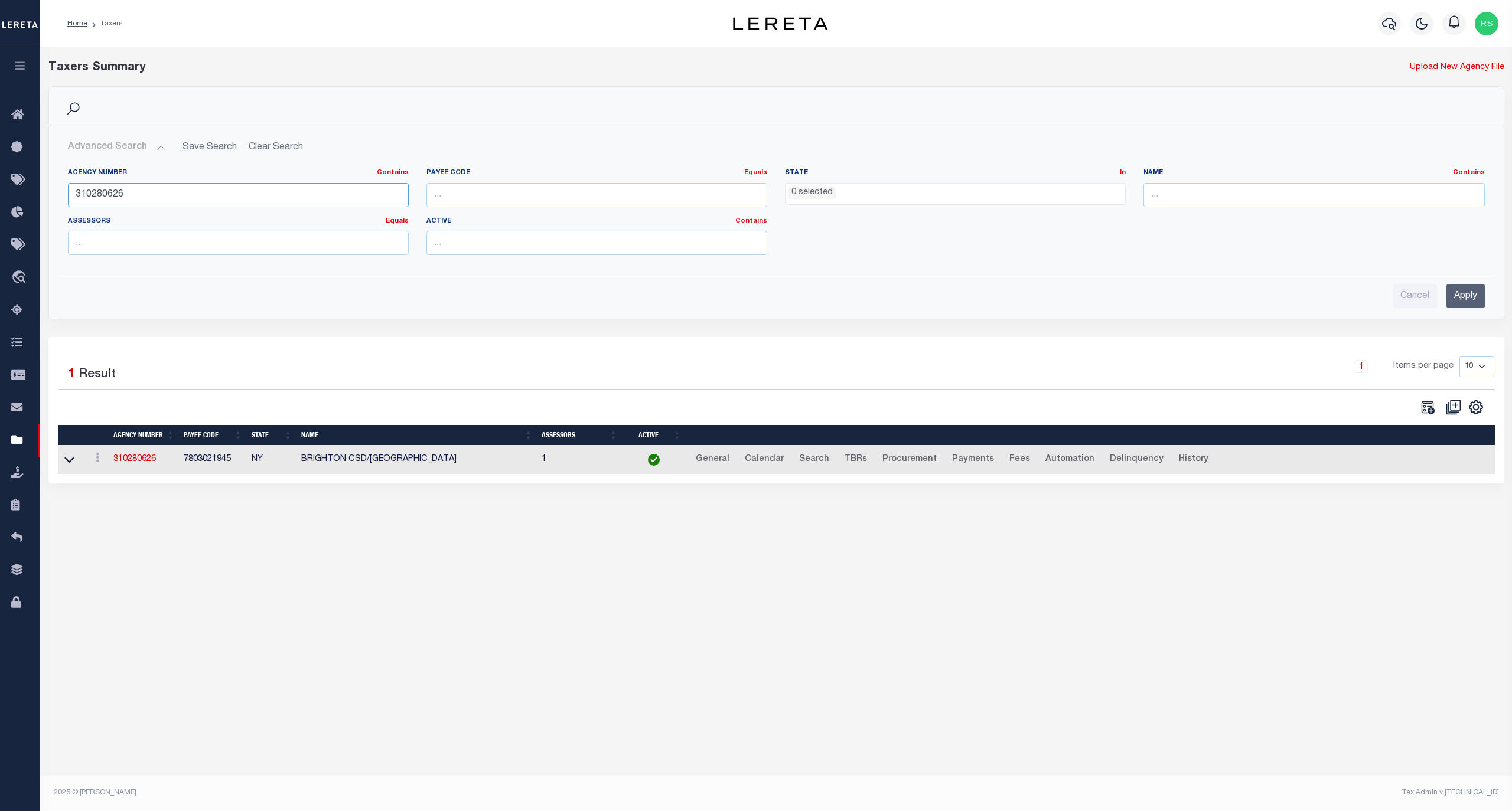
click at [133, 201] on input "310280626" at bounding box center [238, 194] width 341 height 24
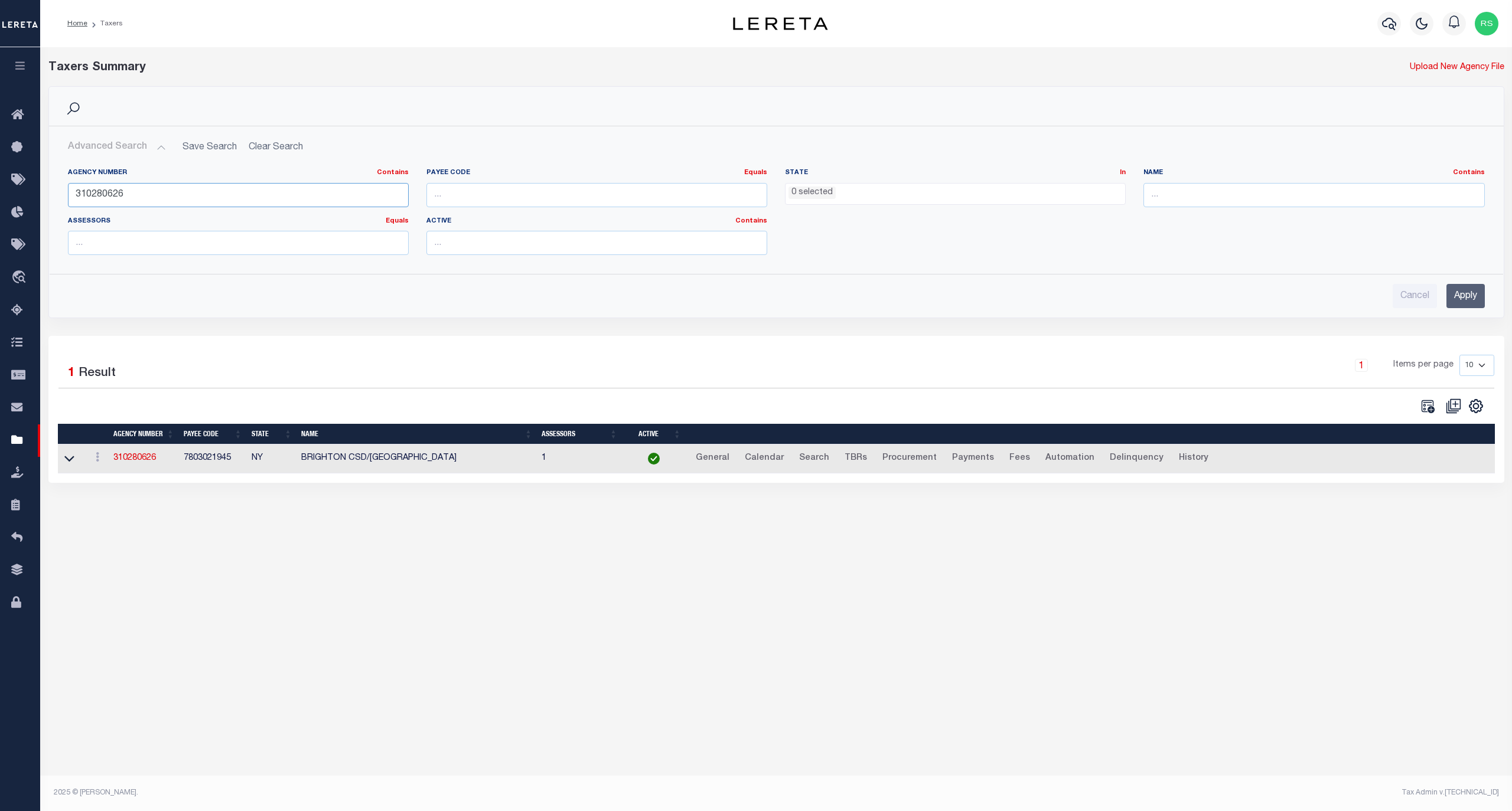
paste input "39"
type input "310280639"
click at [1465, 296] on input "Apply" at bounding box center [1465, 296] width 39 height 24
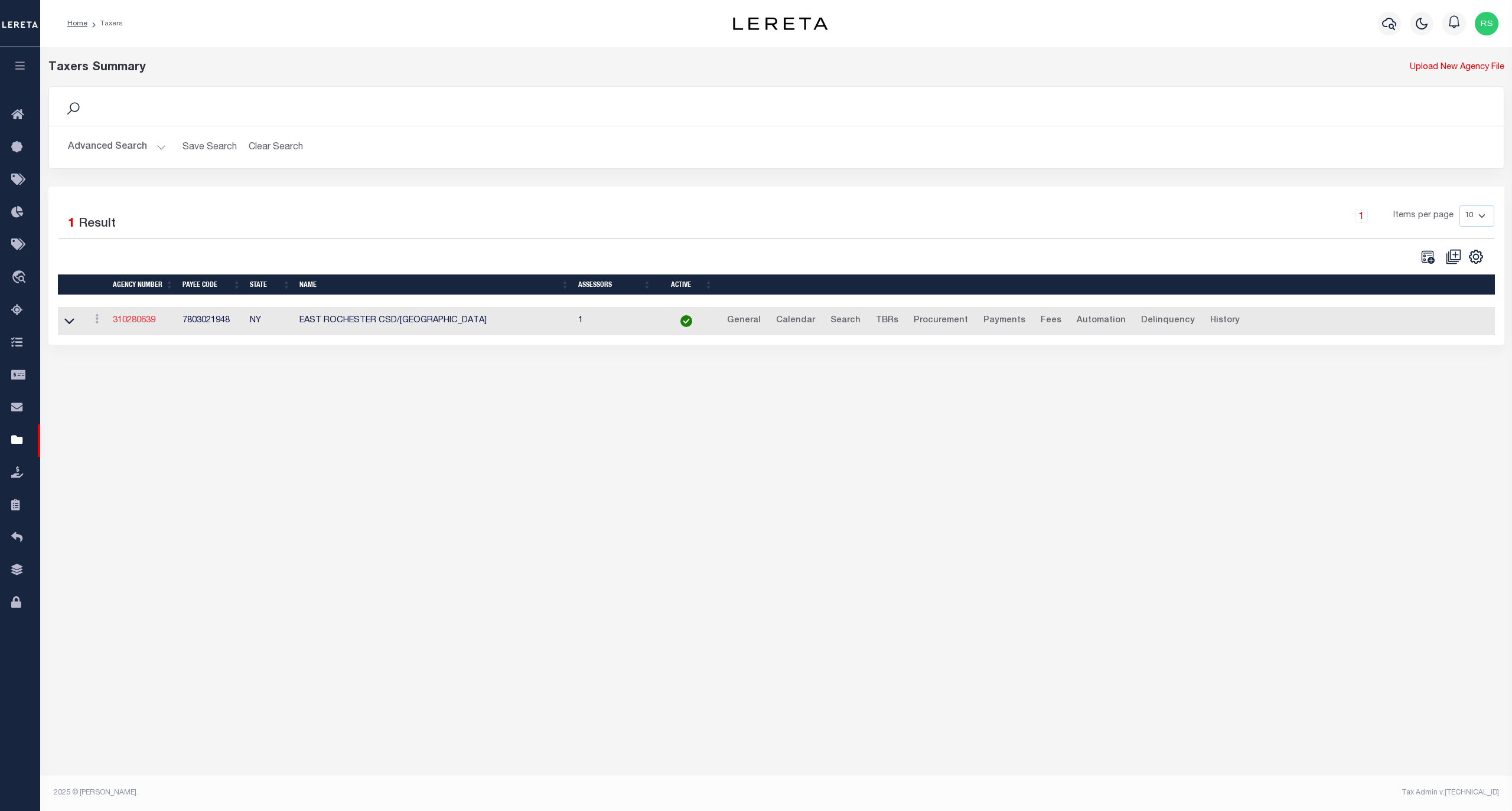
click at [133, 324] on link "310280639" at bounding box center [134, 320] width 42 height 8
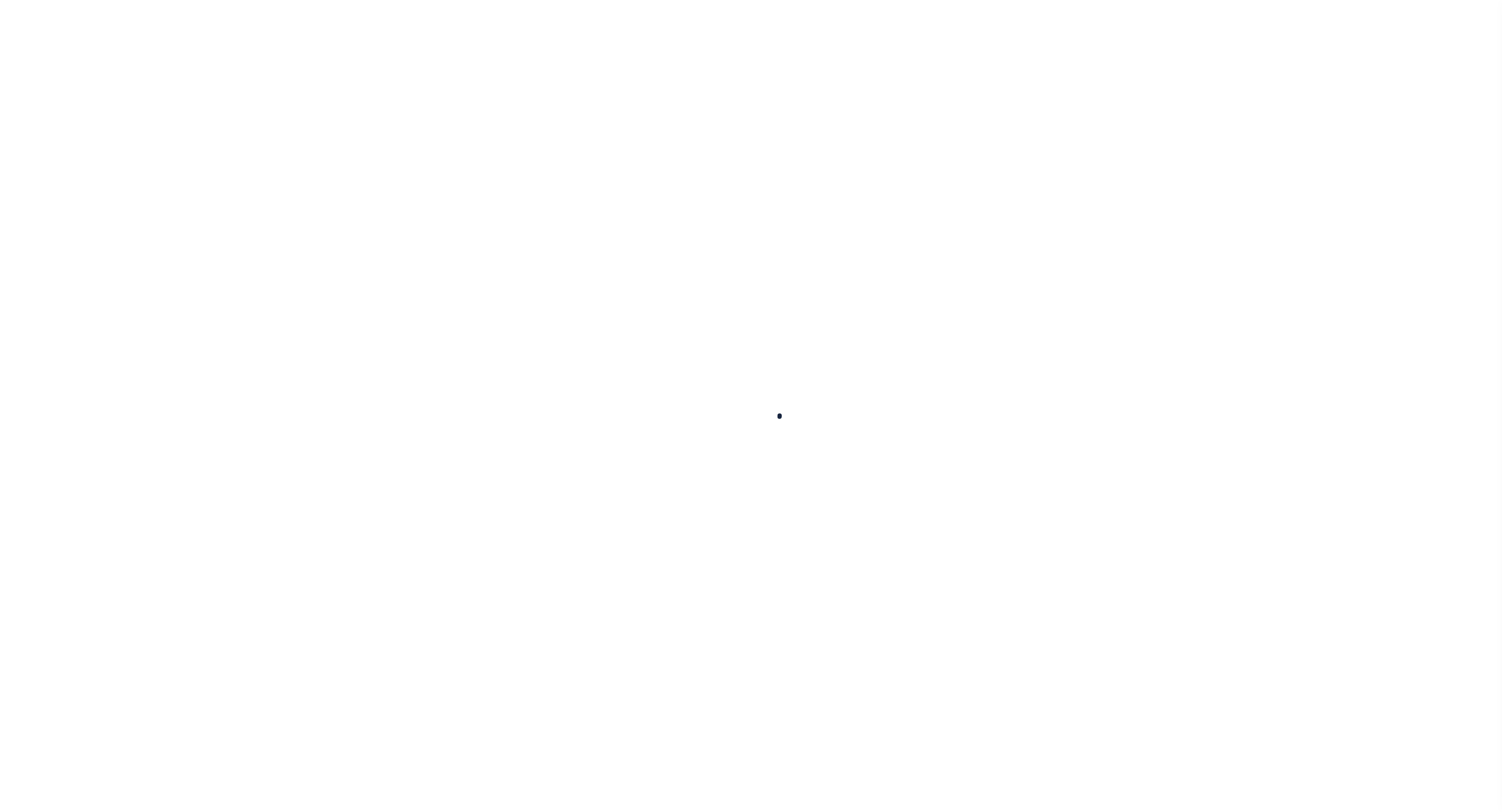
select select
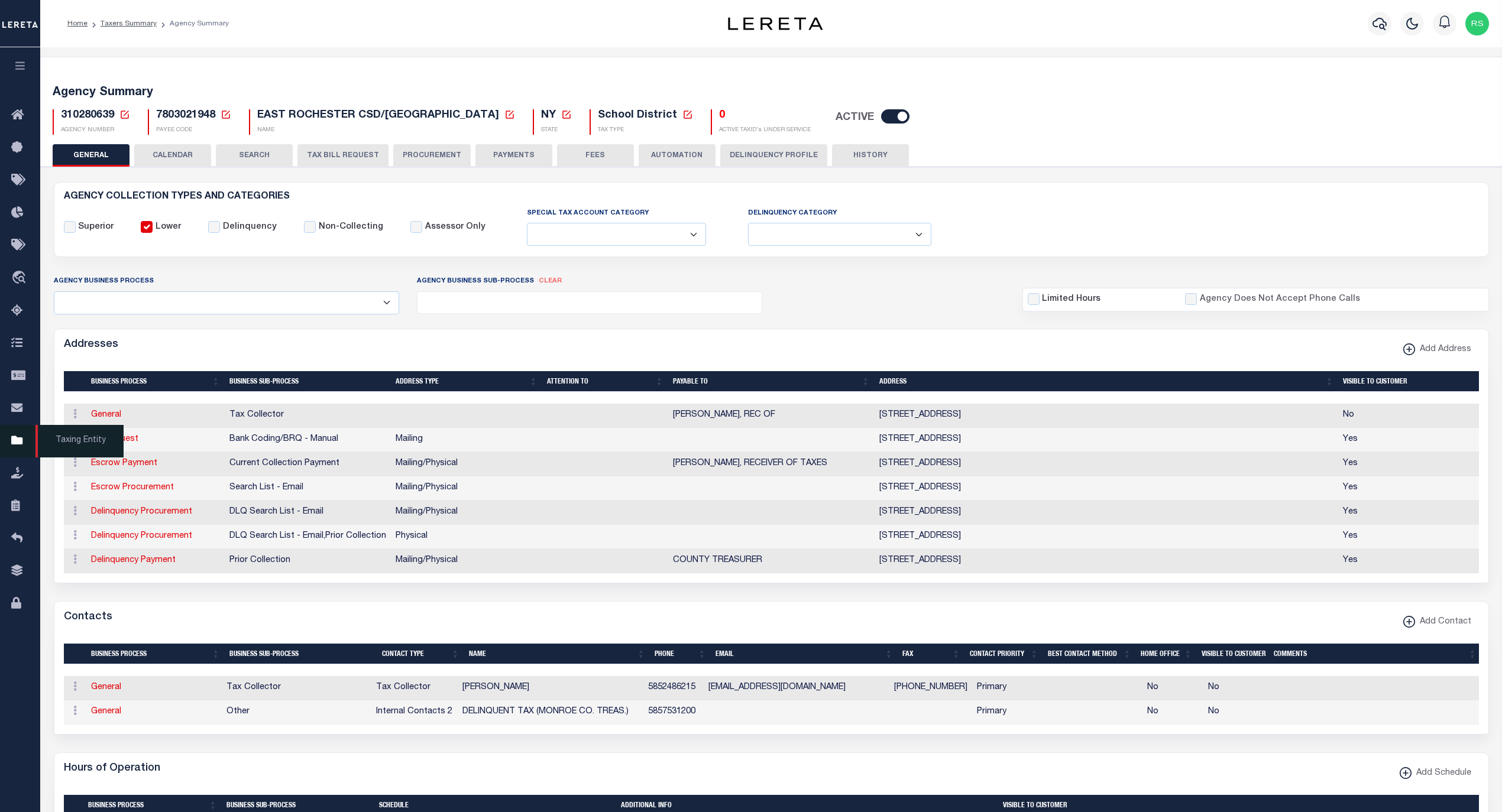
click at [84, 445] on span "Taxing Entity" at bounding box center [80, 441] width 88 height 32
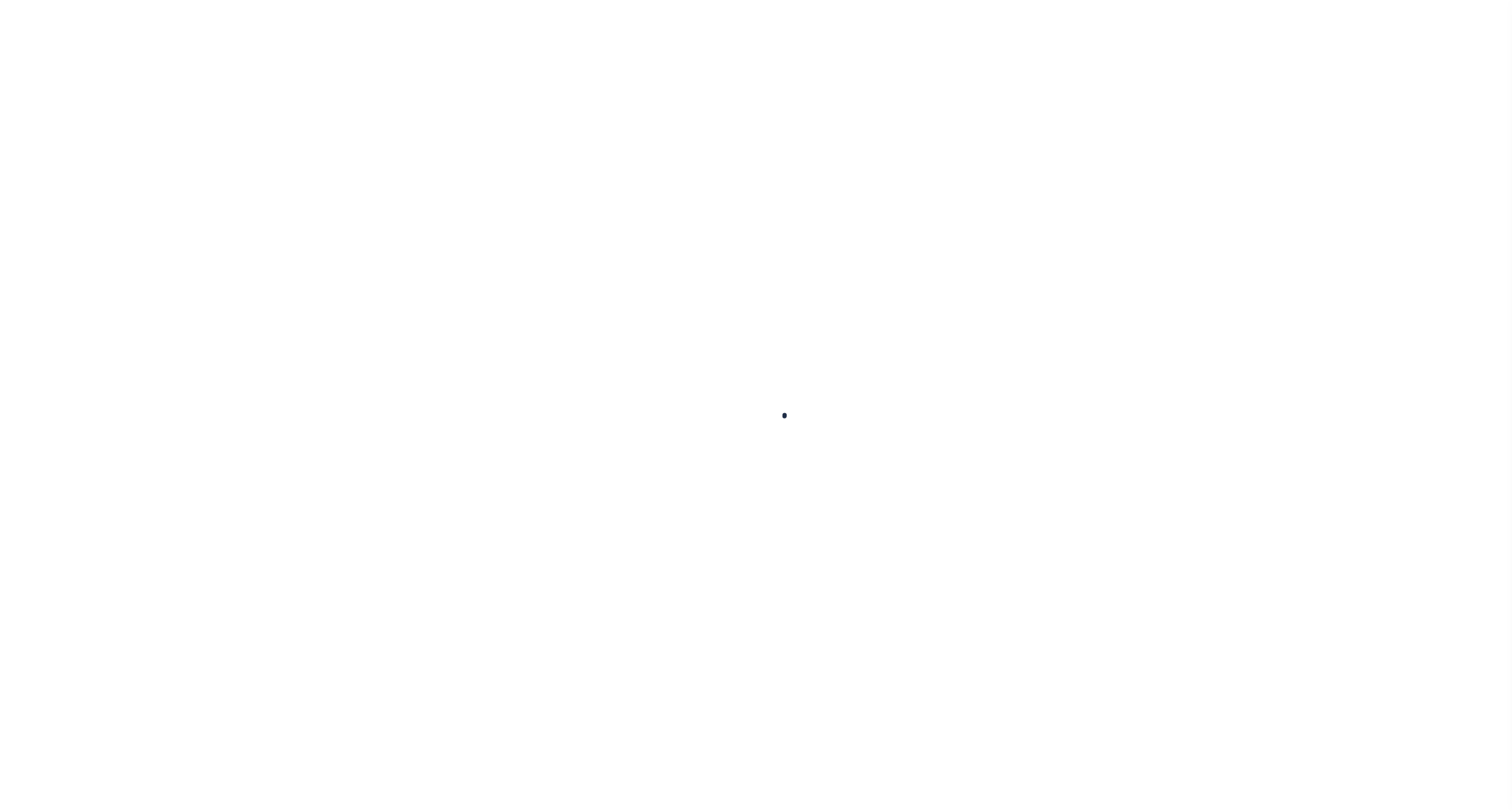
select select
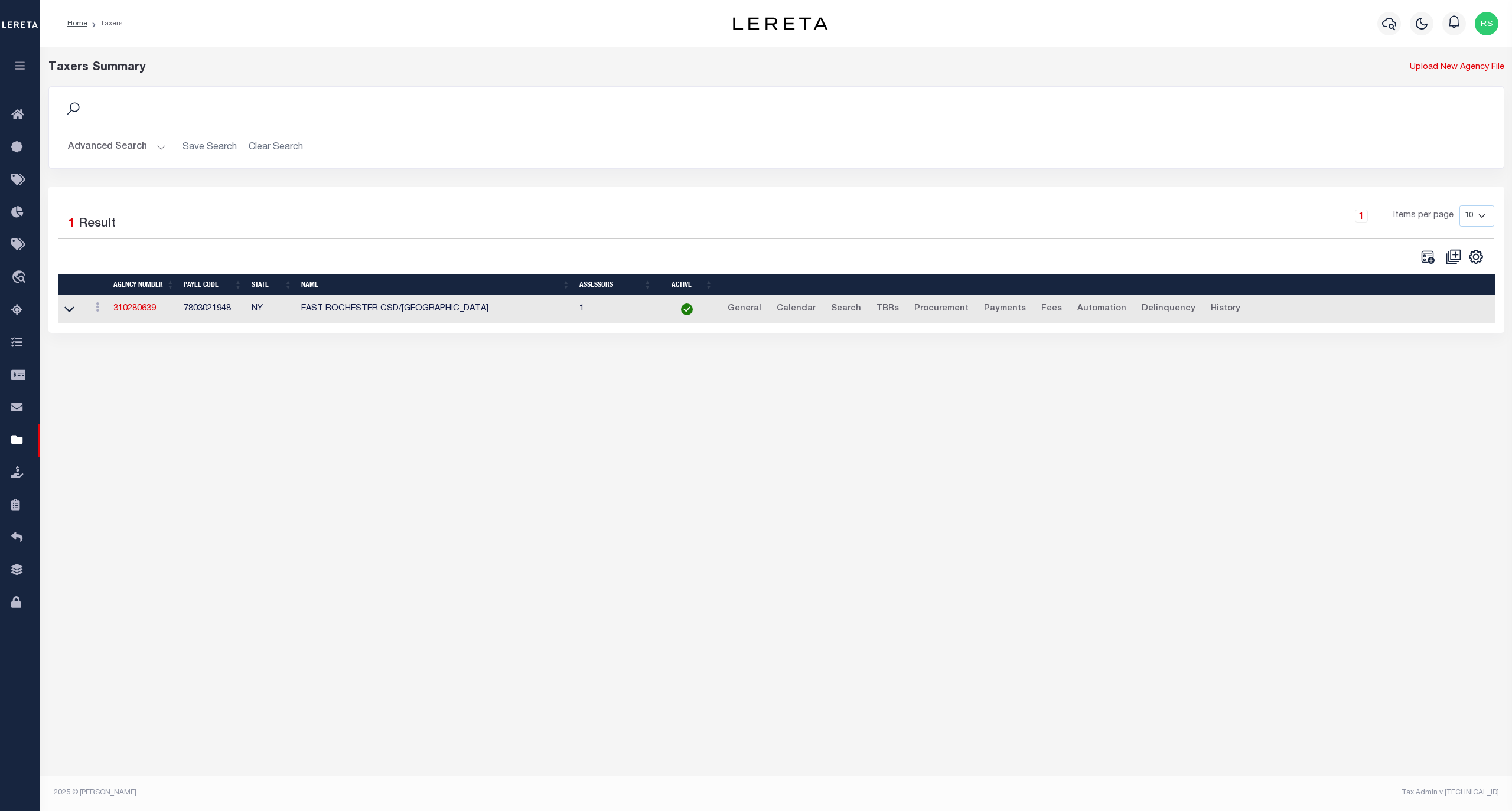
click at [115, 154] on button "Advanced Search" at bounding box center [117, 148] width 98 height 23
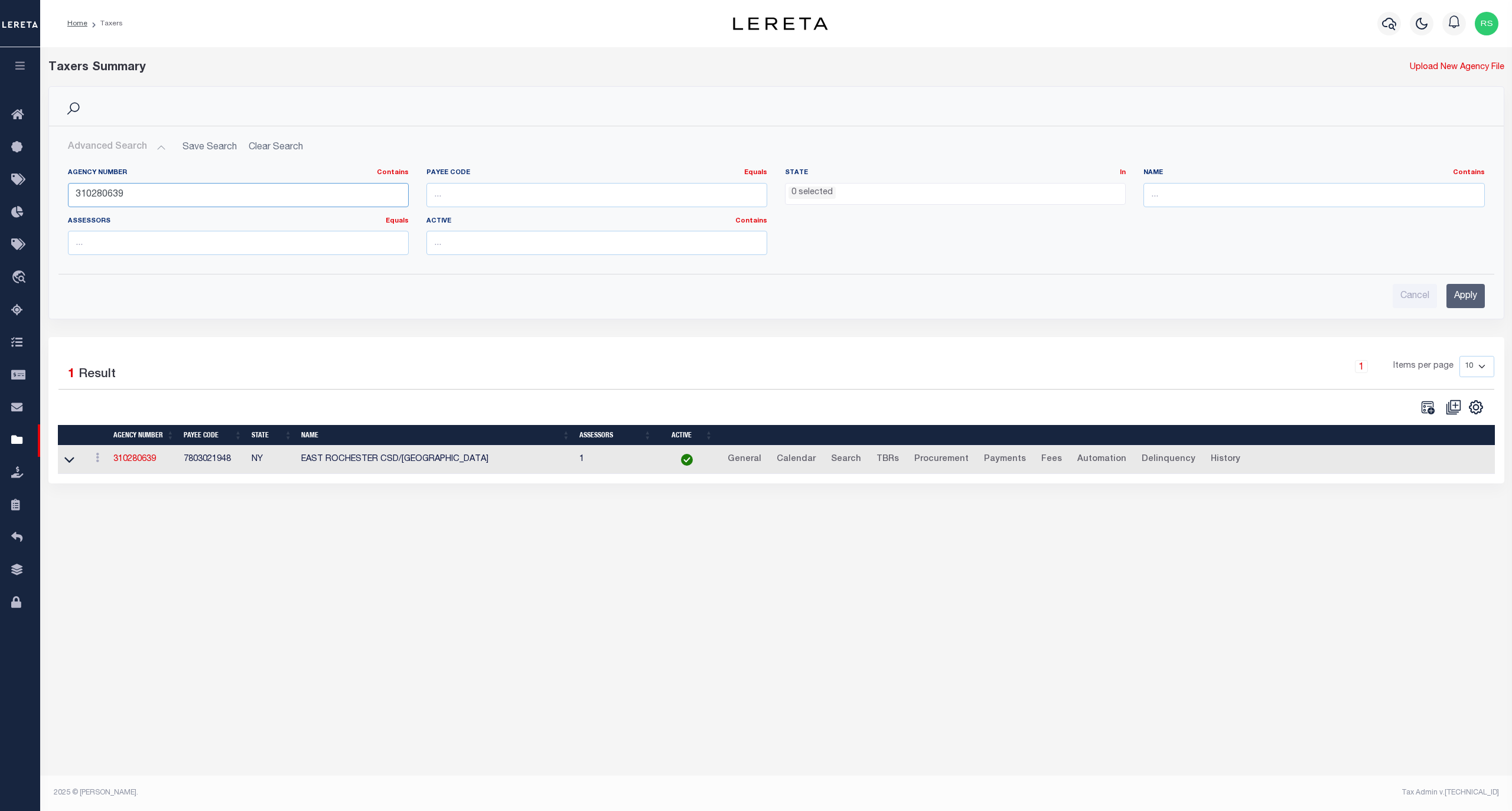
click at [136, 190] on input "310280639" at bounding box center [238, 194] width 341 height 24
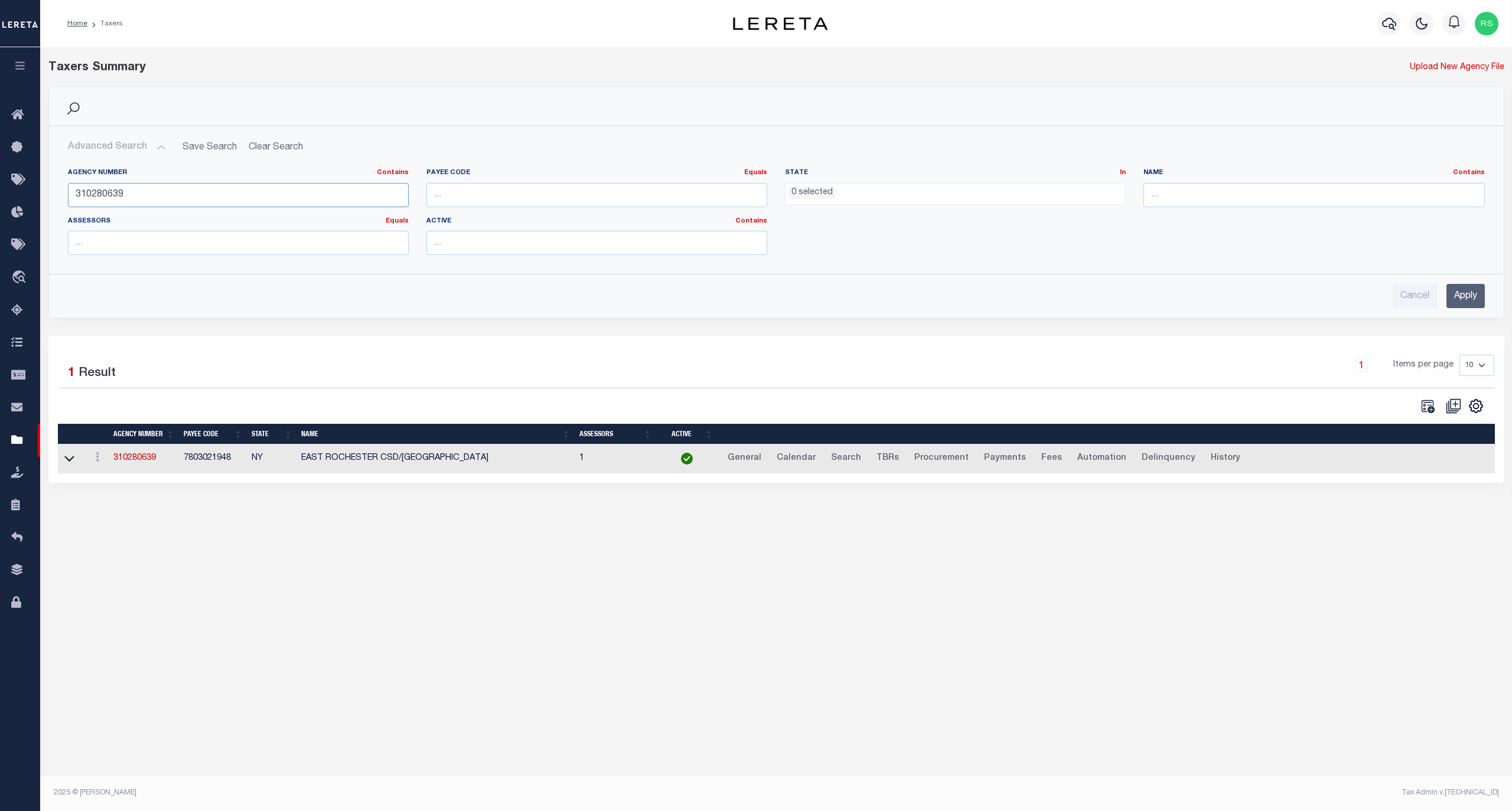
paste input "46"
type input "310280646"
click at [1455, 298] on input "Apply" at bounding box center [1465, 296] width 39 height 24
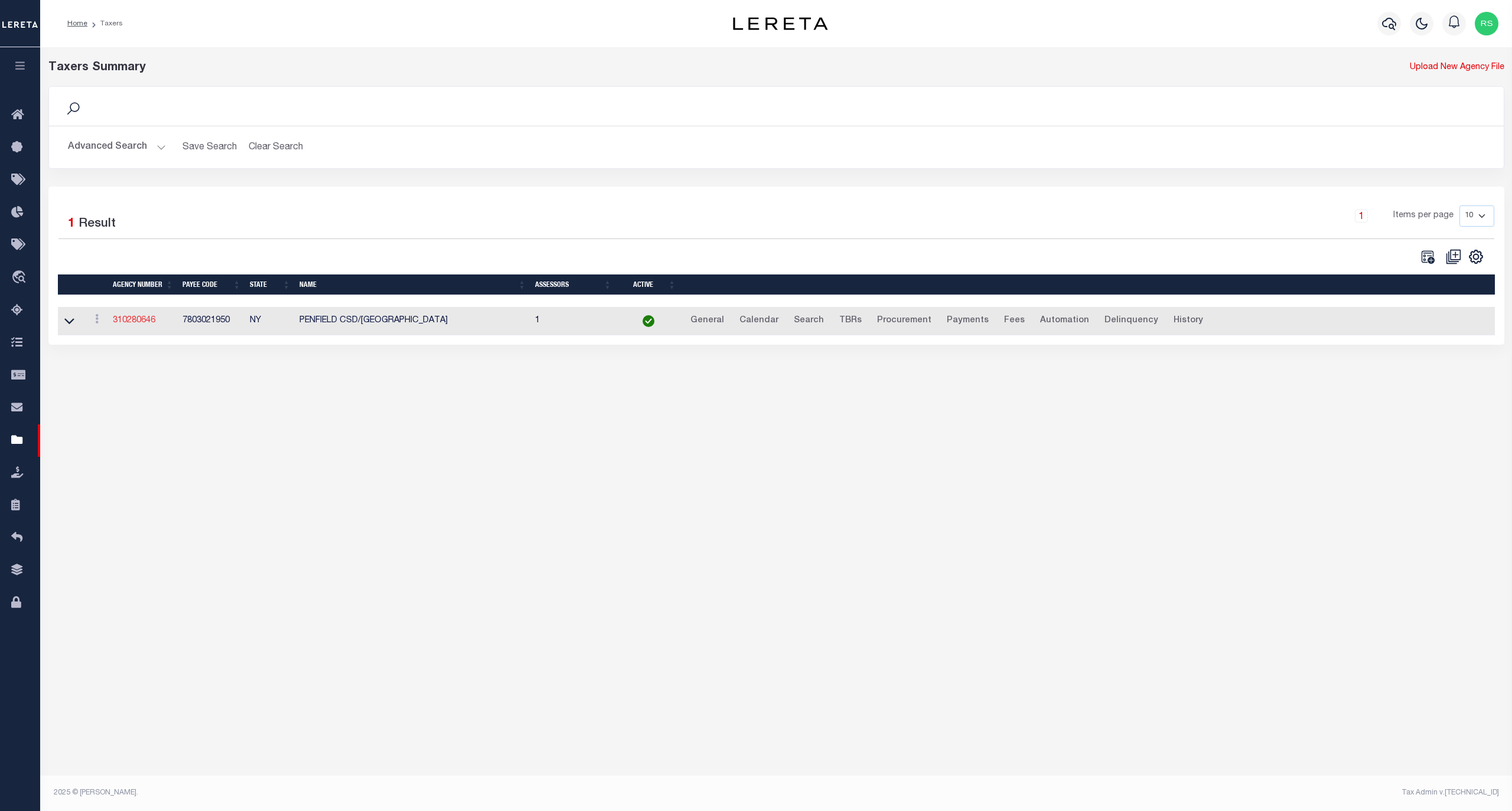
click at [139, 321] on link "310280646" at bounding box center [134, 320] width 42 height 8
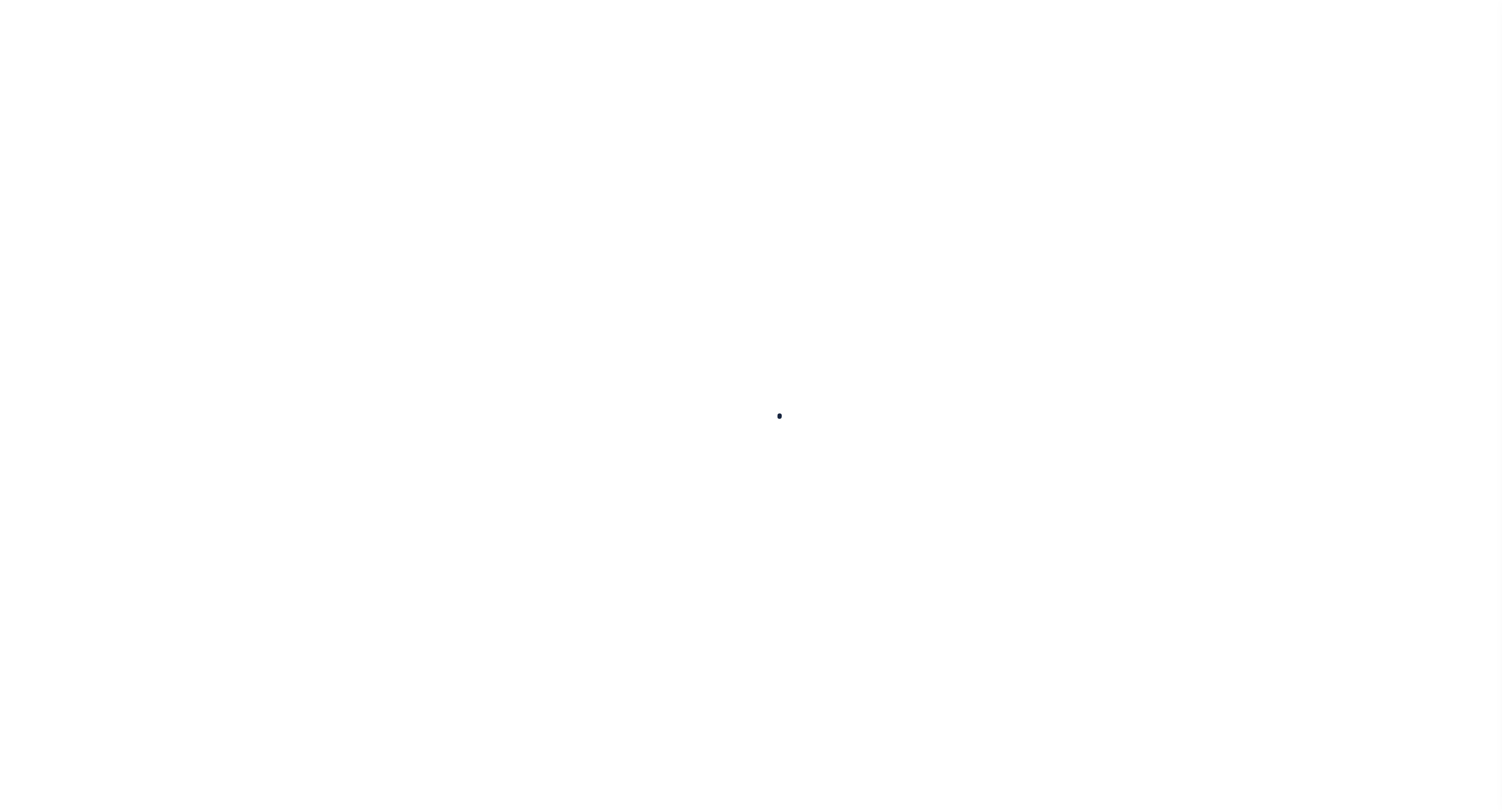
select select
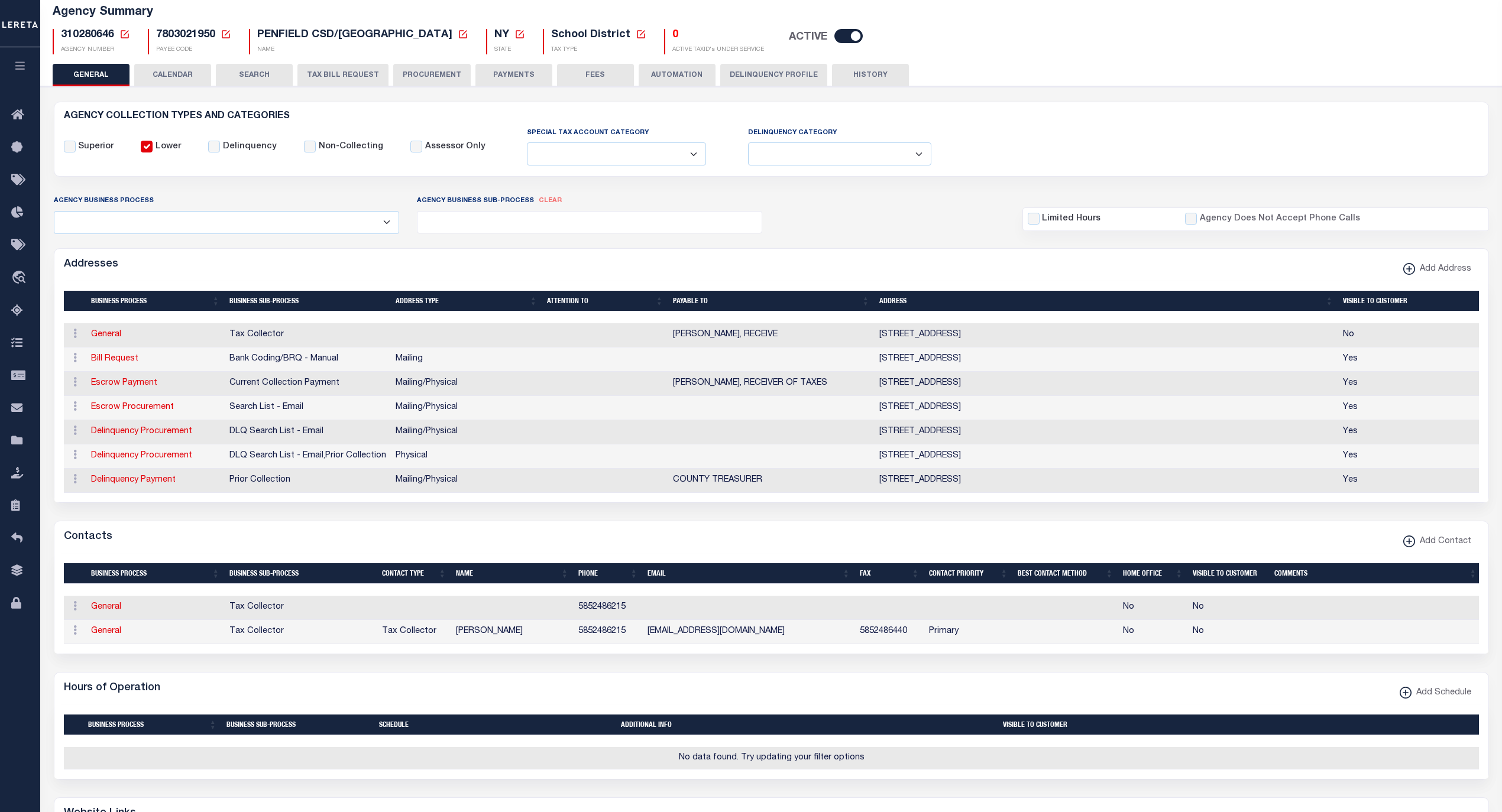
scroll to position [53, 0]
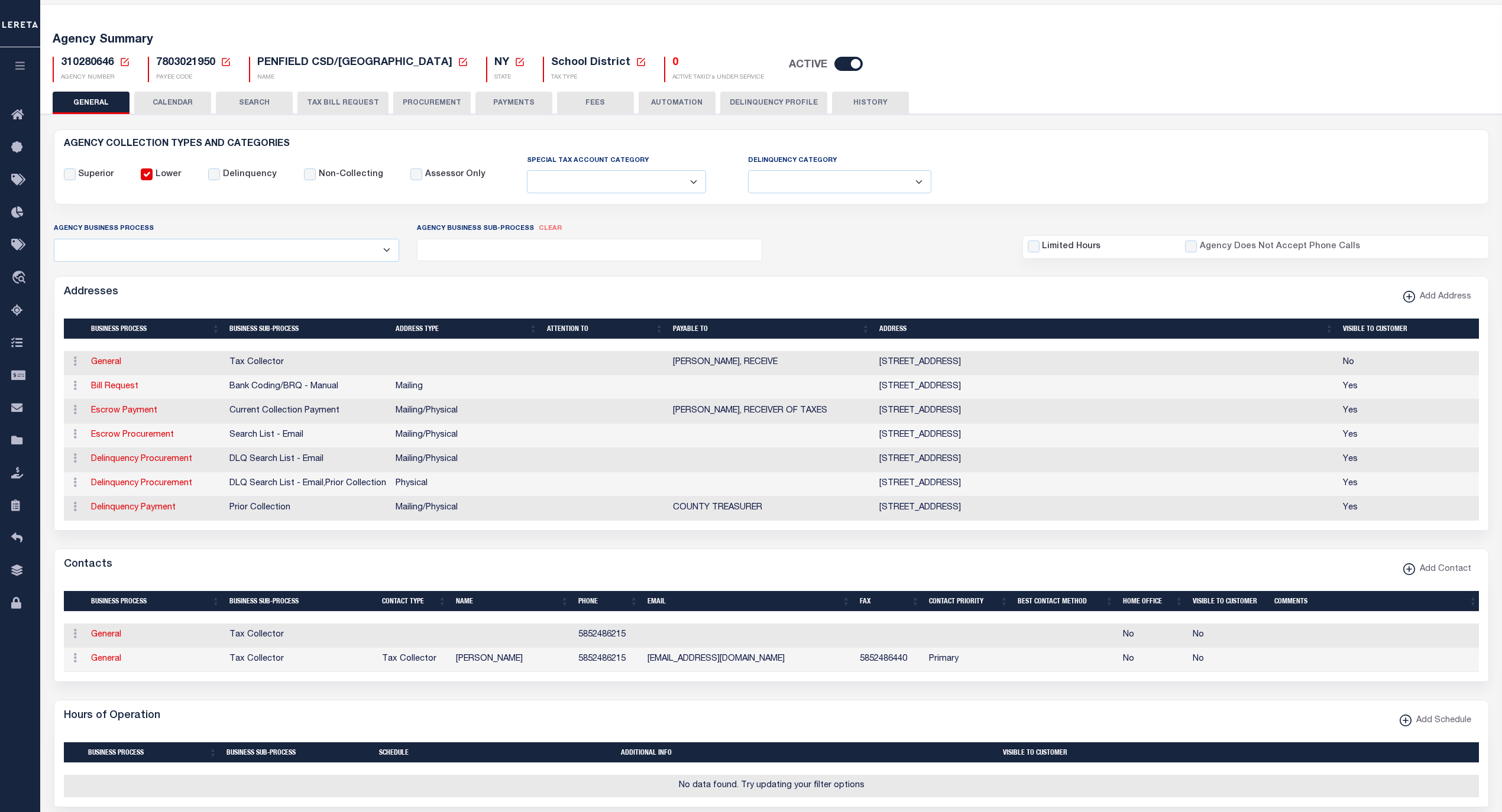
click at [872, 101] on button "HISTORY" at bounding box center [870, 102] width 77 height 22
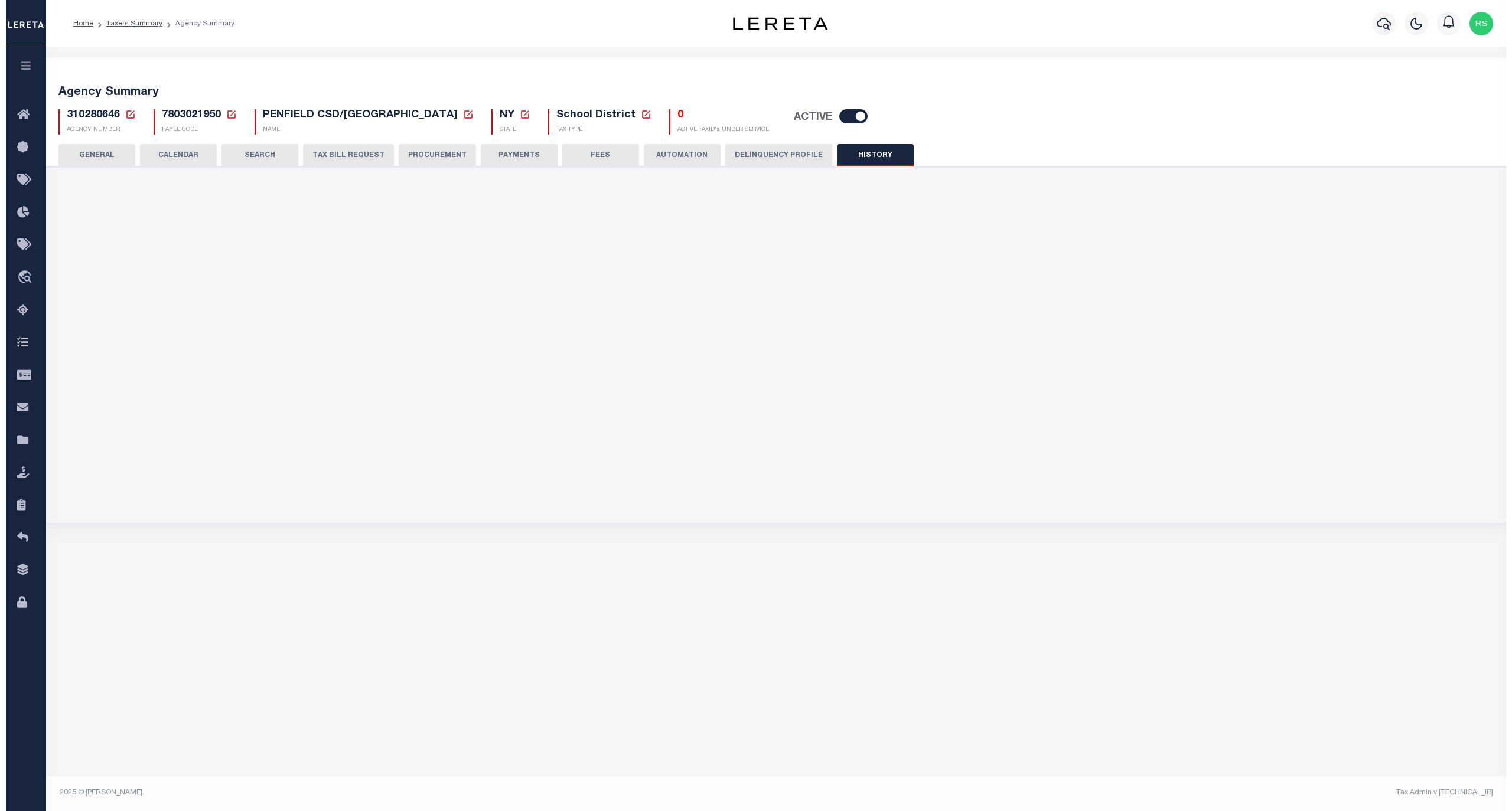
scroll to position [0, 0]
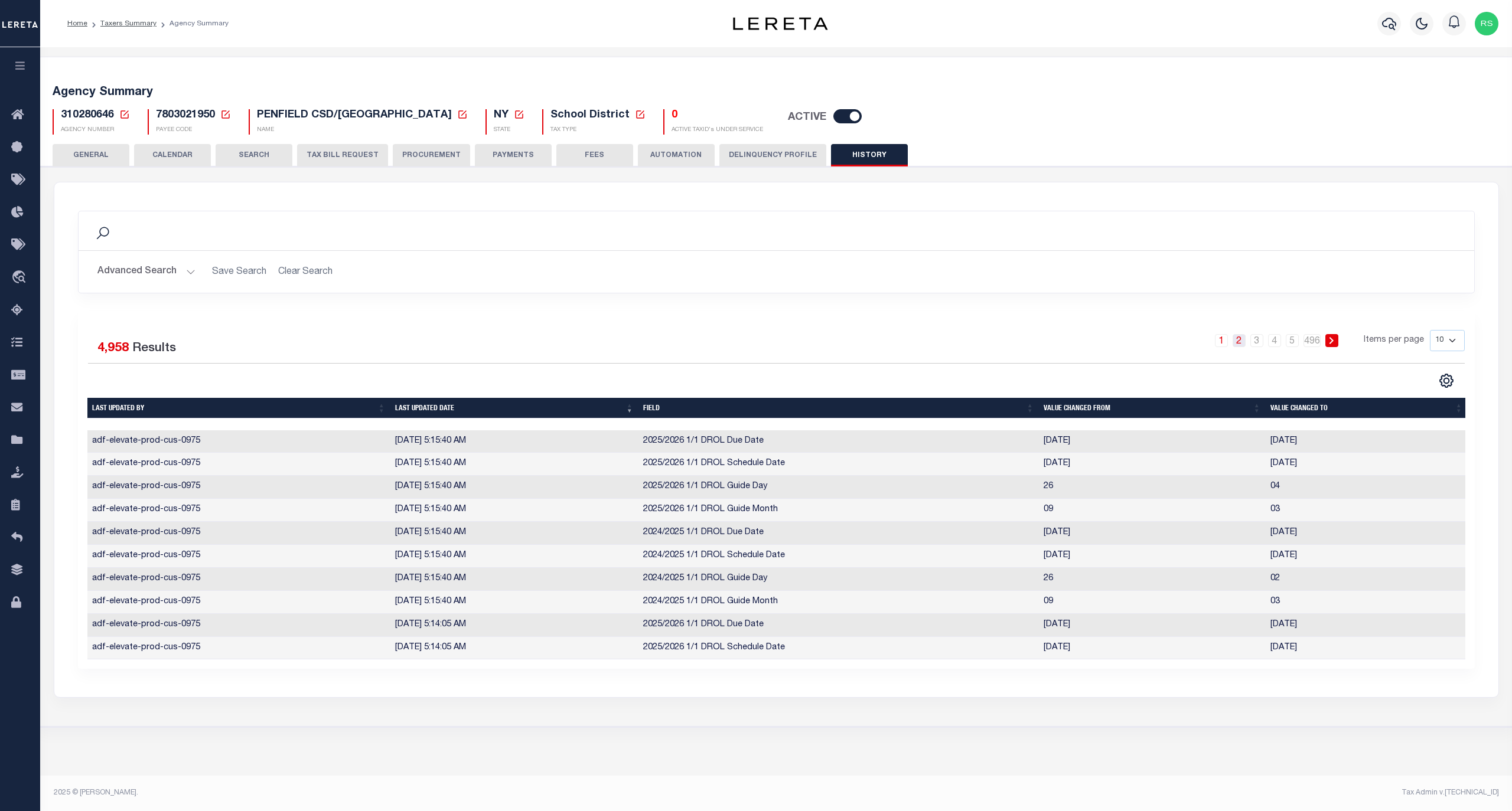
click at [1240, 343] on link "2" at bounding box center [1239, 341] width 13 height 13
click at [1257, 343] on link "3" at bounding box center [1257, 341] width 13 height 13
click at [1331, 343] on icon at bounding box center [1331, 341] width 5 height 7
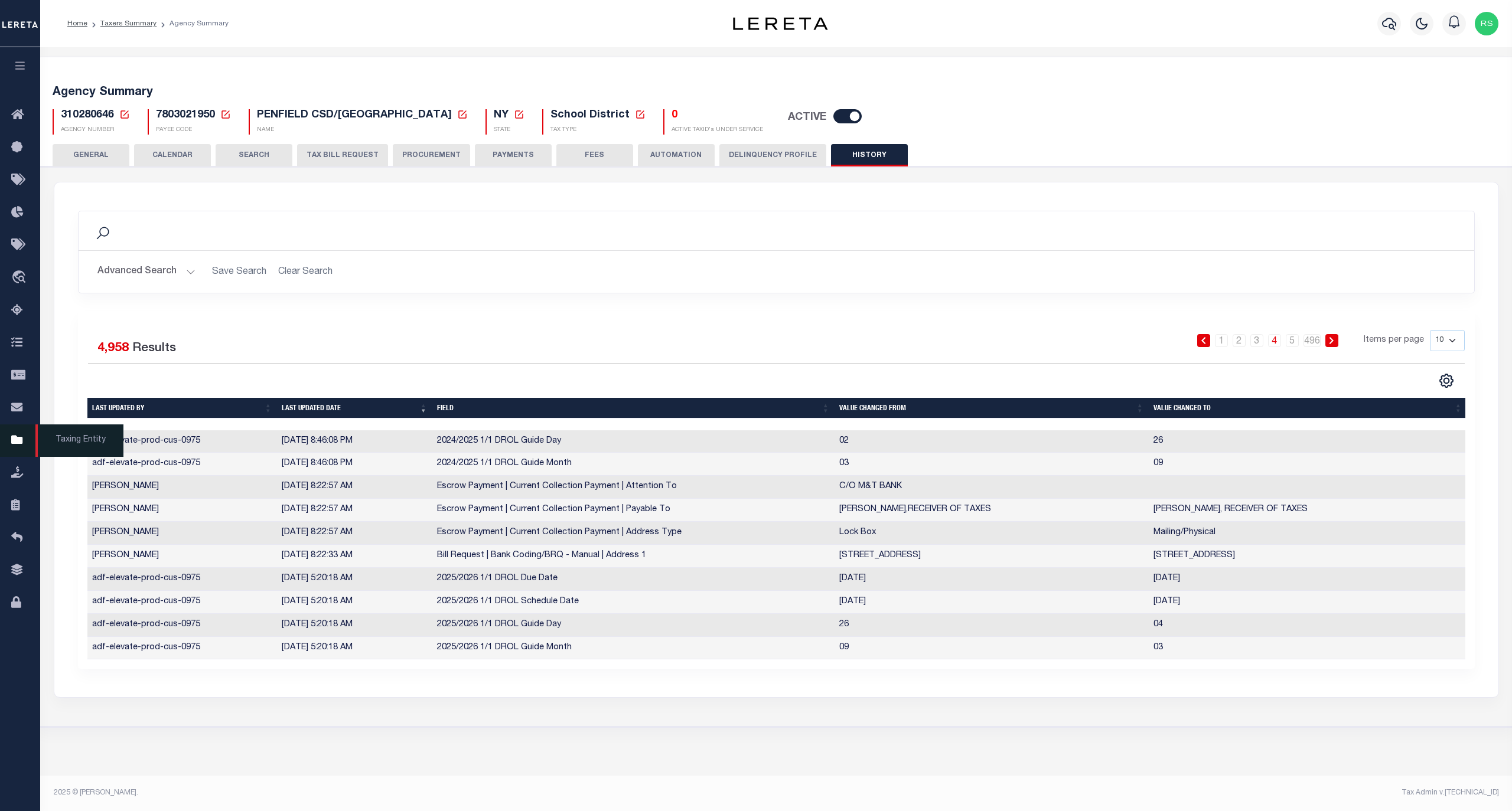
click at [73, 441] on span "Taxing Entity" at bounding box center [80, 441] width 88 height 32
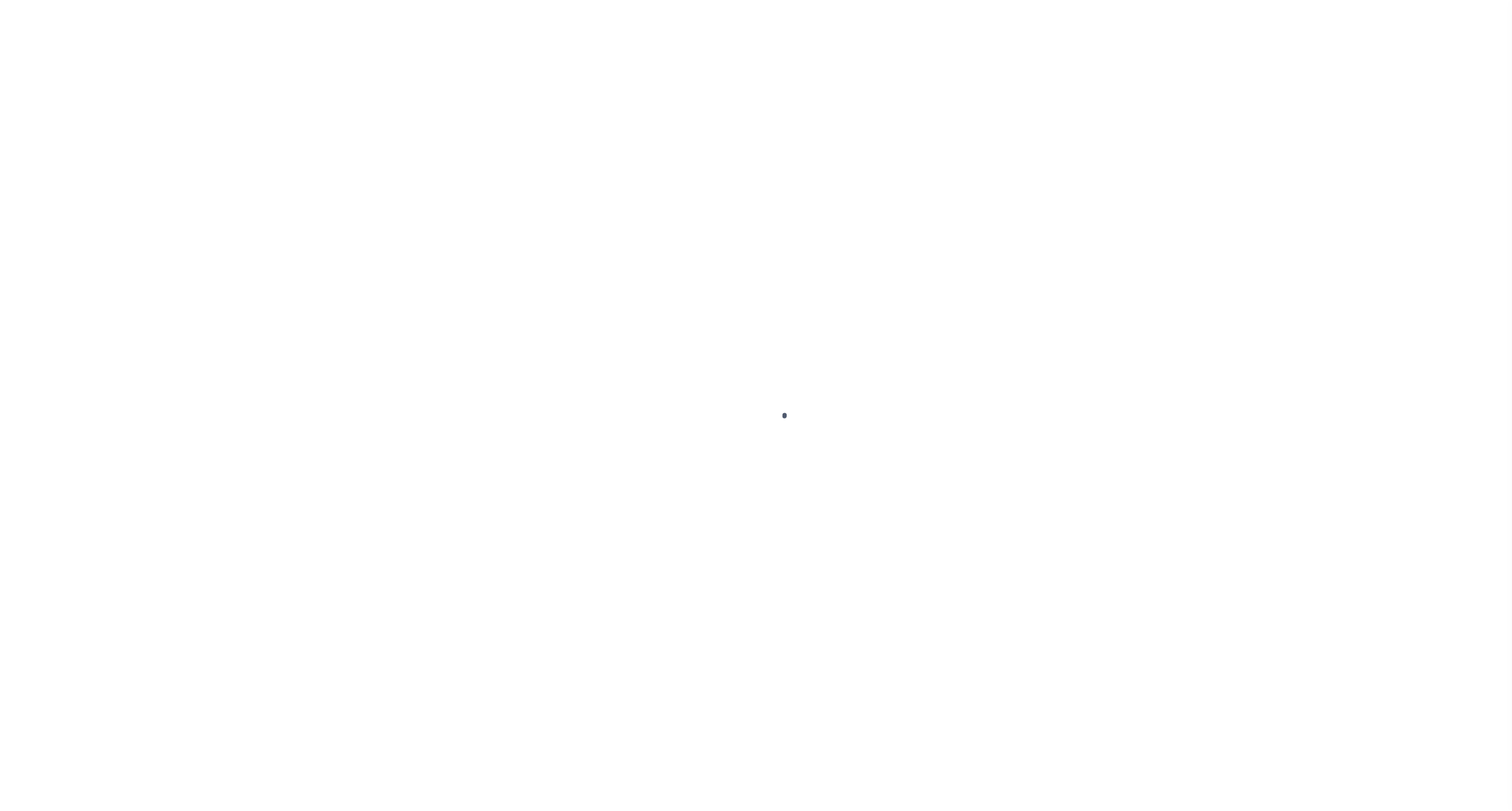
select select
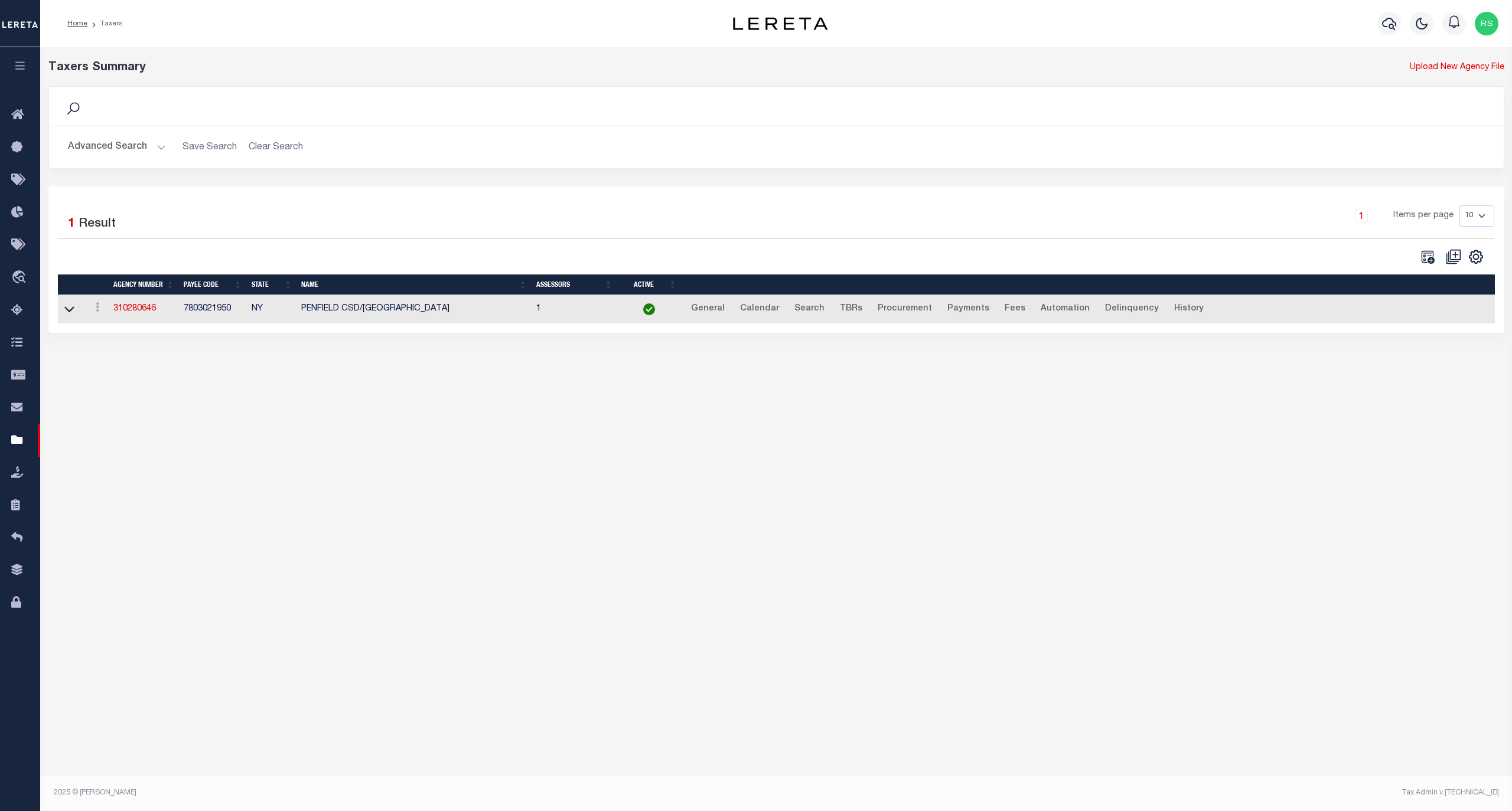
click at [101, 134] on div "Advanced Search Save Search Clear Search tblPayees_dynamictable_____DefaultSave…" at bounding box center [776, 147] width 1455 height 42
click at [98, 148] on button "Advanced Search" at bounding box center [117, 148] width 98 height 23
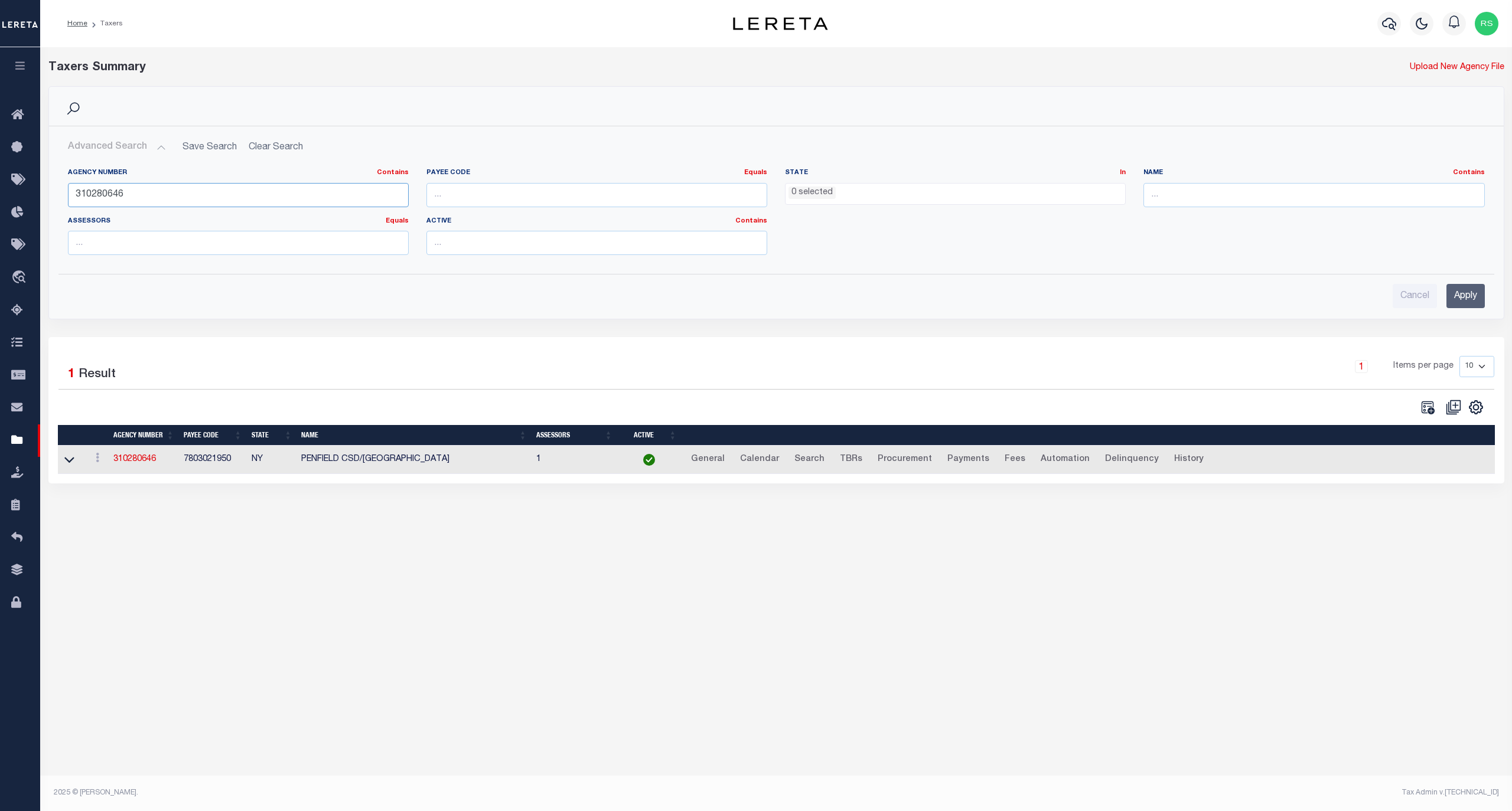
click at [114, 191] on input "310280646" at bounding box center [238, 194] width 341 height 24
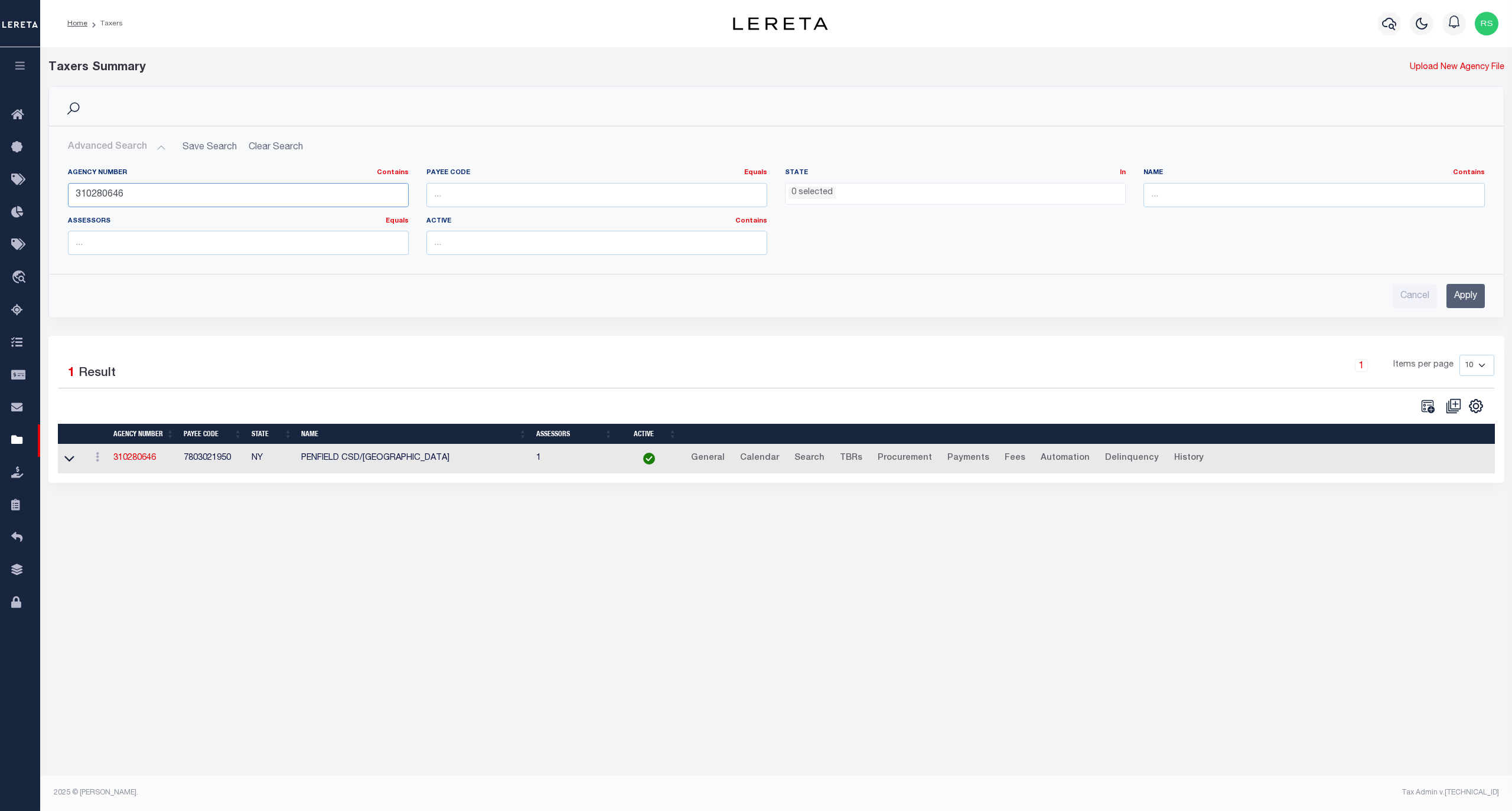
click at [114, 190] on input "310280646" at bounding box center [238, 194] width 341 height 24
paste input "50"
type input "310280650"
click at [1462, 297] on input "Apply" at bounding box center [1465, 296] width 39 height 24
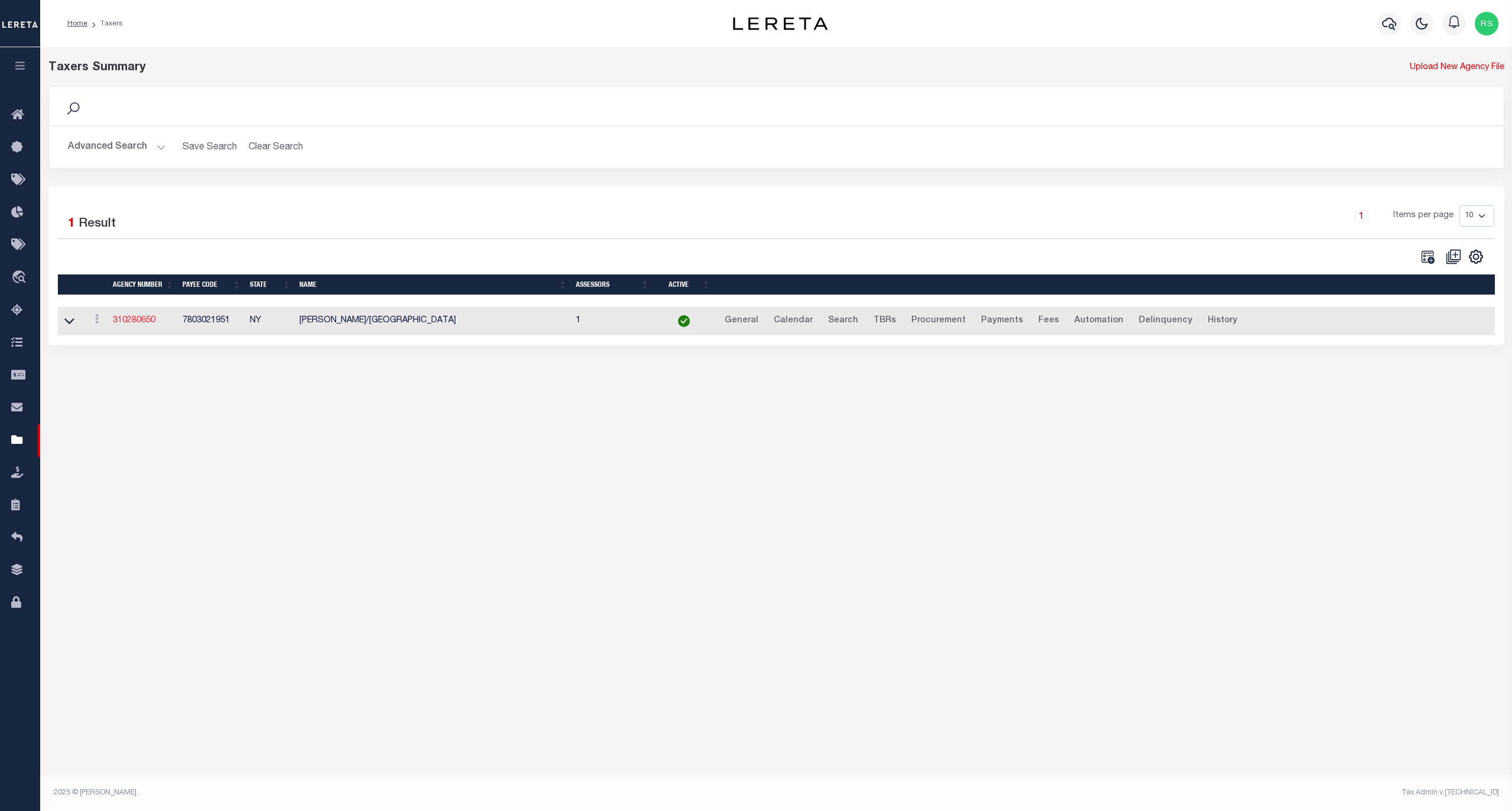
click at [137, 324] on link "310280650" at bounding box center [134, 320] width 42 height 8
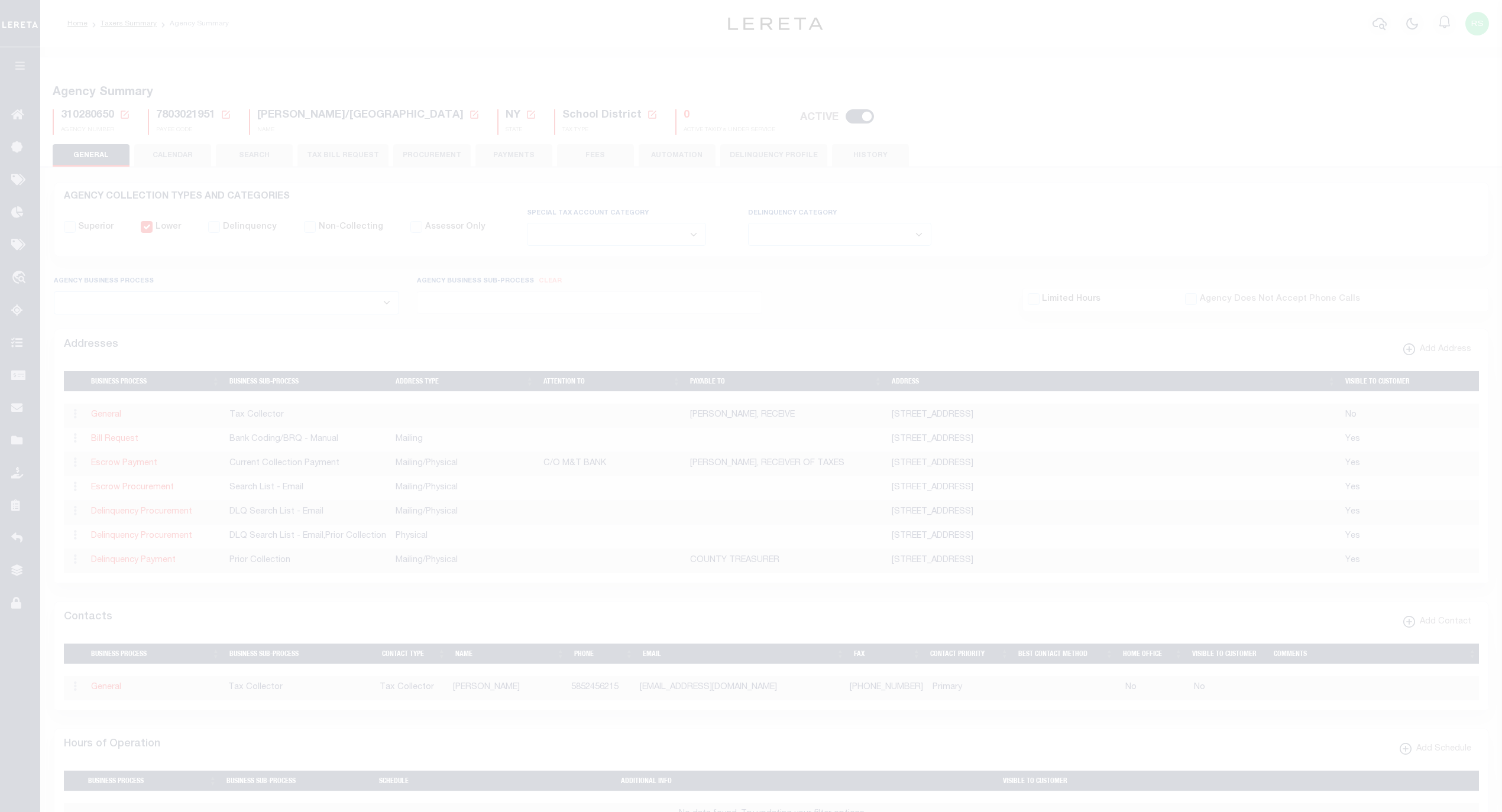
select select
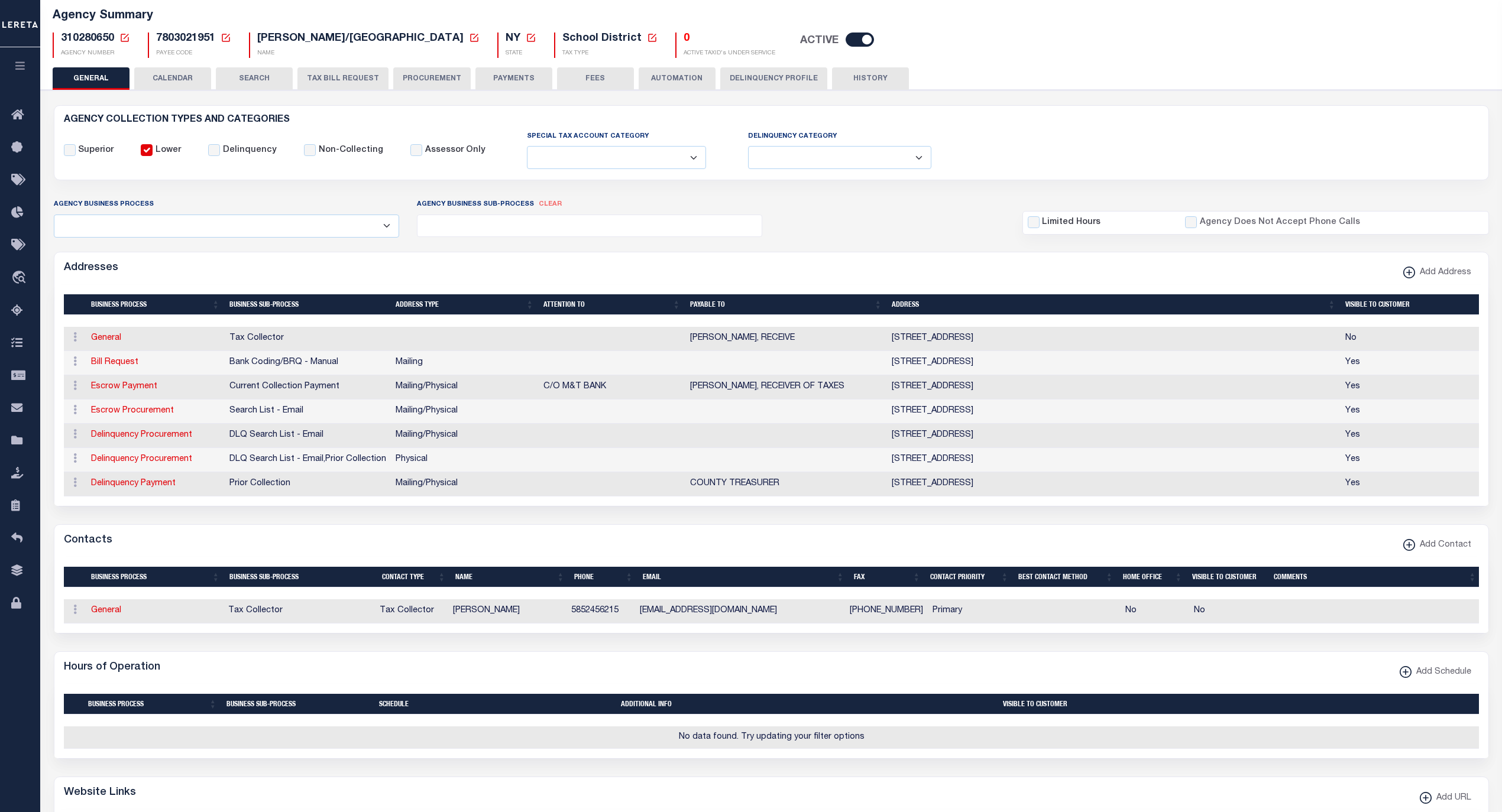
scroll to position [53, 0]
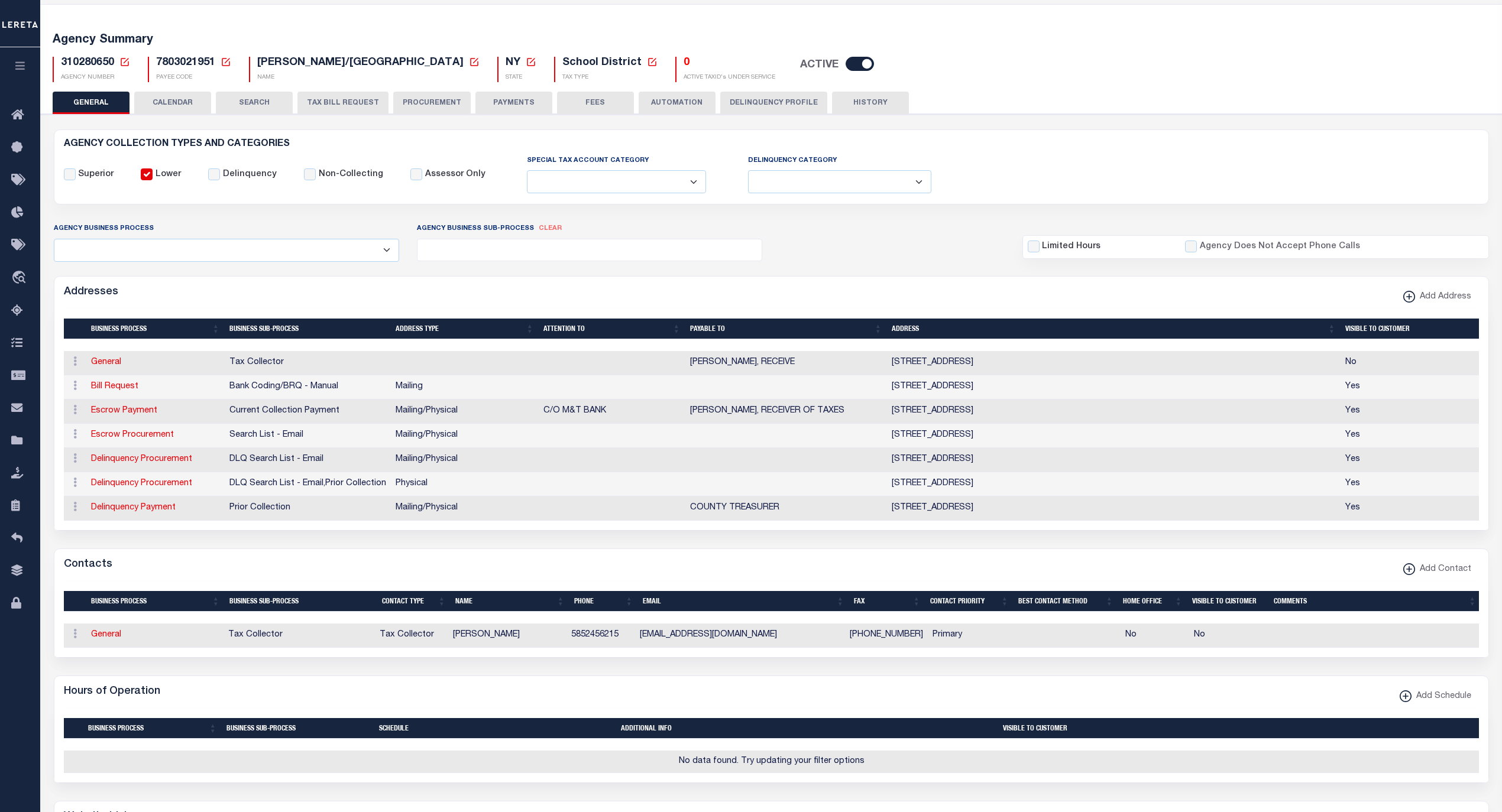
click at [873, 101] on button "HISTORY" at bounding box center [870, 102] width 77 height 22
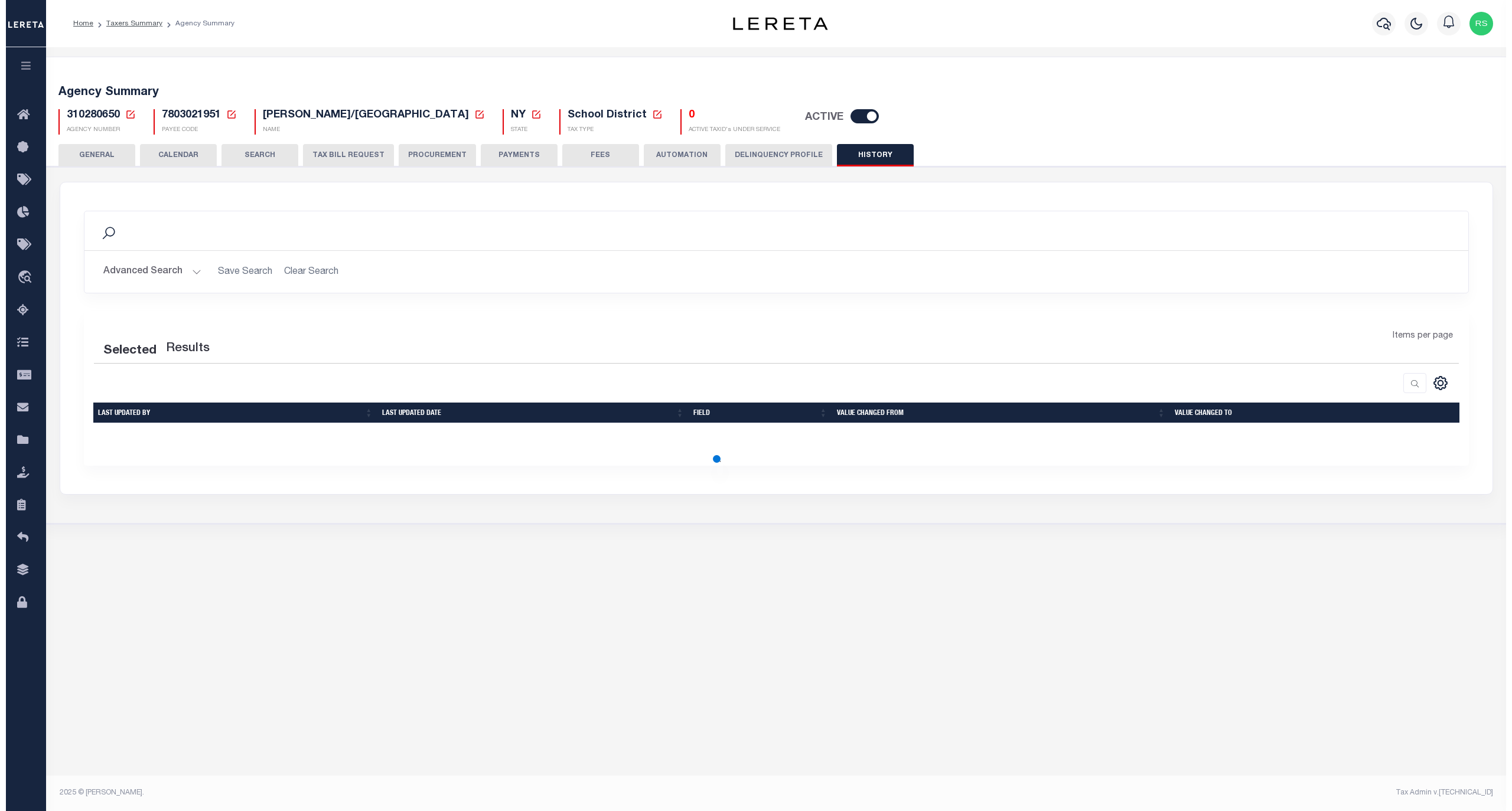
scroll to position [0, 0]
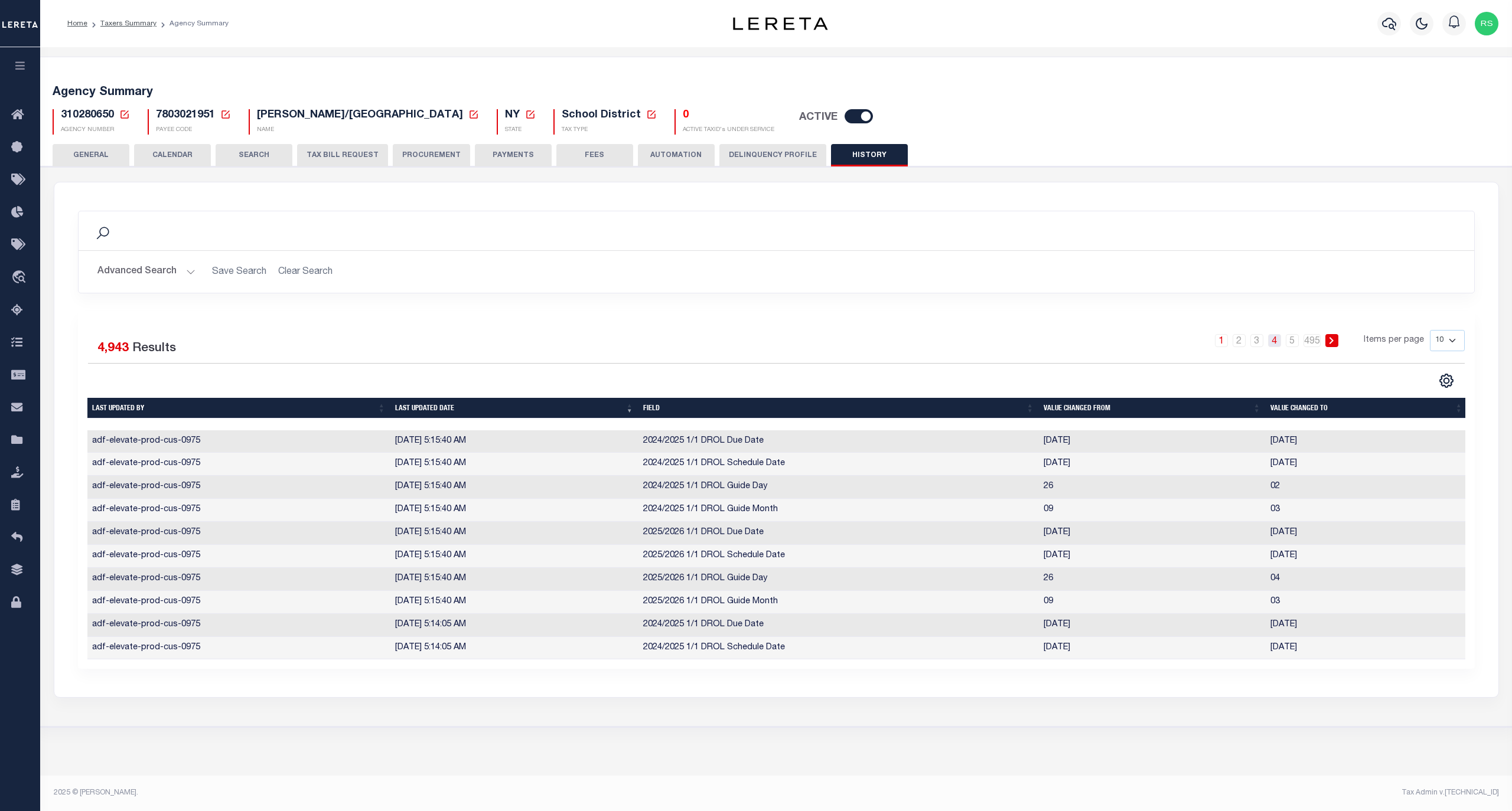
click at [1274, 343] on link "4" at bounding box center [1274, 341] width 13 height 13
click at [1331, 341] on icon at bounding box center [1331, 341] width 5 height 7
click at [1239, 345] on link "1" at bounding box center [1239, 341] width 13 height 13
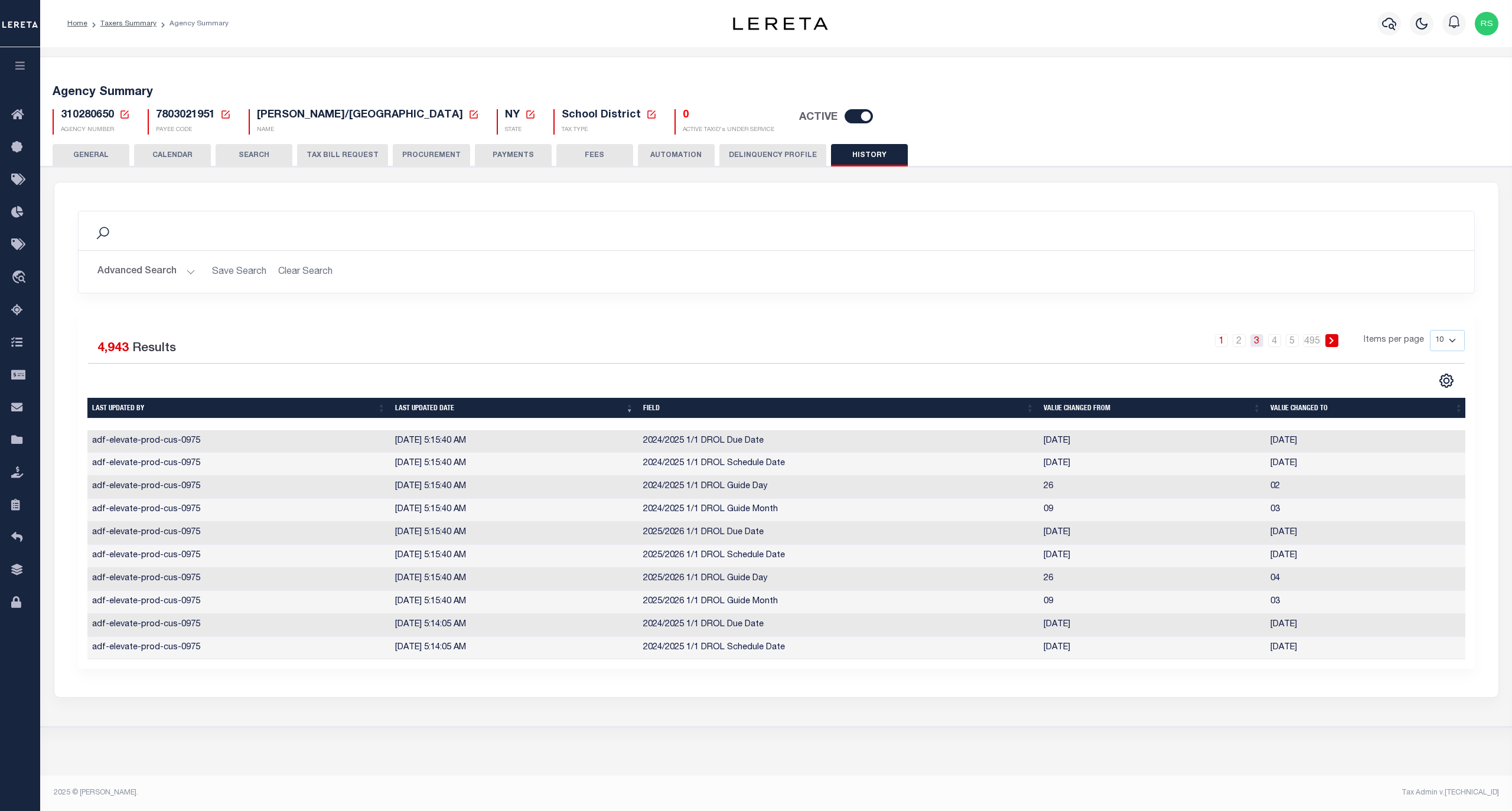
click at [1259, 342] on link "3" at bounding box center [1257, 341] width 13 height 13
click at [1331, 341] on icon at bounding box center [1331, 341] width 5 height 7
click at [86, 445] on span "Taxing Entity" at bounding box center [80, 441] width 88 height 32
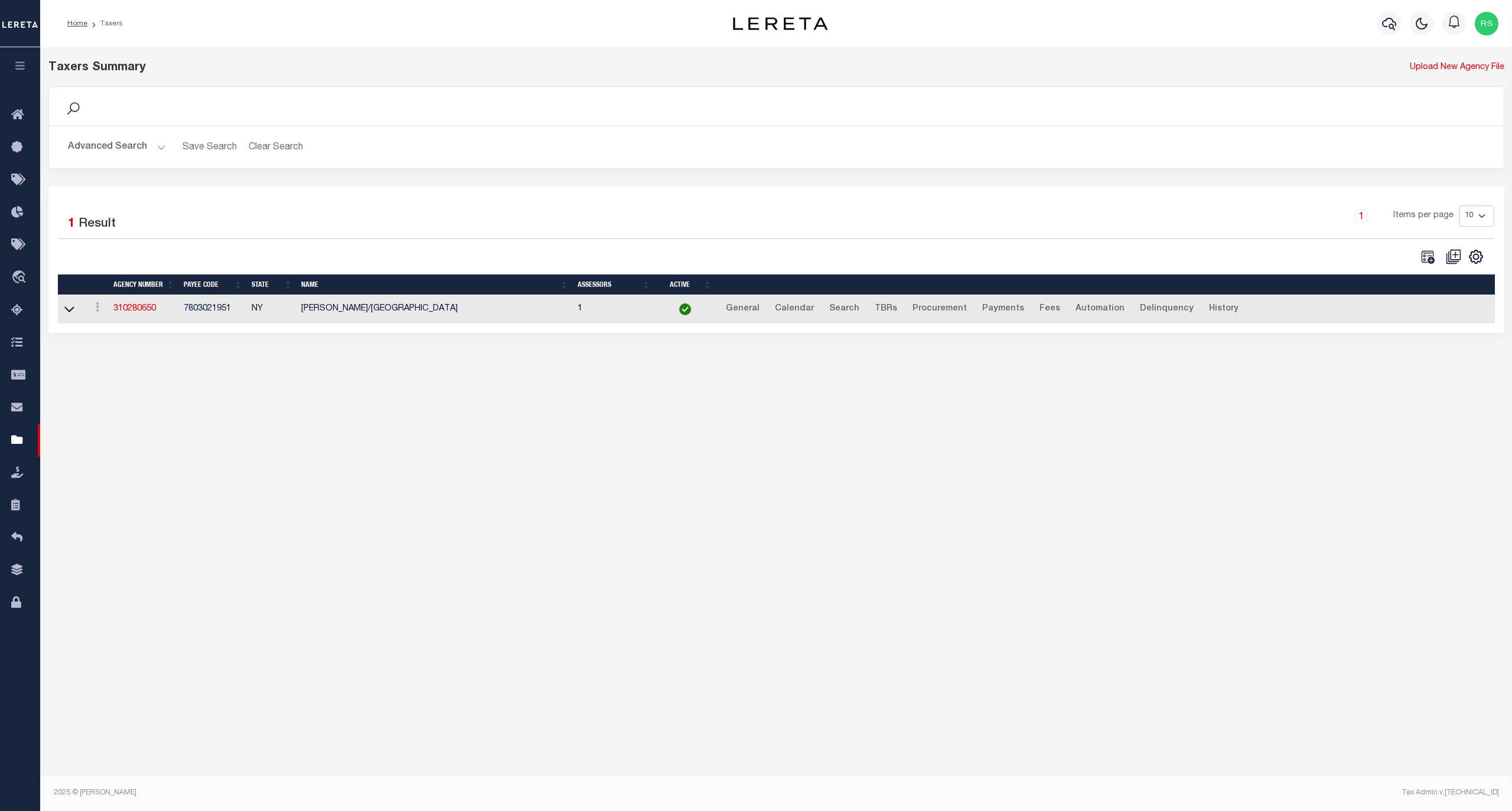
click at [118, 149] on button "Advanced Search" at bounding box center [117, 148] width 98 height 23
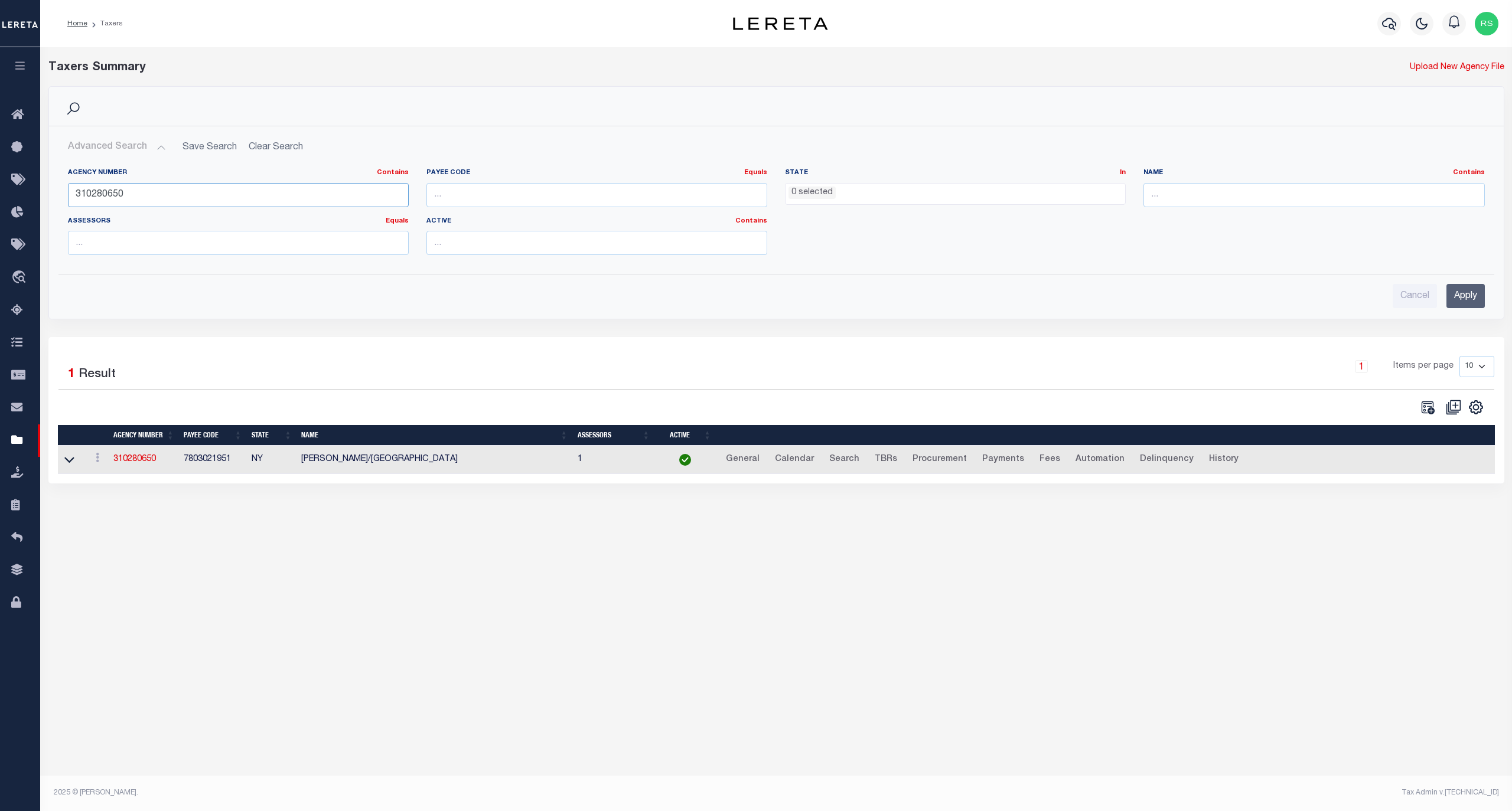
click at [119, 197] on input "310280650" at bounding box center [238, 194] width 341 height 24
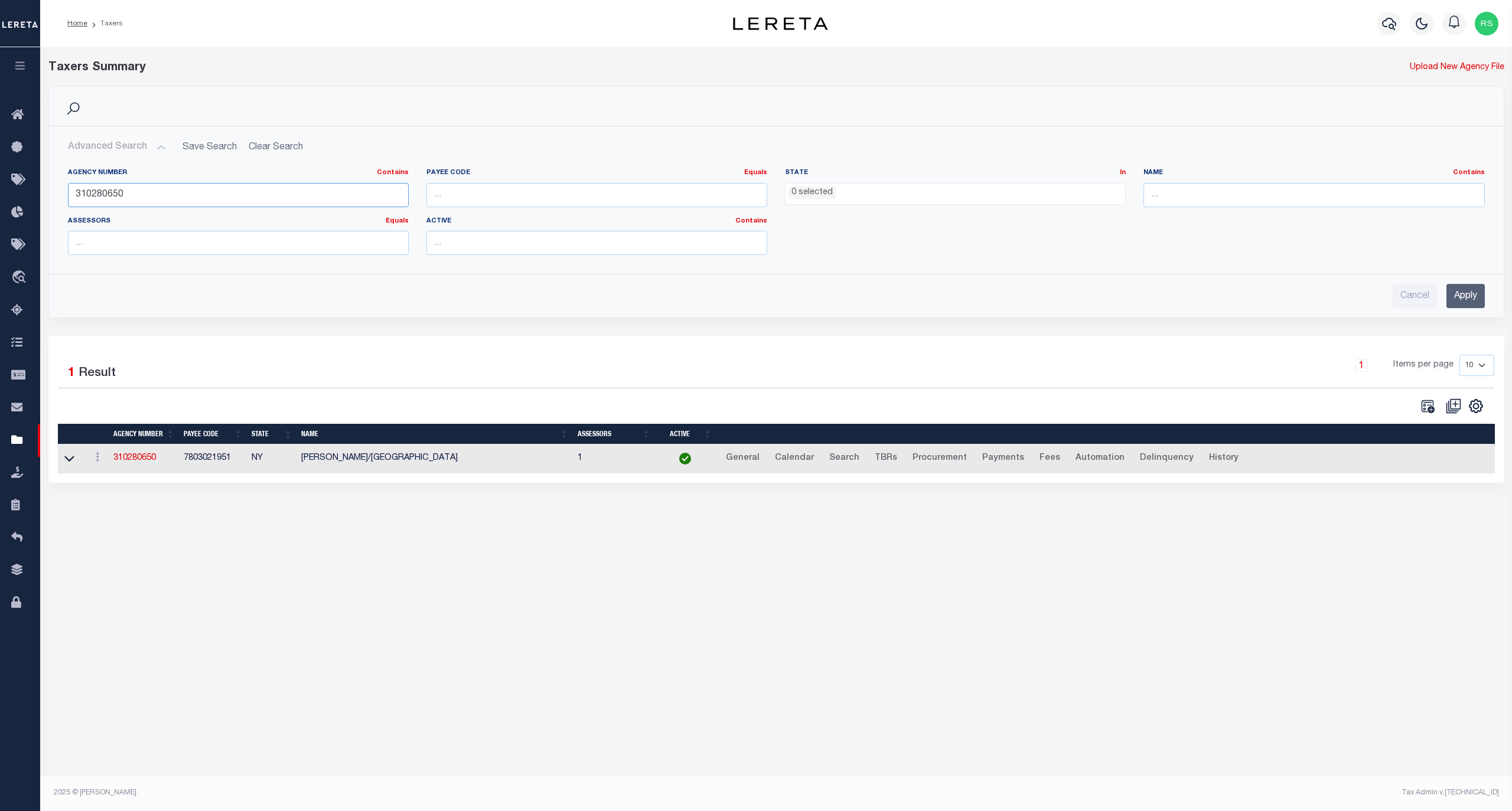
click at [119, 197] on input "310280650" at bounding box center [238, 194] width 341 height 24
paste input "200140225"
type input "200140225"
click at [1462, 297] on input "Apply" at bounding box center [1465, 296] width 39 height 24
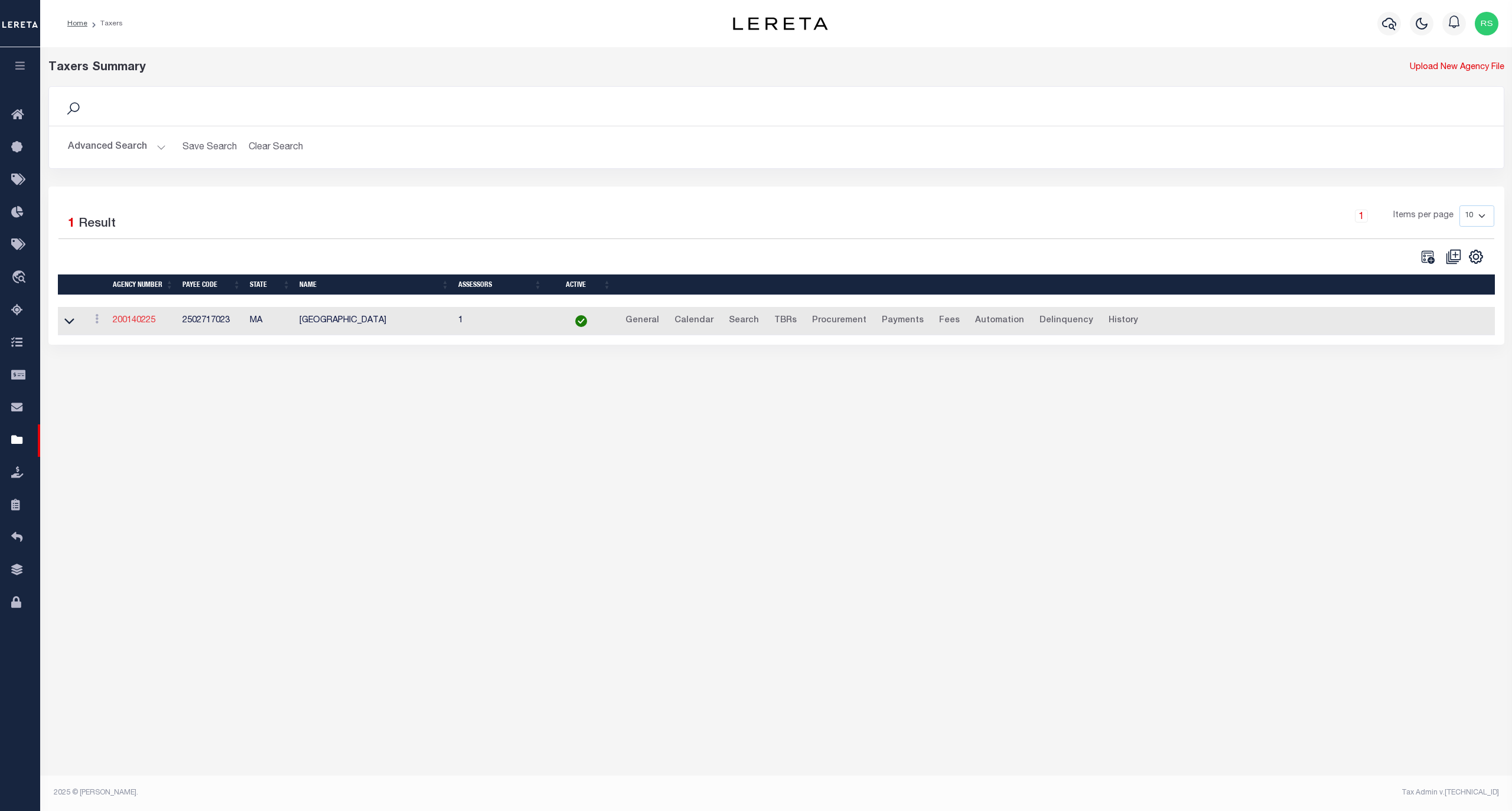
click at [139, 324] on link "200140225" at bounding box center [134, 320] width 42 height 8
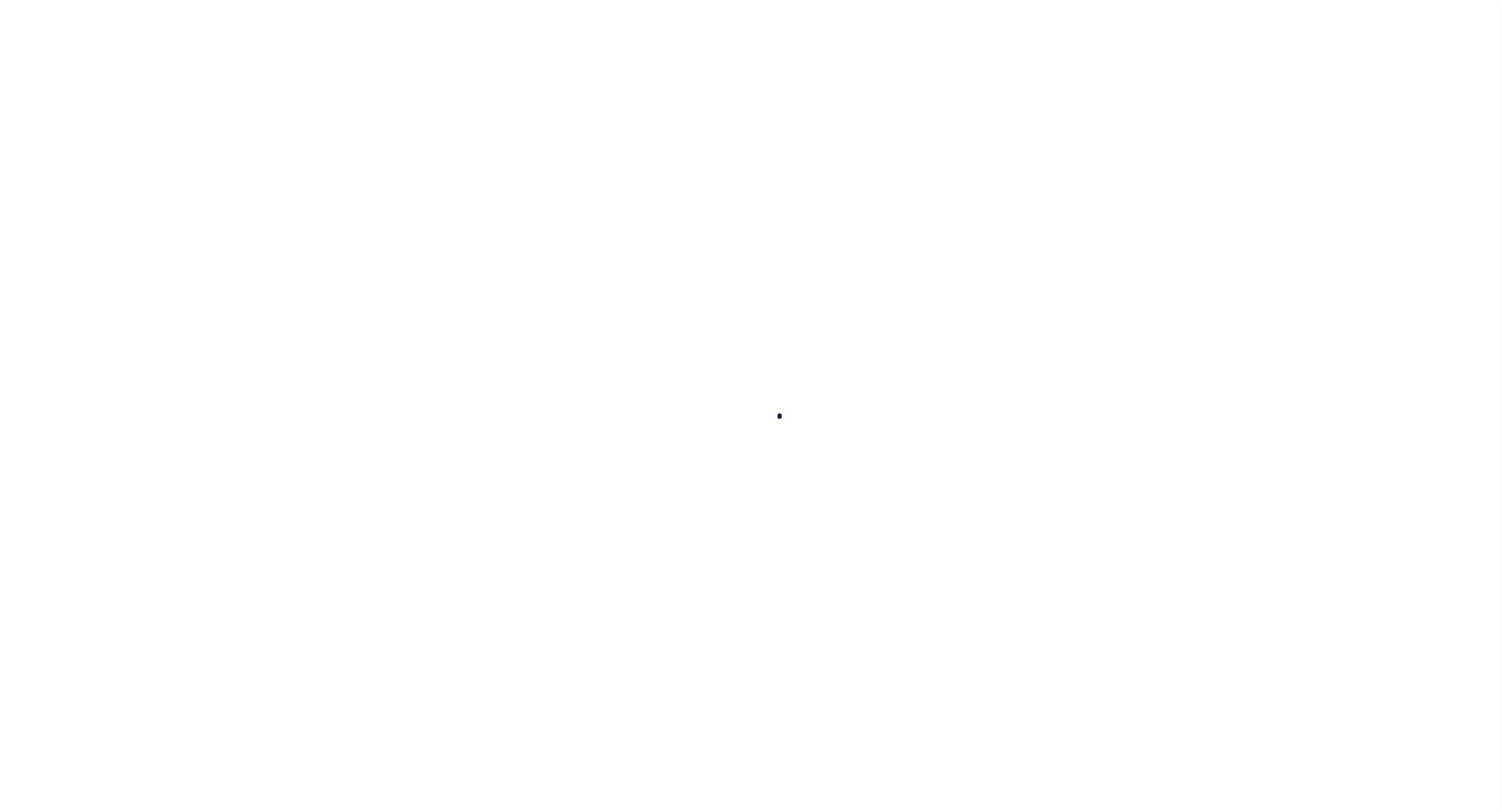
select select
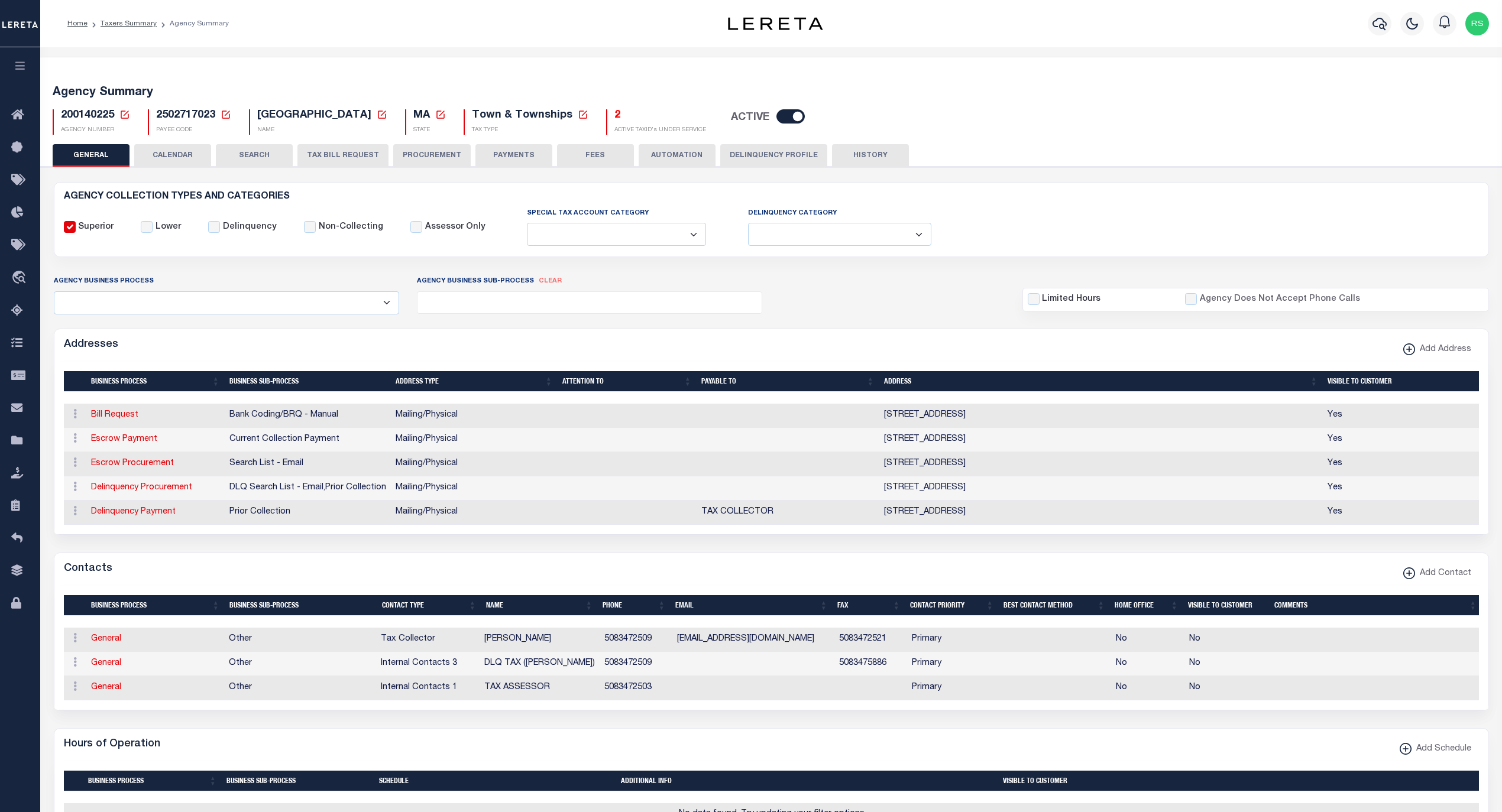
click at [639, 559] on form "AGENCY COLLECTION TYPES AND CATEGORIES Superior Lower Delinquency Non-Collectin…" at bounding box center [771, 701] width 1435 height 1038
